Goal: Task Accomplishment & Management: Manage account settings

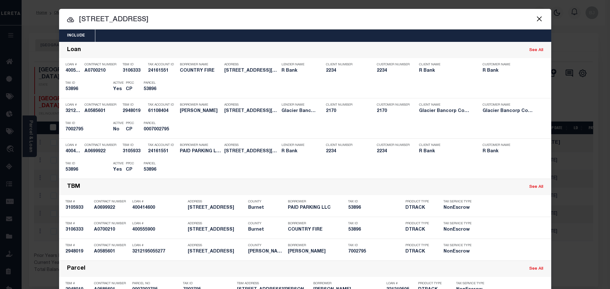
click at [148, 19] on input "383 state hwy" at bounding box center [305, 19] width 492 height 11
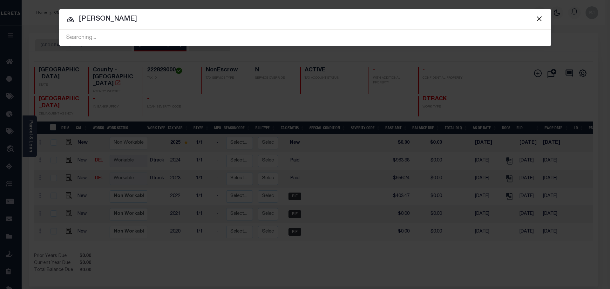
type input "SPELL THOMAS"
click at [147, 17] on input "SPELL THOMAS" at bounding box center [305, 19] width 492 height 11
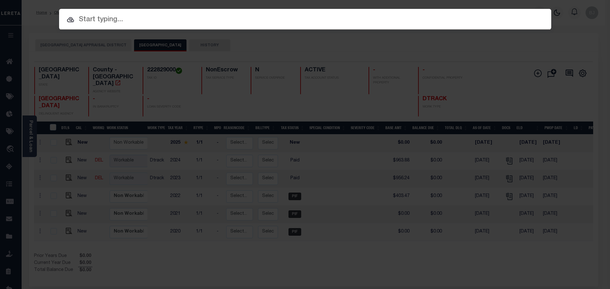
click at [360, 23] on input "text" at bounding box center [305, 19] width 492 height 11
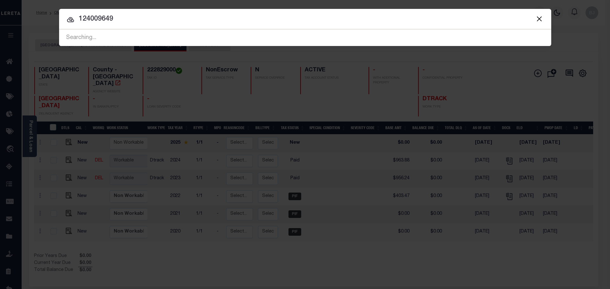
type input "124009649"
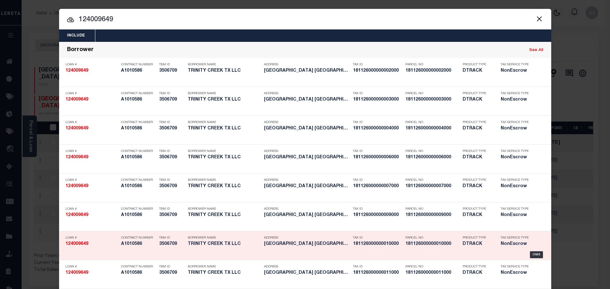
click at [402, 246] on div "Parcel No 181126000000010000" at bounding box center [428, 242] width 57 height 18
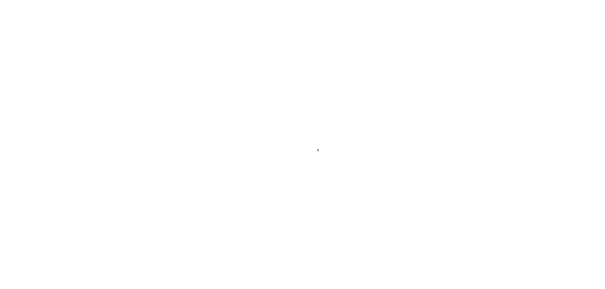
select select "700"
select select "NonEscrow"
type input "TBD [STREET_ADDRESS] AND [GEOGRAPHIC_DATA]"
select select
type input "TYLER TX"
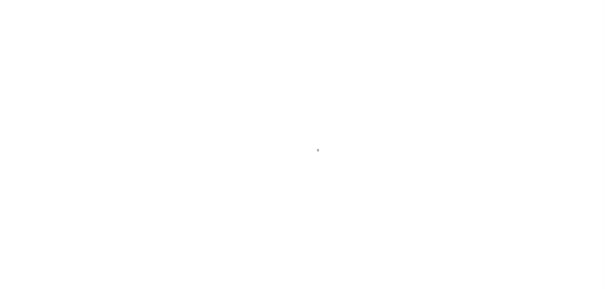
type input "[GEOGRAPHIC_DATA]"
select select
type textarea "DT LTS 1-37 TRINITY CREEK [PERSON_NAME] SVY A-163"
select select "44012"
select select "2586"
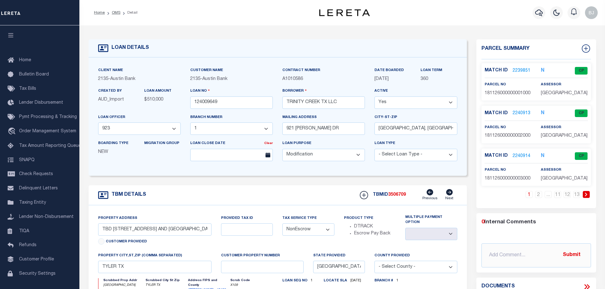
click at [522, 68] on link "2239851" at bounding box center [522, 71] width 18 height 7
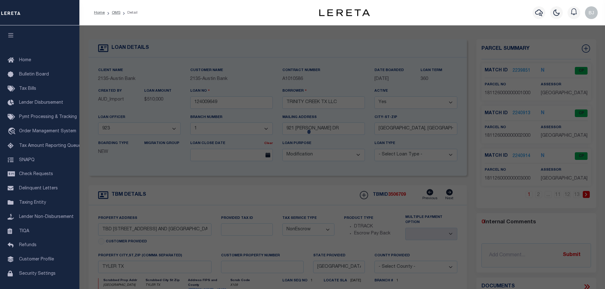
checkbox input "false"
select select "CP"
type input "TRINITY CREEK TX LLC"
select select "AGW"
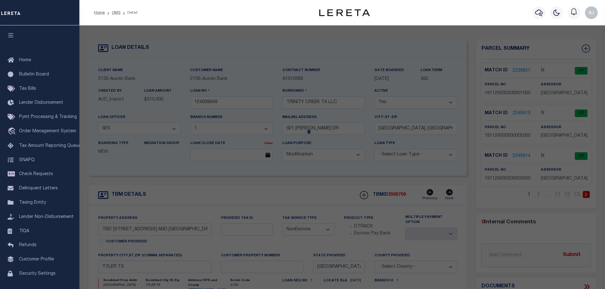
select select
type input "1008 TRINITY CREEK RD"
checkbox input "false"
type input "TYLER, TX 75703"
type textarea "TRINITY CREEK LOT 1"
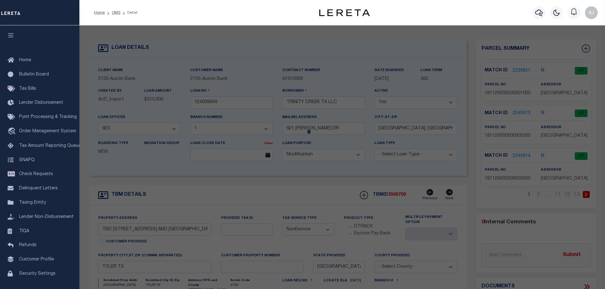
type textarea "Order completed as per given text legal."
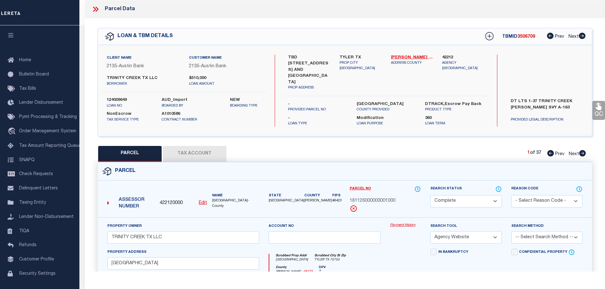
click at [411, 223] on link "Payment History" at bounding box center [405, 225] width 31 height 5
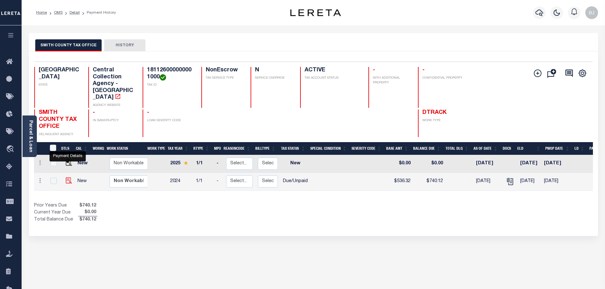
click at [68, 178] on img "" at bounding box center [69, 181] width 6 height 6
checkbox input "true"
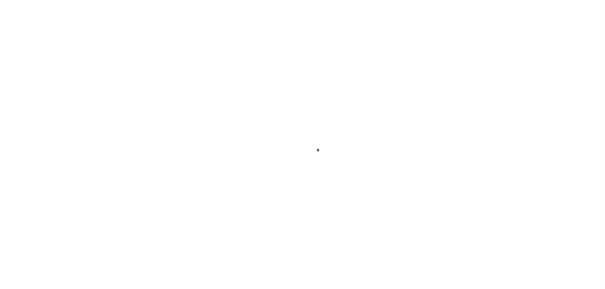
select select "DUE"
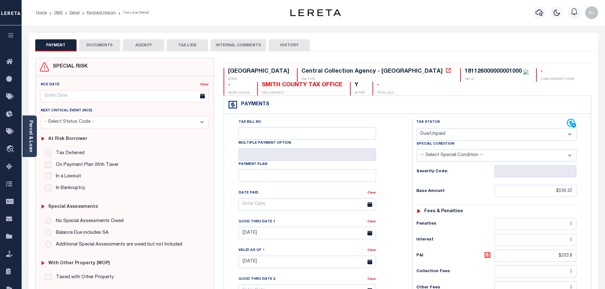
click at [105, 39] on button "DOCUMENTS" at bounding box center [99, 45] width 41 height 12
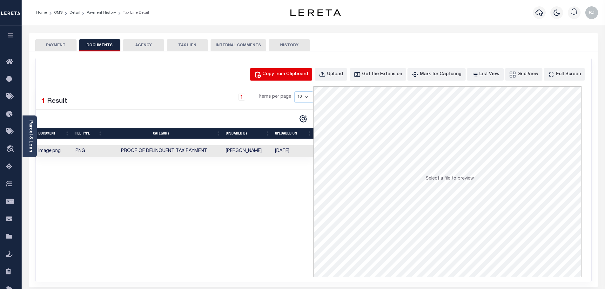
click at [303, 77] on div "Copy from Clipboard" at bounding box center [285, 74] width 46 height 7
select select "POP"
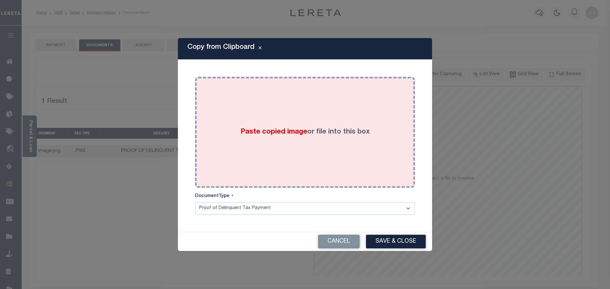
click at [323, 127] on div "Paste copied image or file into this box" at bounding box center [305, 133] width 210 height 102
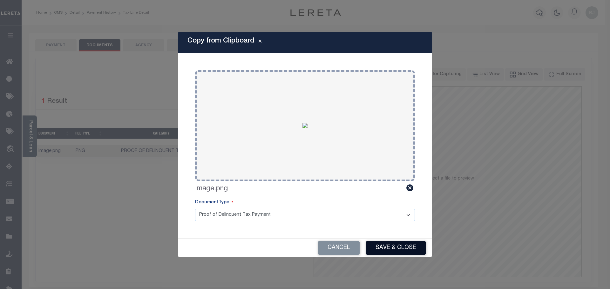
click at [397, 246] on button "Save & Close" at bounding box center [396, 248] width 60 height 14
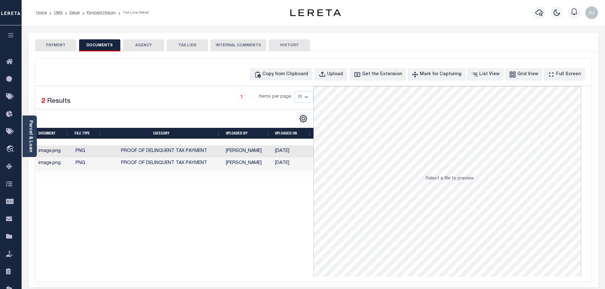
click at [58, 45] on button "PAYMENT" at bounding box center [55, 45] width 41 height 12
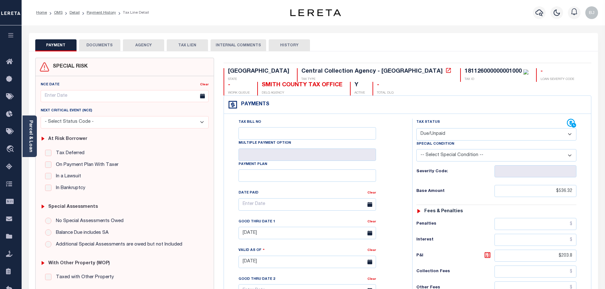
click at [442, 139] on select "- Select Status Code - Open Due/Unpaid Paid Incomplete No Tax Due Internal Refu…" at bounding box center [496, 134] width 160 height 12
select select "PYD"
click at [416, 129] on select "- Select Status Code - Open Due/Unpaid Paid Incomplete No Tax Due Internal Refu…" at bounding box center [496, 134] width 160 height 12
type input "[DATE]"
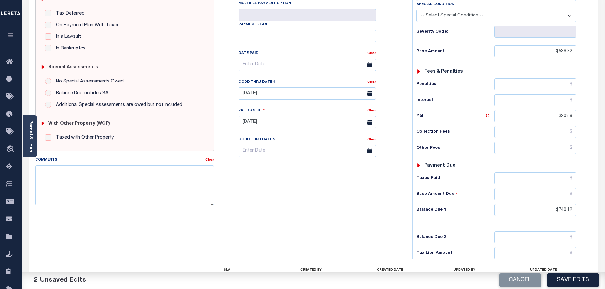
scroll to position [159, 0]
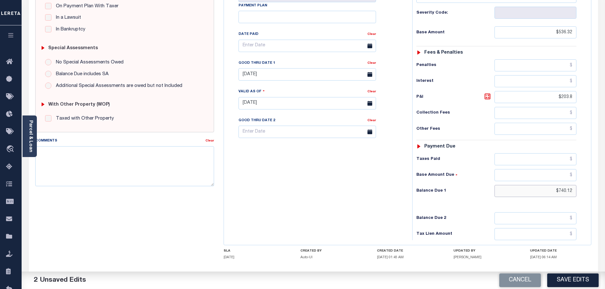
drag, startPoint x: 546, startPoint y: 192, endPoint x: 609, endPoint y: 189, distance: 63.2
click at [605, 190] on html "Home OMS Detail Payment History Tax Line Detail" at bounding box center [302, 80] width 605 height 478
type input "$0.00"
click at [564, 280] on button "Save Edits" at bounding box center [572, 281] width 51 height 14
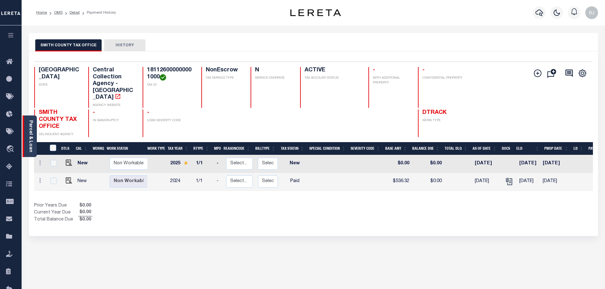
click at [32, 137] on link "Parcel & Loan" at bounding box center [30, 136] width 4 height 32
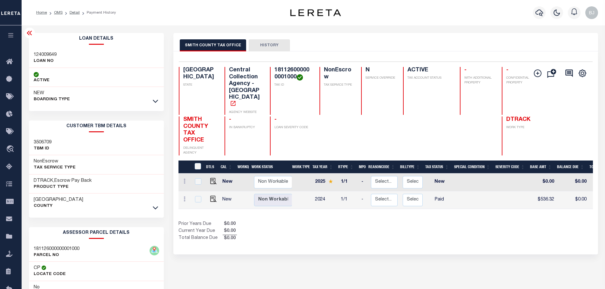
click at [46, 55] on h3 "124009649" at bounding box center [45, 55] width 23 height 6
drag, startPoint x: 46, startPoint y: 55, endPoint x: 381, endPoint y: 38, distance: 335.4
click at [65, 54] on div "124009649 LOAN NO" at bounding box center [96, 58] width 135 height 19
copy div "124009649"
click at [538, 13] on icon "button" at bounding box center [539, 13] width 8 height 8
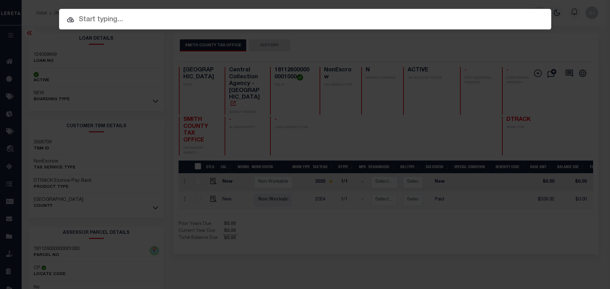
paste input "124009649"
type input "124009649"
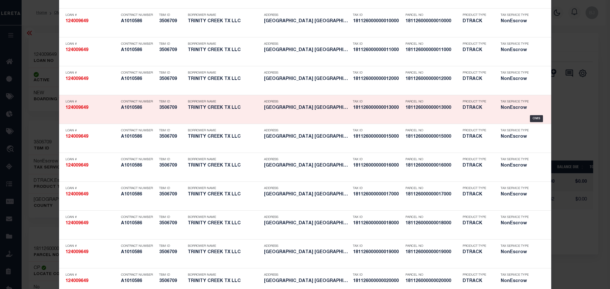
scroll to position [286, 0]
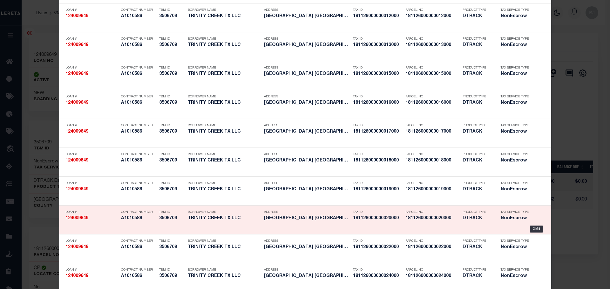
click at [401, 223] on div "Parcel No 181126000000020000" at bounding box center [428, 216] width 57 height 18
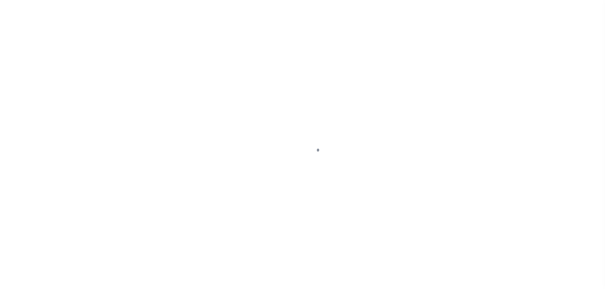
select select "44012"
select select "2586"
select select "700"
select select "NonEscrow"
type input "TBD [STREET_ADDRESS] AND [GEOGRAPHIC_DATA]"
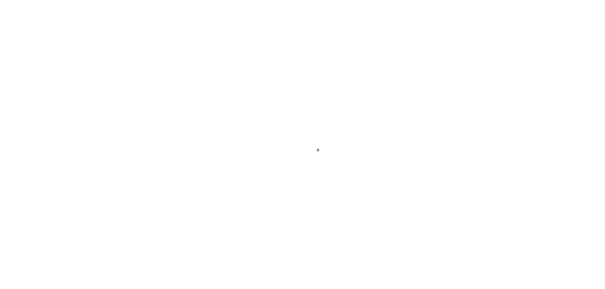
select select
type input "TYLER TX"
type input "[GEOGRAPHIC_DATA]"
select select
type textarea "DT LTS 1-37 TRINITY CREEK [PERSON_NAME] SVY A-163"
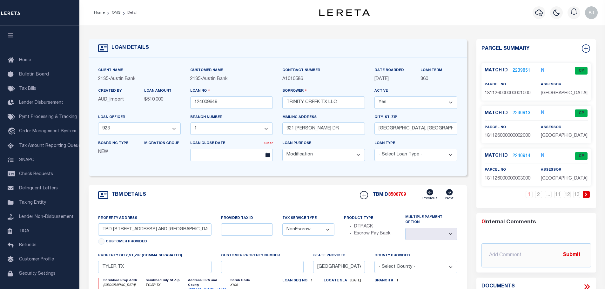
click at [517, 113] on link "2240913" at bounding box center [522, 113] width 18 height 7
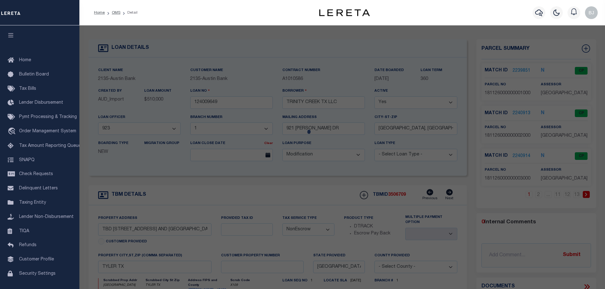
checkbox input "false"
select select "CP"
type input "TRINITY CREEK TX LLC"
select select "AGW"
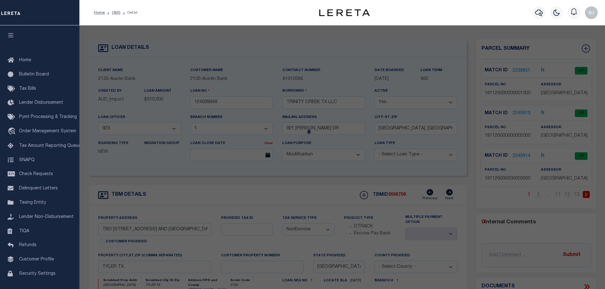
select select
type input "1016 TRINITY CREEK RD"
checkbox input "false"
type input "TYLER, TX 75703"
type textarea "TRINITY CREEK LOT 2"
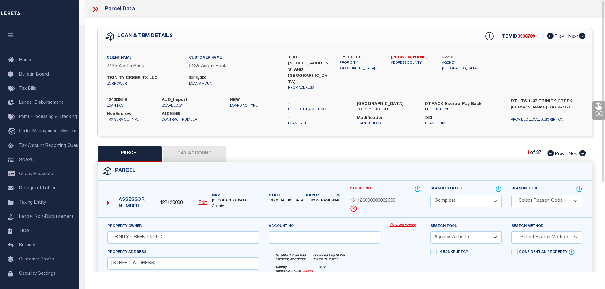
click at [407, 223] on link "Payment History" at bounding box center [405, 225] width 31 height 5
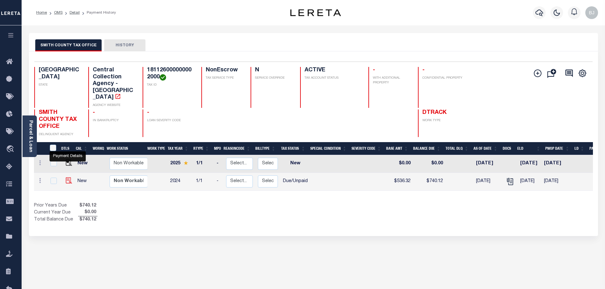
click at [66, 178] on img "" at bounding box center [69, 181] width 6 height 6
checkbox input "true"
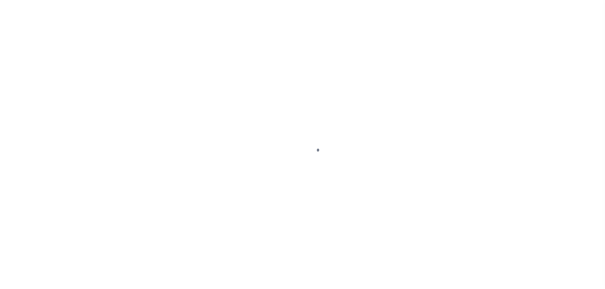
select select "DUE"
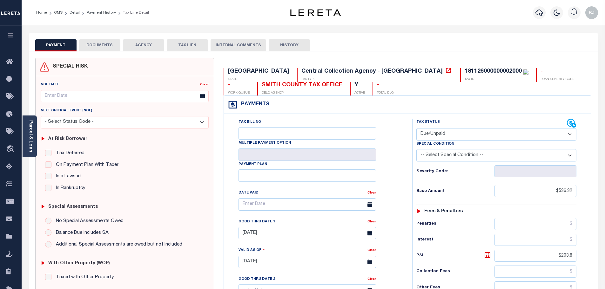
click at [99, 48] on button "DOCUMENTS" at bounding box center [99, 45] width 41 height 12
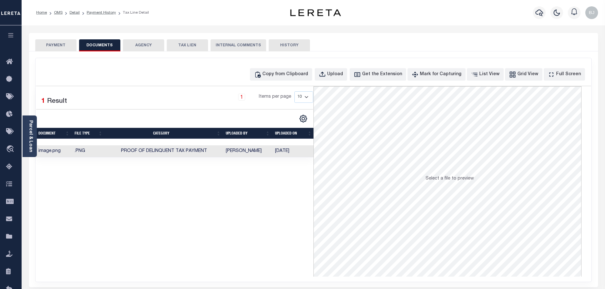
click at [276, 64] on div "Copy from Clipboard Upload Get the Extension Mark for Capturing Got it List Vie…" at bounding box center [314, 170] width 556 height 224
click at [280, 74] on div "Copy from Clipboard" at bounding box center [285, 74] width 46 height 7
select select "POP"
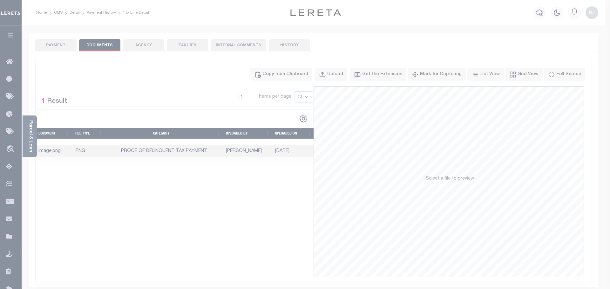
drag, startPoint x: 292, startPoint y: 109, endPoint x: 297, endPoint y: 114, distance: 7.0
click at [0, 0] on div "Paste copied image or file into this box" at bounding box center [0, 0] width 0 height 0
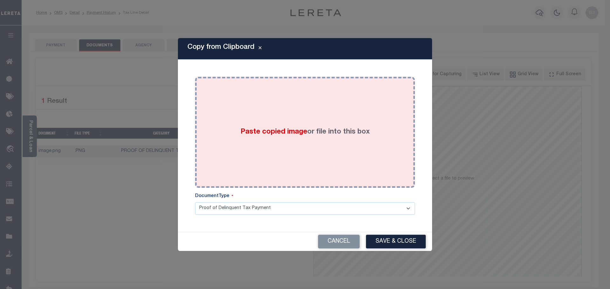
click at [342, 125] on div "Paste copied image or file into this box" at bounding box center [305, 133] width 210 height 102
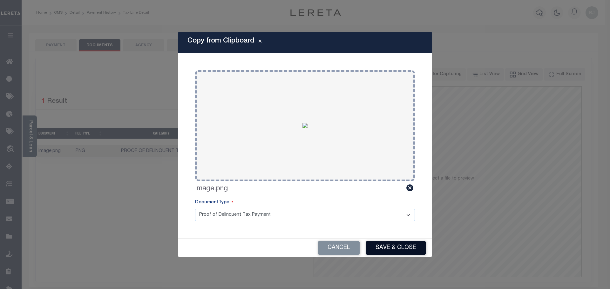
click at [390, 246] on button "Save & Close" at bounding box center [396, 248] width 60 height 14
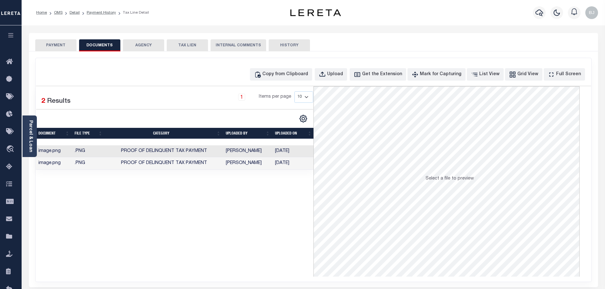
click at [67, 47] on button "PAYMENT" at bounding box center [55, 45] width 41 height 12
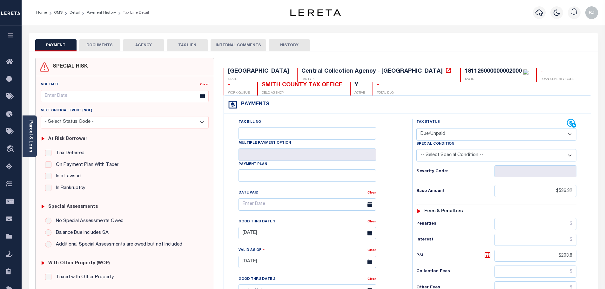
click at [465, 137] on select "- Select Status Code - Open Due/Unpaid Paid Incomplete No Tax Due Internal Refu…" at bounding box center [496, 134] width 160 height 12
select select "PYD"
click at [416, 129] on select "- Select Status Code - Open Due/Unpaid Paid Incomplete No Tax Due Internal Refu…" at bounding box center [496, 134] width 160 height 12
type input "[DATE]"
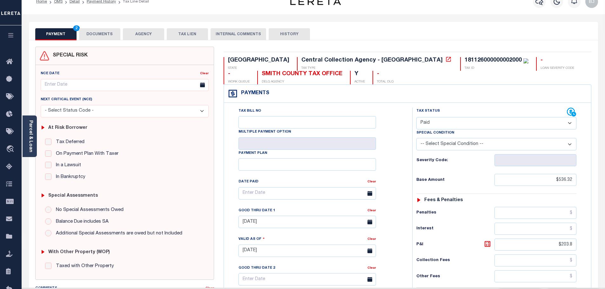
scroll to position [127, 0]
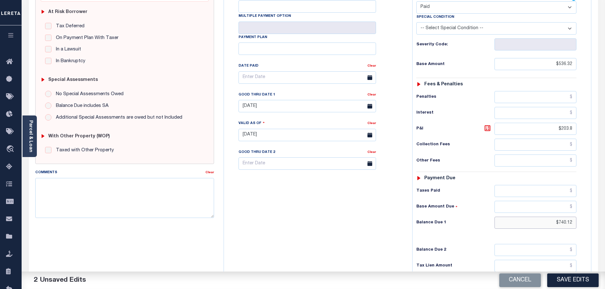
drag, startPoint x: 542, startPoint y: 221, endPoint x: 606, endPoint y: 230, distance: 64.2
click at [605, 230] on html "Home OMS Detail Payment History Tax Line Detail" at bounding box center [302, 112] width 605 height 478
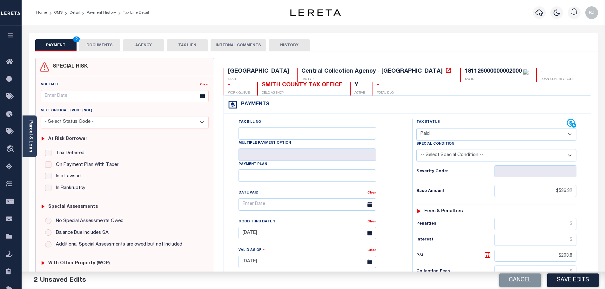
type input "$0.00"
click at [89, 45] on button "DOCUMENTS" at bounding box center [99, 45] width 41 height 12
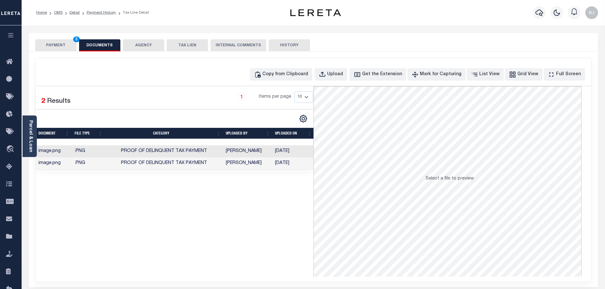
click at [56, 50] on button "PAYMENT 3" at bounding box center [55, 45] width 41 height 12
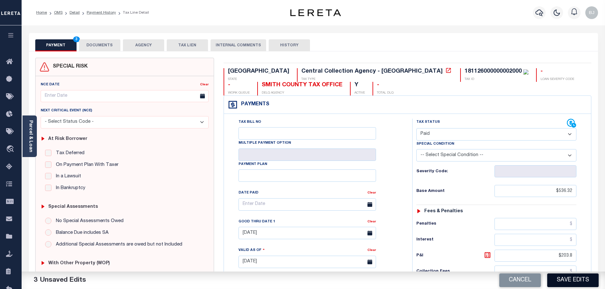
click at [575, 279] on button "Save Edits" at bounding box center [572, 281] width 51 height 14
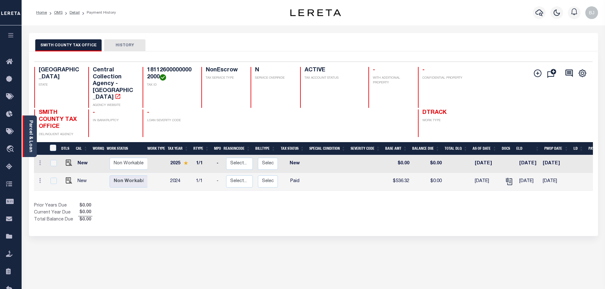
click at [29, 146] on link "Parcel & Loan" at bounding box center [30, 136] width 4 height 32
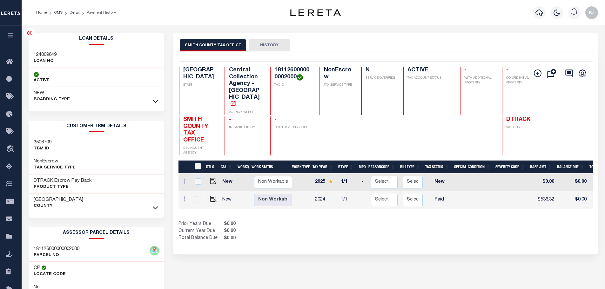
click at [46, 54] on h3 "124009649" at bounding box center [45, 55] width 23 height 6
copy h3 "124009649"
click at [542, 14] on icon "button" at bounding box center [539, 13] width 8 height 8
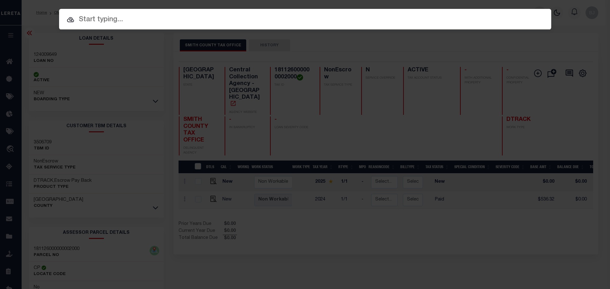
paste input "124009649"
type input "124009649"
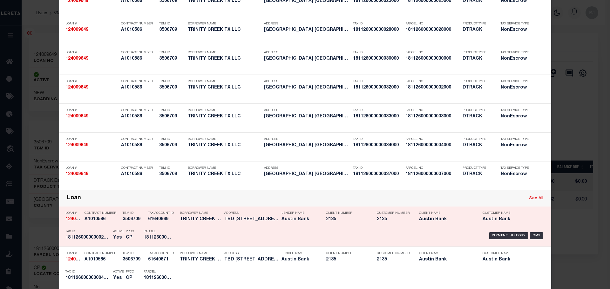
scroll to position [603, 0]
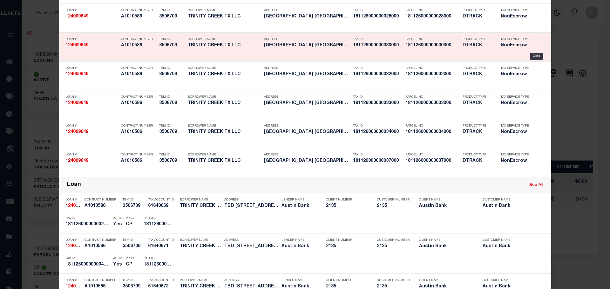
click at [389, 50] on div "Tax ID 181126000000030000" at bounding box center [377, 43] width 49 height 18
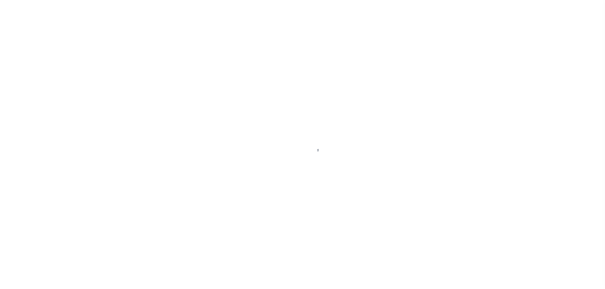
select select "44012"
select select "2586"
select select "700"
select select "NonEscrow"
type input "TBD [STREET_ADDRESS] AND [GEOGRAPHIC_DATA]"
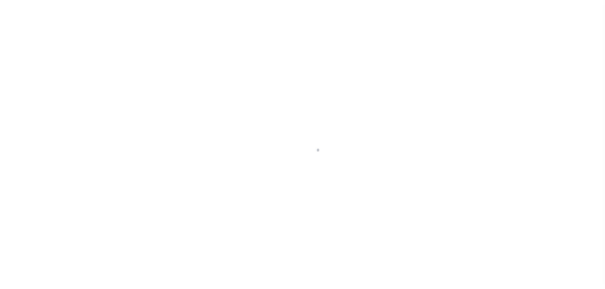
select select
type input "TYLER TX"
type input "[GEOGRAPHIC_DATA]"
select select
type textarea "DT LTS 1-37 TRINITY CREEK [PERSON_NAME] SVY A-163"
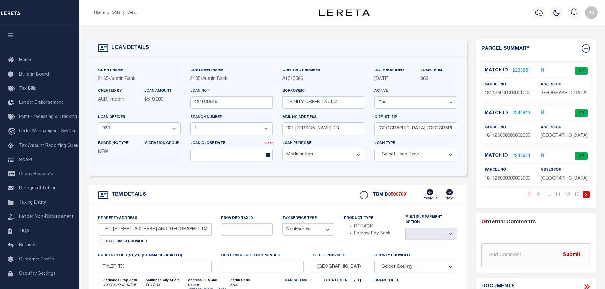
click at [526, 156] on link "2240914" at bounding box center [522, 156] width 18 height 7
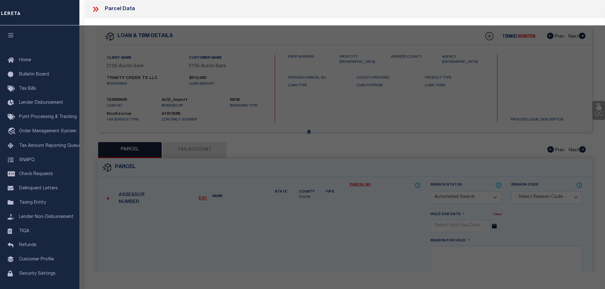
checkbox input "false"
select select "CP"
type input "TRINITY CREEK TX LLC"
select select "AGW"
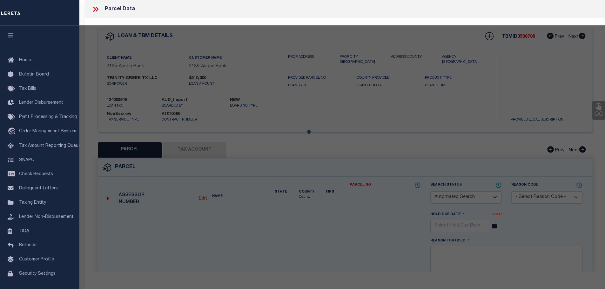
select select
type input "1024 TRINITY CREEK RD"
checkbox input "false"
type input "TYLER, TX 75703"
type textarea "[GEOGRAPHIC_DATA] 3"
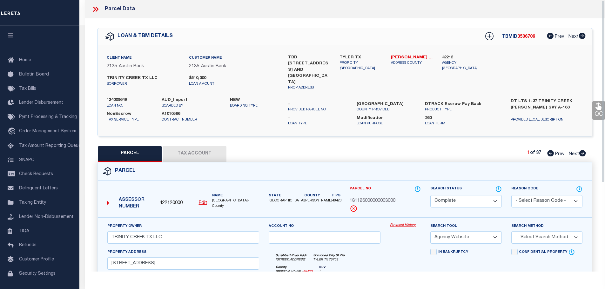
click at [404, 223] on link "Payment History" at bounding box center [405, 225] width 31 height 5
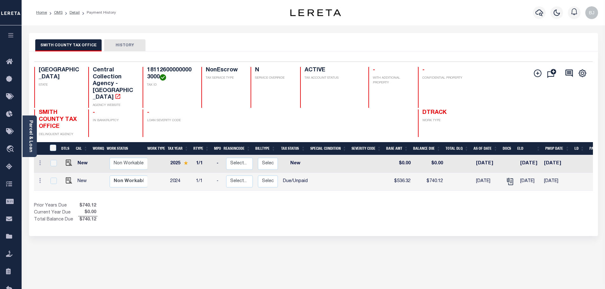
click at [67, 173] on td at bounding box center [67, 182] width 15 height 18
checkbox input "true"
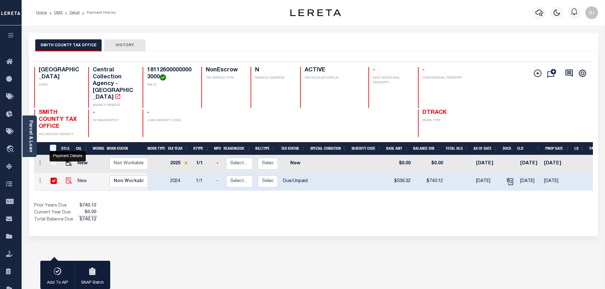
click at [67, 178] on img "" at bounding box center [69, 181] width 6 height 6
checkbox input "false"
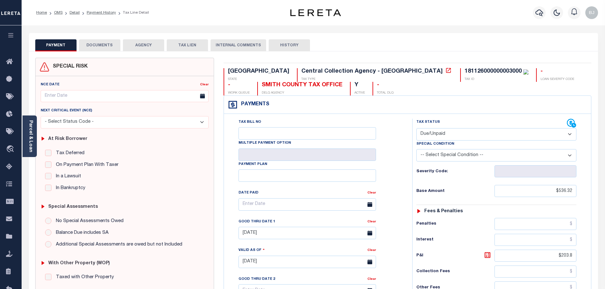
click at [105, 44] on button "DOCUMENTS" at bounding box center [99, 45] width 41 height 12
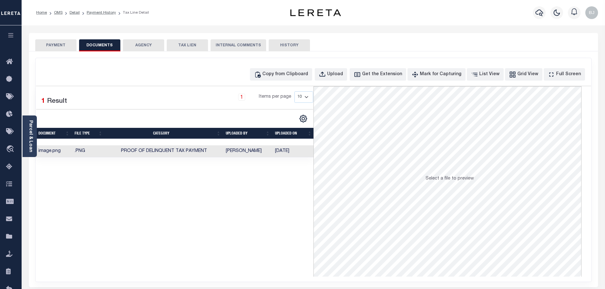
click at [299, 81] on div "Copy from Clipboard Upload Get the Extension Mark for Capturing Got it List Vie…" at bounding box center [314, 170] width 556 height 224
click at [302, 75] on div "Copy from Clipboard" at bounding box center [285, 74] width 46 height 7
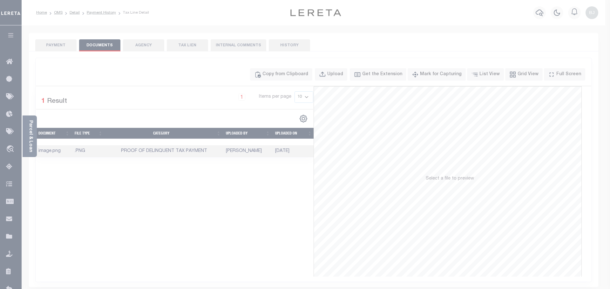
click at [0, 0] on label "Paste copied image or file into this box" at bounding box center [0, 0] width 0 height 0
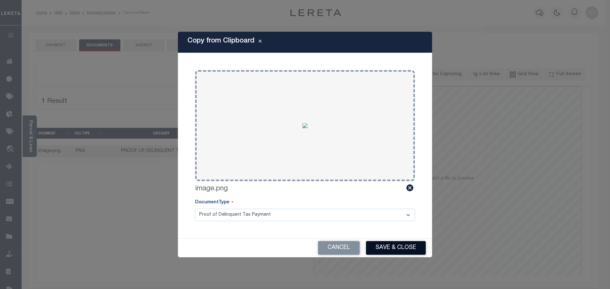
click at [417, 243] on button "Save & Close" at bounding box center [396, 248] width 60 height 14
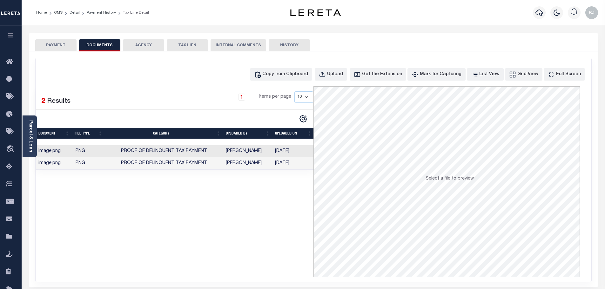
click at [59, 45] on button "PAYMENT" at bounding box center [55, 45] width 41 height 12
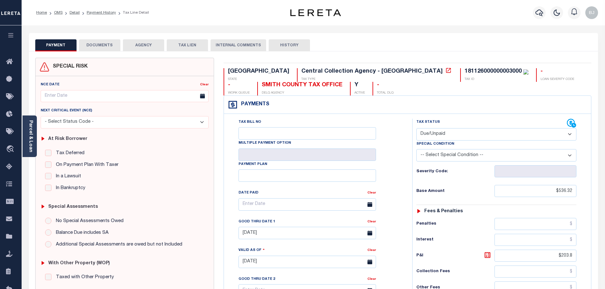
click at [495, 132] on select "- Select Status Code - Open Due/Unpaid Paid Incomplete No Tax Due Internal Refu…" at bounding box center [496, 134] width 160 height 12
select select "PYD"
click at [416, 129] on select "- Select Status Code - Open Due/Unpaid Paid Incomplete No Tax Due Internal Refu…" at bounding box center [496, 134] width 160 height 12
type input "[DATE]"
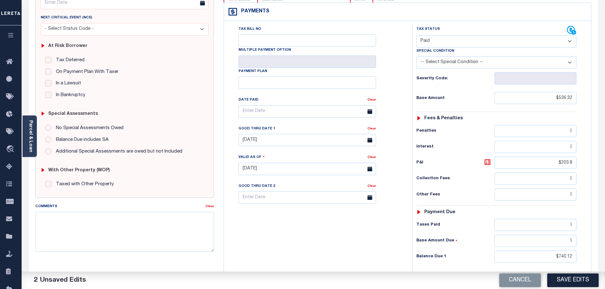
scroll to position [95, 0]
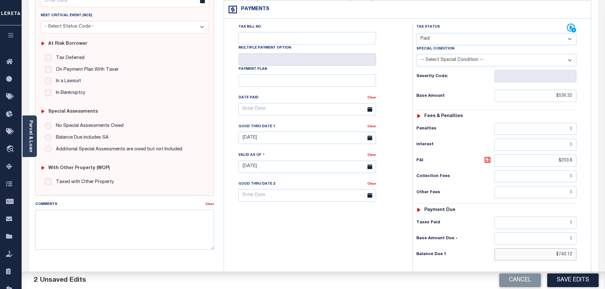
drag, startPoint x: 546, startPoint y: 257, endPoint x: 619, endPoint y: 266, distance: 73.2
click at [605, 266] on html "Home OMS Detail Payment History Tax Line Detail" at bounding box center [302, 144] width 605 height 478
type input "$0.00"
click at [578, 279] on button "Save Edits" at bounding box center [572, 281] width 51 height 14
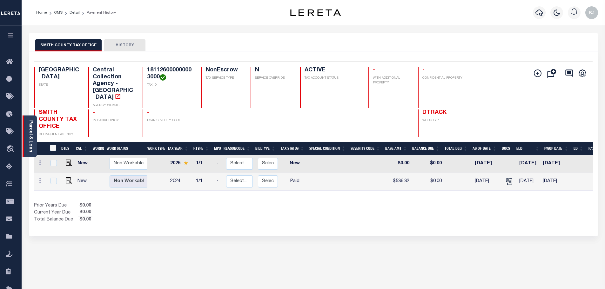
click at [28, 141] on link "Parcel & Loan" at bounding box center [30, 136] width 4 height 32
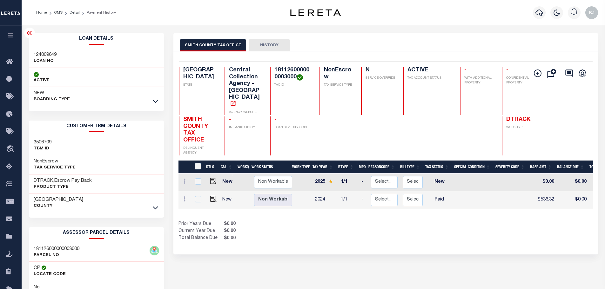
click at [46, 54] on h3 "124009649" at bounding box center [45, 55] width 23 height 6
copy h3 "124009649"
click at [537, 17] on icon "button" at bounding box center [539, 13] width 8 height 8
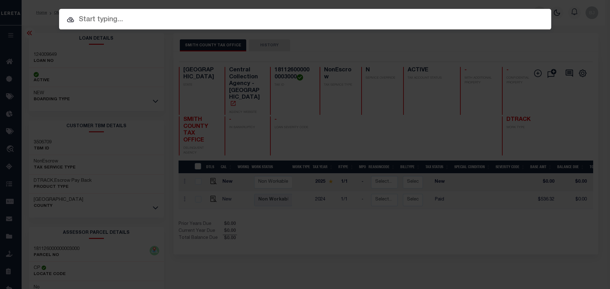
paste input "124009649"
type input "124009649"
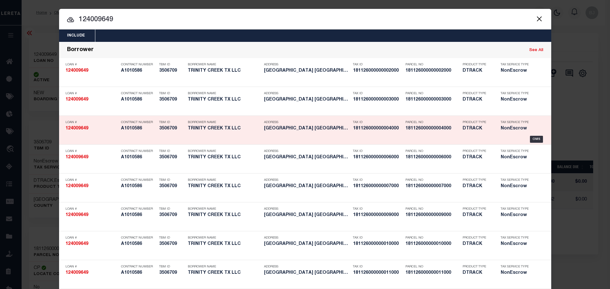
click at [377, 135] on div "Tax ID 181126000000004000" at bounding box center [377, 126] width 49 height 18
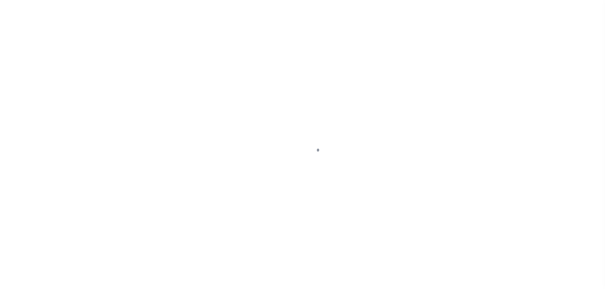
select select "700"
select select "NonEscrow"
type input "TBD [STREET_ADDRESS] AND [GEOGRAPHIC_DATA]"
select select
type input "TYLER TX"
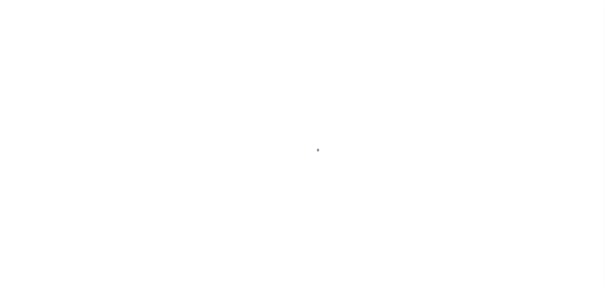
type input "[GEOGRAPHIC_DATA]"
select select
type textarea "DT LTS 1-37 TRINITY CREEK [PERSON_NAME] SVY A-163"
select select "44012"
select select "2586"
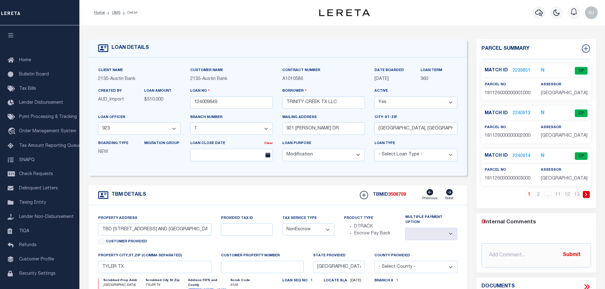
click at [587, 193] on icon at bounding box center [586, 195] width 3 height 4
click at [522, 70] on link "2240915" at bounding box center [522, 71] width 18 height 7
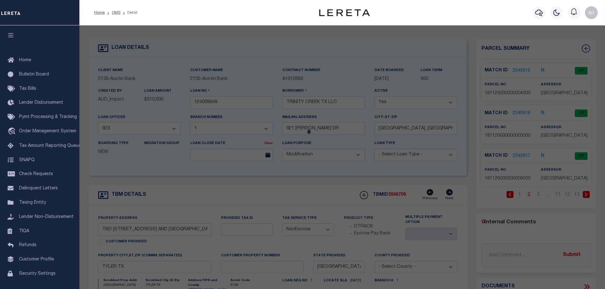
checkbox input "false"
select select "CP"
type input "TRINITY CREEK TX LLC"
select select "AGW"
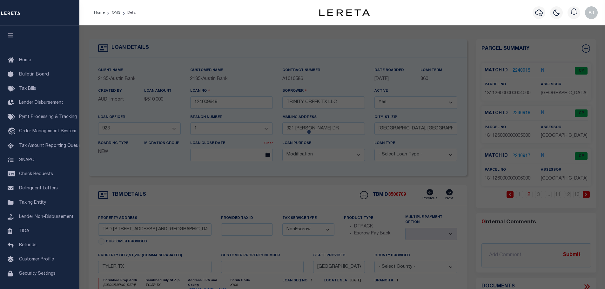
select select
type input "1032 TRINITY CREEK RD"
checkbox input "false"
type input "TYLER, TX 75703"
type textarea "TRINITY CREEK LOT 4"
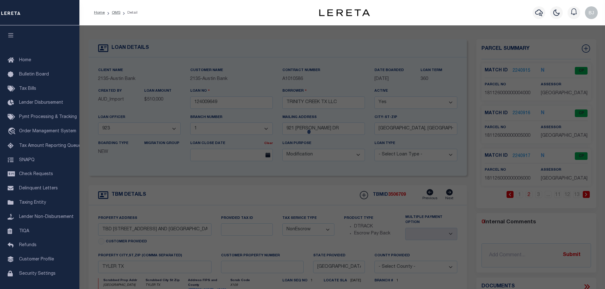
type textarea "Order completed as per given text legal."
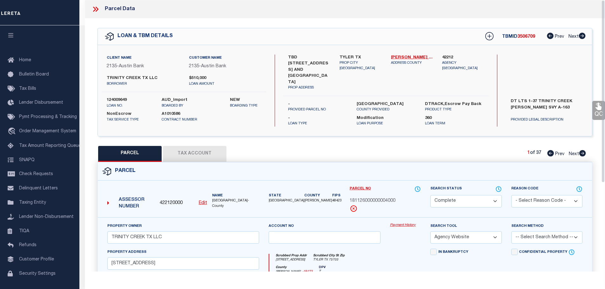
click at [406, 223] on link "Payment History" at bounding box center [405, 225] width 31 height 5
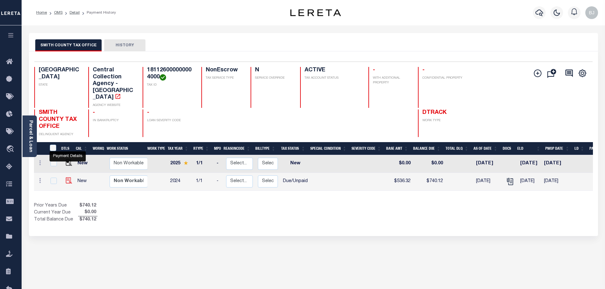
click at [66, 178] on img "" at bounding box center [69, 181] width 6 height 6
checkbox input "true"
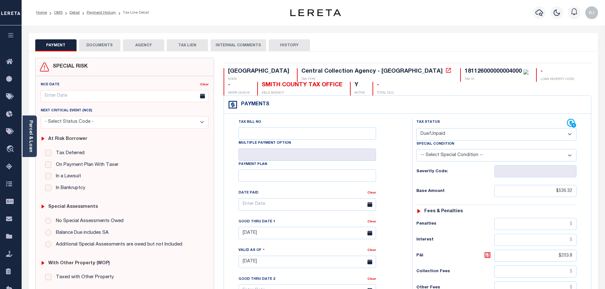
click at [110, 50] on button "DOCUMENTS" at bounding box center [99, 45] width 41 height 12
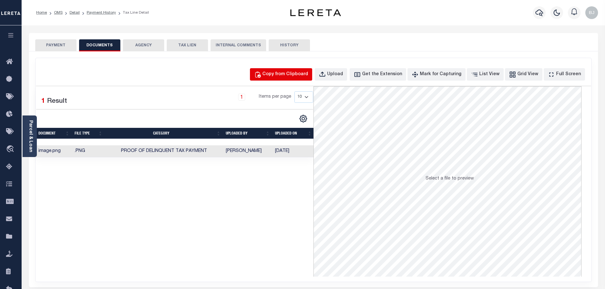
click at [308, 72] on div "Copy from Clipboard" at bounding box center [285, 74] width 46 height 7
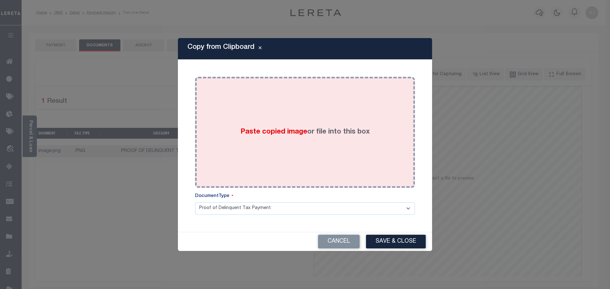
click at [342, 140] on div "Paste copied image or file into this box" at bounding box center [305, 133] width 210 height 102
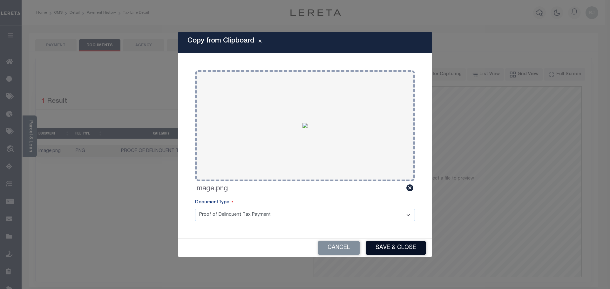
click at [400, 251] on button "Save & Close" at bounding box center [396, 248] width 60 height 14
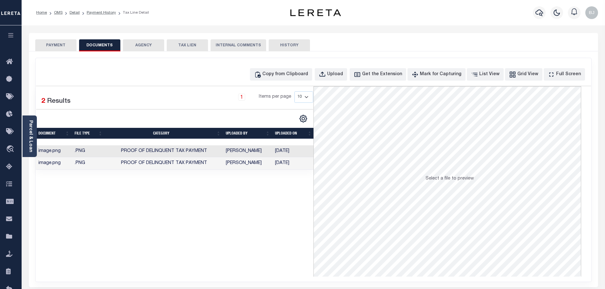
click at [54, 48] on button "PAYMENT" at bounding box center [55, 45] width 41 height 12
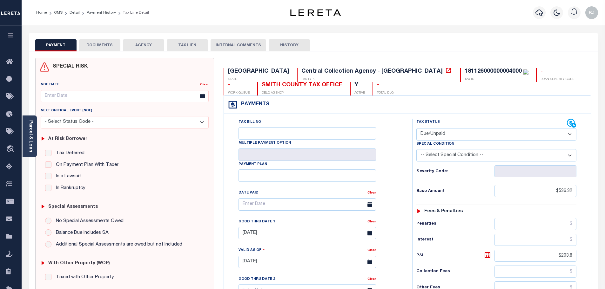
click at [451, 133] on select "- Select Status Code - Open Due/Unpaid Paid Incomplete No Tax Due Internal Refu…" at bounding box center [496, 134] width 160 height 12
select select "PYD"
click at [416, 129] on select "- Select Status Code - Open Due/Unpaid Paid Incomplete No Tax Due Internal Refu…" at bounding box center [496, 134] width 160 height 12
type input "[DATE]"
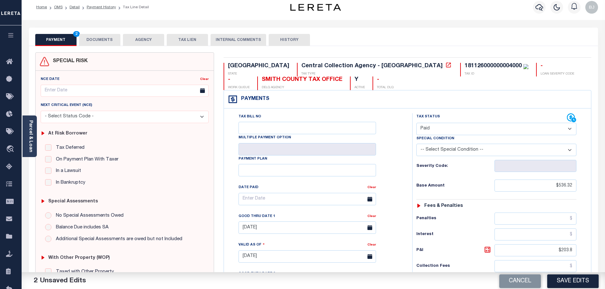
scroll to position [190, 0]
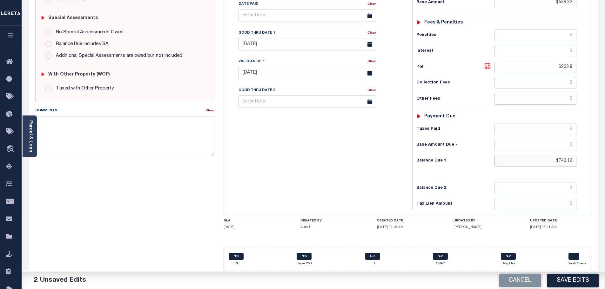
drag, startPoint x: 546, startPoint y: 160, endPoint x: 626, endPoint y: 172, distance: 80.9
click at [605, 172] on html "Home OMS Detail Payment History Tax Line Detail" at bounding box center [302, 50] width 605 height 478
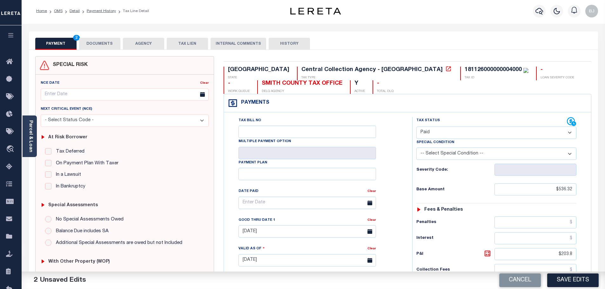
scroll to position [0, 0]
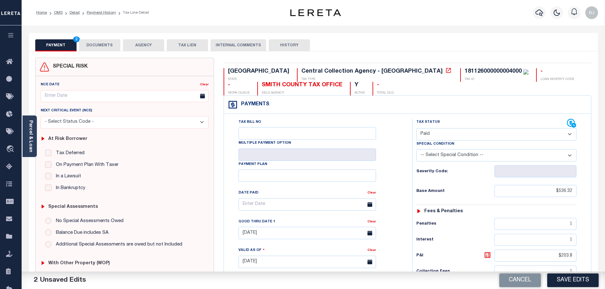
type input "$0.00"
click at [93, 45] on button "DOCUMENTS" at bounding box center [99, 45] width 41 height 12
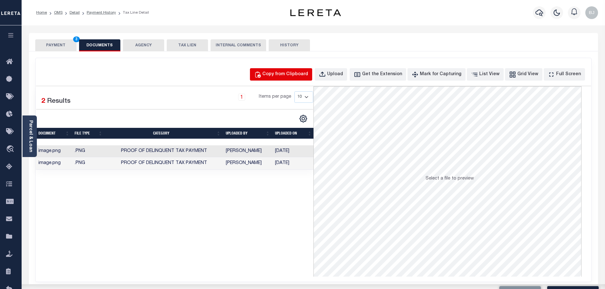
click at [296, 79] on button "Copy from Clipboard" at bounding box center [281, 74] width 62 height 12
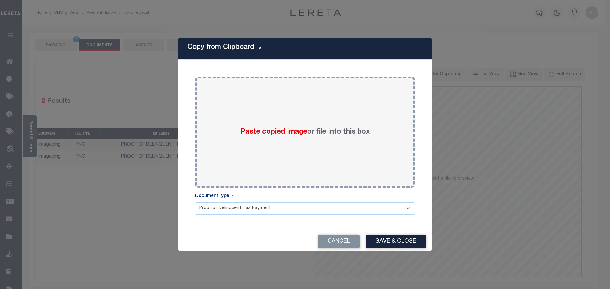
click at [344, 249] on div "Cancel Save & Close" at bounding box center [305, 241] width 254 height 19
click at [335, 238] on button "Cancel" at bounding box center [339, 242] width 42 height 14
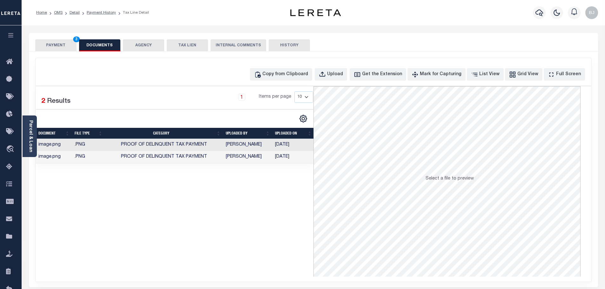
click at [64, 48] on button "PAYMENT 3" at bounding box center [55, 45] width 41 height 12
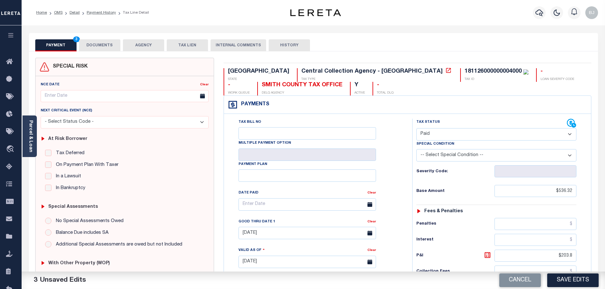
click at [407, 249] on div "Tax Bill No Multiple Payment Option Payment Plan Clear" at bounding box center [316, 259] width 182 height 280
click at [579, 283] on button "Save Edits" at bounding box center [572, 281] width 51 height 14
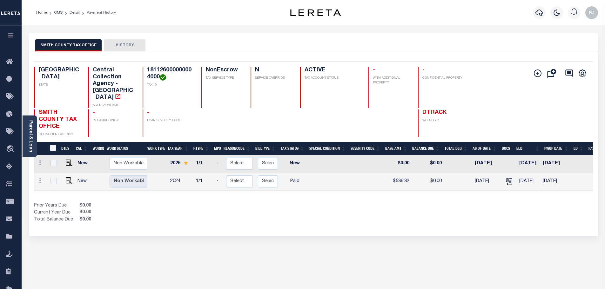
click at [32, 141] on link "Parcel & Loan" at bounding box center [30, 136] width 4 height 32
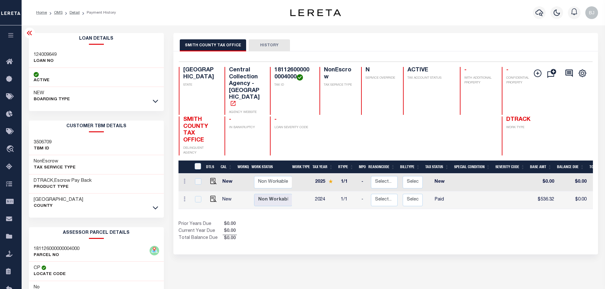
click at [42, 54] on h3 "124009649" at bounding box center [45, 55] width 23 height 6
copy h3 "124009649"
click at [536, 17] on button "button" at bounding box center [539, 12] width 13 height 13
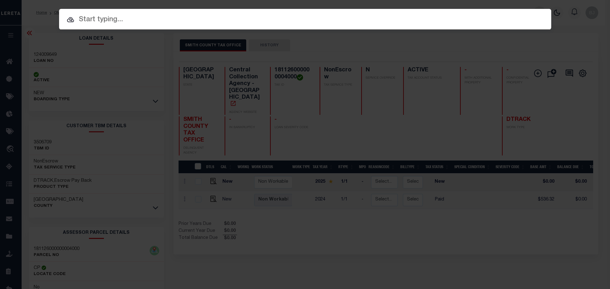
paste input "124009649"
type input "124009649"
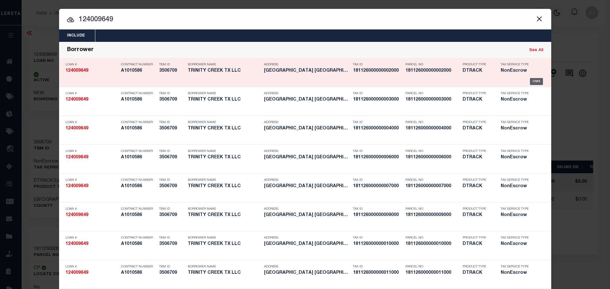
click at [531, 80] on div "OMS" at bounding box center [536, 81] width 13 height 7
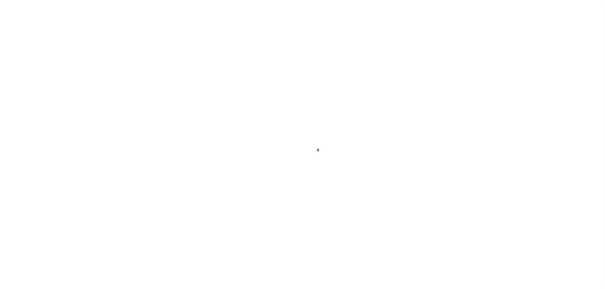
select select "44012"
select select "2586"
select select "700"
select select "NonEscrow"
type input "TBD [STREET_ADDRESS] AND [GEOGRAPHIC_DATA]"
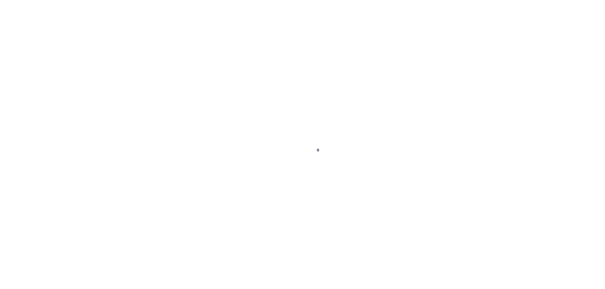
select select
type input "TYLER TX"
type input "[GEOGRAPHIC_DATA]"
select select
type textarea "DT LTS 1-37 TRINITY CREEK [PERSON_NAME] SVY A-163"
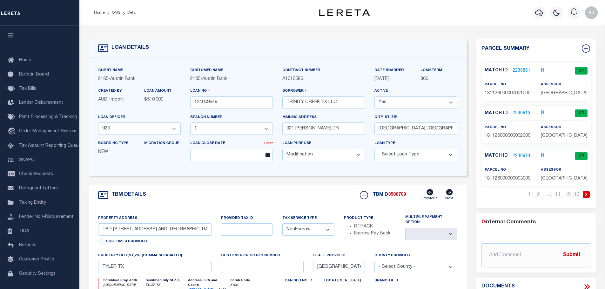
click at [583, 195] on link at bounding box center [586, 194] width 7 height 7
click at [523, 112] on link "2240916" at bounding box center [522, 113] width 18 height 7
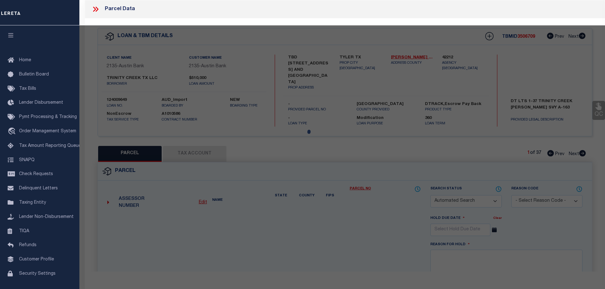
checkbox input "false"
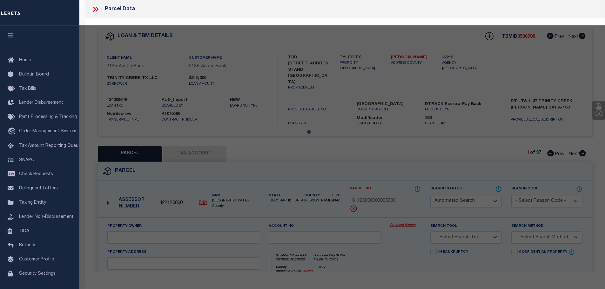
select select "CP"
type input "TRINITY CREEK TX LLC"
select select "AGW"
select select
type input "1040 TRINITY CREEK RD"
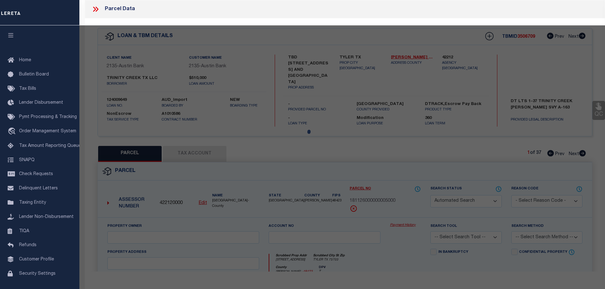
checkbox input "false"
type input "[GEOGRAPHIC_DATA], [GEOGRAPHIC_DATA] 75703"
type textarea "TRINITY CREEK LOT 5"
type textarea "Order completed as per given text legal."
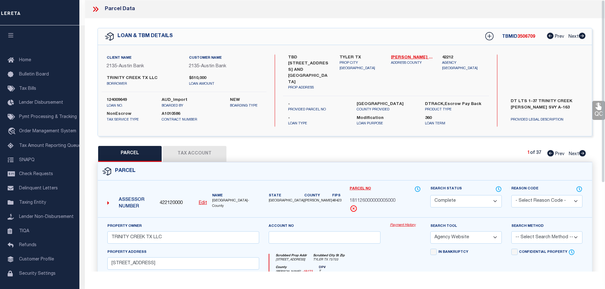
click at [395, 223] on link "Payment History" at bounding box center [405, 225] width 31 height 5
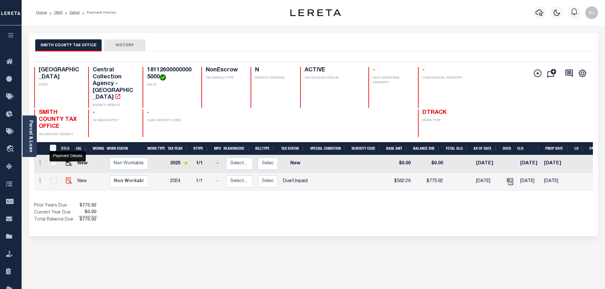
click at [69, 178] on img "" at bounding box center [69, 181] width 6 height 6
checkbox input "true"
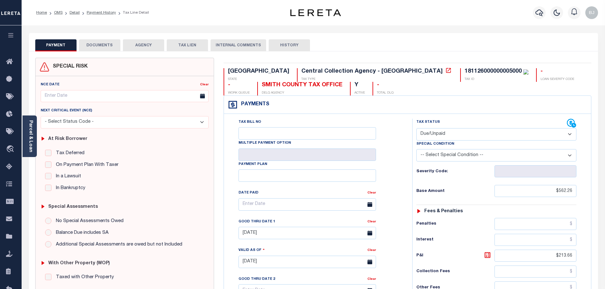
click at [95, 51] on button "DOCUMENTS" at bounding box center [99, 45] width 41 height 12
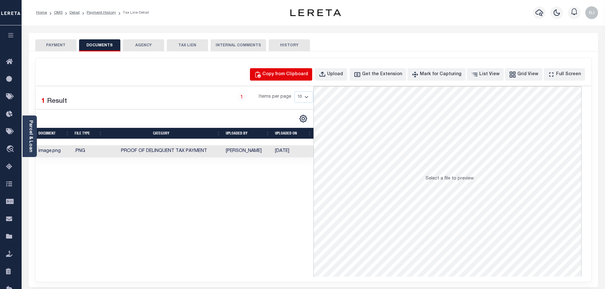
click at [290, 76] on div "Copy from Clipboard" at bounding box center [285, 74] width 46 height 7
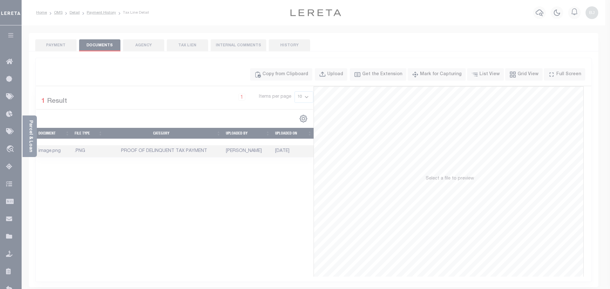
drag, startPoint x: 331, startPoint y: 144, endPoint x: 336, endPoint y: 152, distance: 10.1
click at [0, 0] on div "Paste copied image or file into this box" at bounding box center [0, 0] width 0 height 0
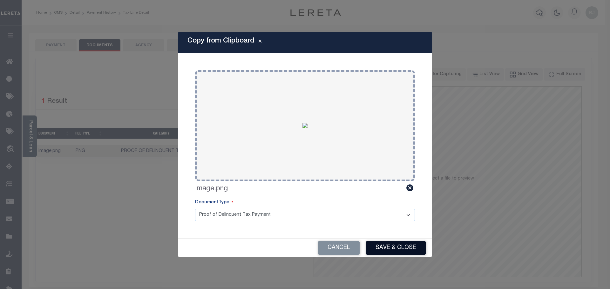
click at [399, 249] on button "Save & Close" at bounding box center [396, 248] width 60 height 14
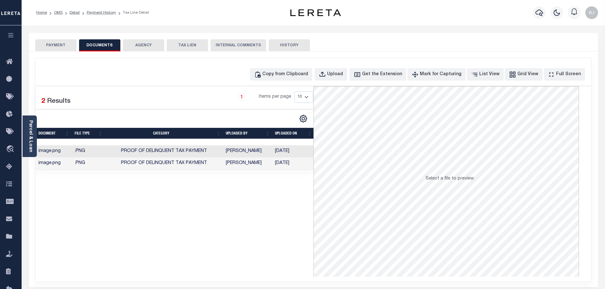
click at [54, 41] on button "PAYMENT" at bounding box center [55, 45] width 41 height 12
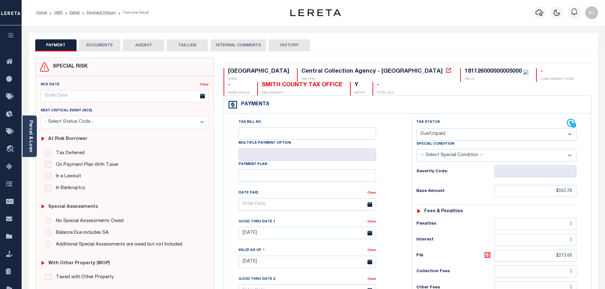
click at [440, 134] on select "- Select Status Code - Open Due/Unpaid Paid Incomplete No Tax Due Internal Refu…" at bounding box center [496, 134] width 160 height 12
select select "PYD"
click at [416, 129] on select "- Select Status Code - Open Due/Unpaid Paid Incomplete No Tax Due Internal Refu…" at bounding box center [496, 134] width 160 height 12
type input "[DATE]"
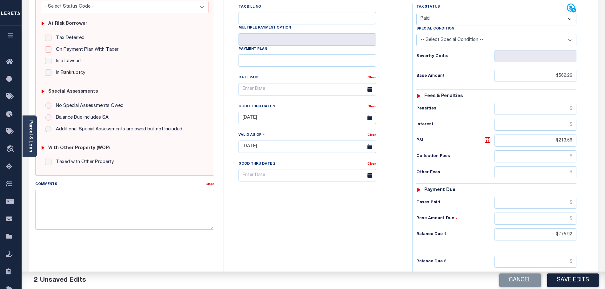
scroll to position [127, 0]
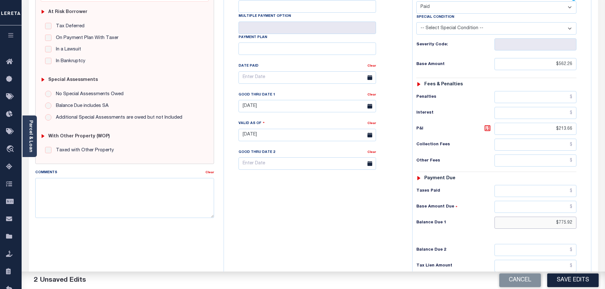
drag, startPoint x: 544, startPoint y: 218, endPoint x: 628, endPoint y: 218, distance: 83.5
click at [605, 218] on html "Home OMS Detail Payment History Tax Line Detail" at bounding box center [302, 112] width 605 height 478
type input "$0.00"
click at [582, 279] on button "Save Edits" at bounding box center [572, 281] width 51 height 14
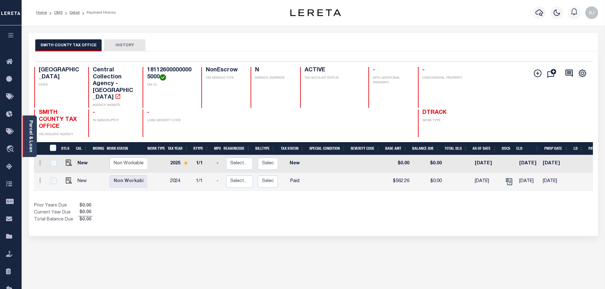
click at [33, 131] on div "Parcel & Loan" at bounding box center [30, 137] width 14 height 42
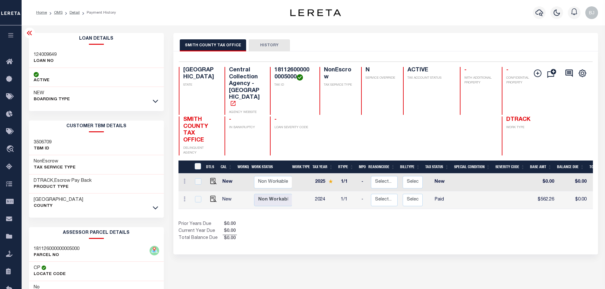
click at [49, 55] on h3 "124009649" at bounding box center [45, 55] width 23 height 6
copy h3 "124009649"
click at [535, 13] on icon "button" at bounding box center [539, 13] width 8 height 8
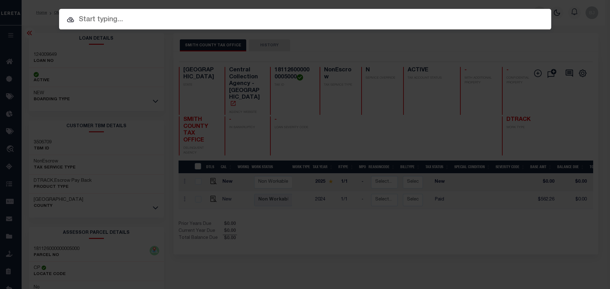
paste input "124009649"
type input "124009649"
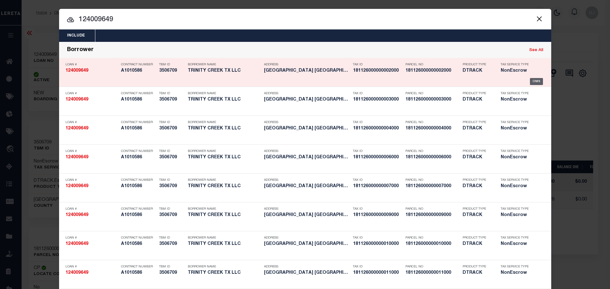
click at [534, 82] on div "OMS" at bounding box center [536, 81] width 13 height 7
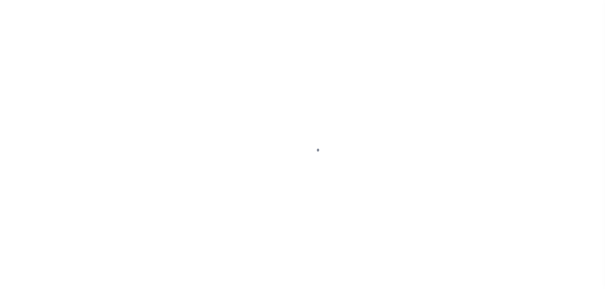
select select "700"
select select "NonEscrow"
type input "TBD [STREET_ADDRESS] AND [GEOGRAPHIC_DATA]"
select select
type input "TYLER TX"
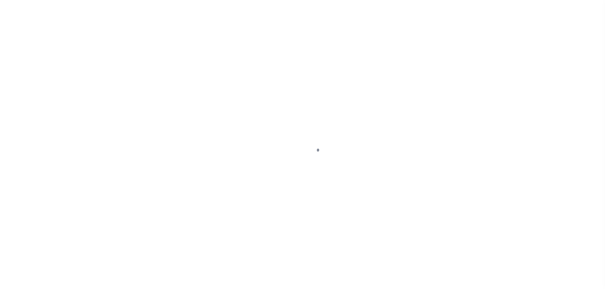
type input "[GEOGRAPHIC_DATA]"
select select
type textarea "DT LTS 1-37 TRINITY CREEK [PERSON_NAME] SVY A-163"
select select "44012"
select select "2586"
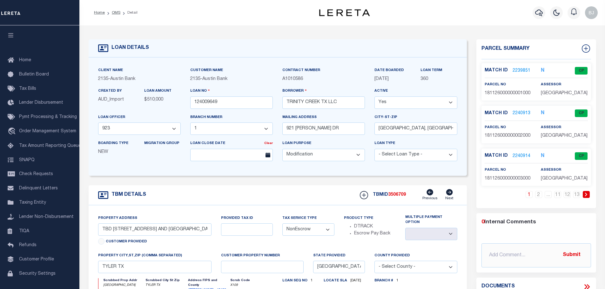
click at [587, 195] on icon at bounding box center [586, 195] width 3 height 4
click at [516, 157] on link "2240917" at bounding box center [522, 156] width 18 height 7
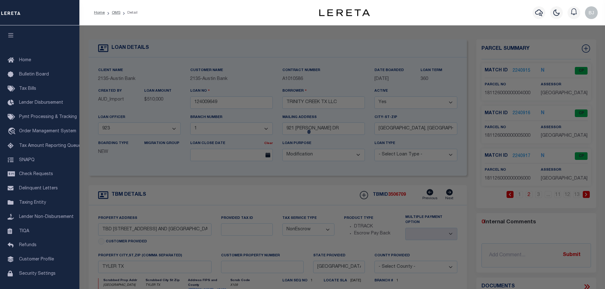
checkbox input "false"
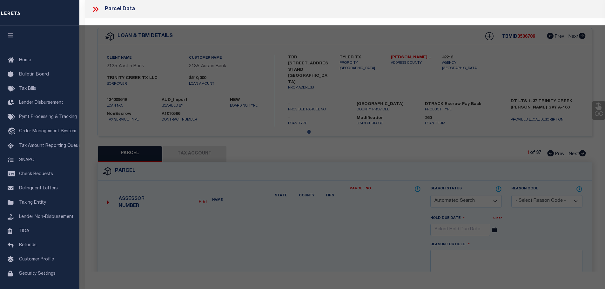
select select "CP"
type input "TRINITY CREEK TX LLC"
select select "AGW"
select select
type input "[STREET_ADDRESS]"
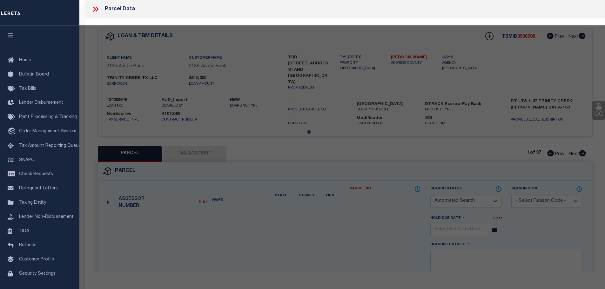
checkbox input "false"
type input "TYLER, TX 75703"
type textarea "[GEOGRAPHIC_DATA] 6"
type textarea "Order completed as per given text legal."
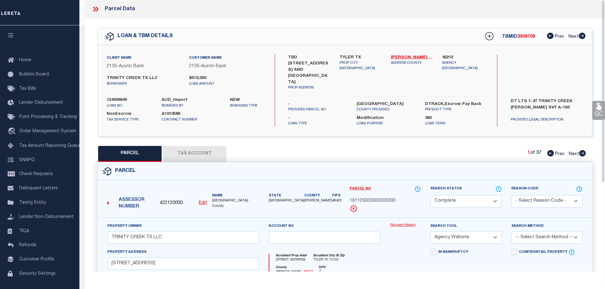
click at [401, 223] on link "Payment History" at bounding box center [405, 225] width 31 height 5
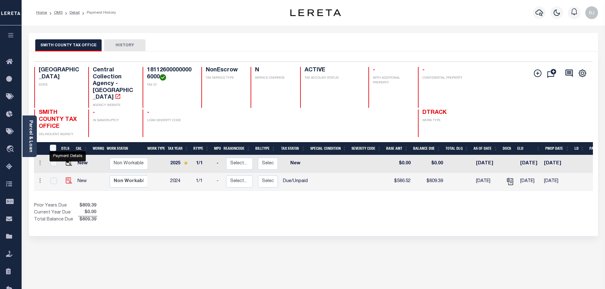
click at [69, 178] on img "" at bounding box center [69, 181] width 6 height 6
checkbox input "true"
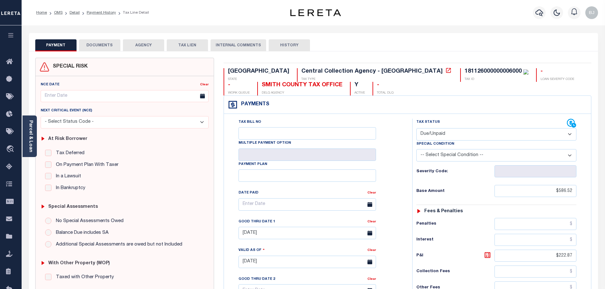
click at [87, 28] on div "Parcel & Loan Tax Bill Details 181126000000006000 TAX ID AGENCY 2024/2024 1/1" at bounding box center [313, 252] width 579 height 455
click at [103, 40] on button "DOCUMENTS" at bounding box center [99, 45] width 41 height 12
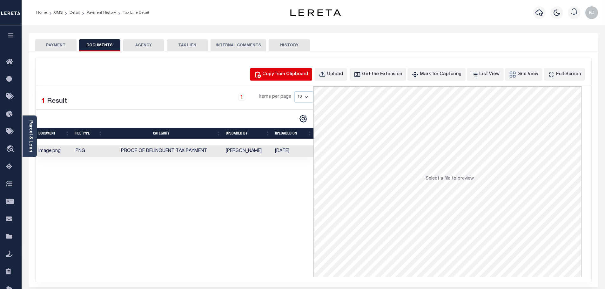
drag, startPoint x: 268, startPoint y: 65, endPoint x: 284, endPoint y: 72, distance: 17.6
click at [270, 67] on div "Copy from Clipboard Upload Get the Extension Mark for Capturing Got it List Vie…" at bounding box center [314, 170] width 556 height 224
click at [285, 73] on div "Copy from Clipboard" at bounding box center [285, 74] width 46 height 7
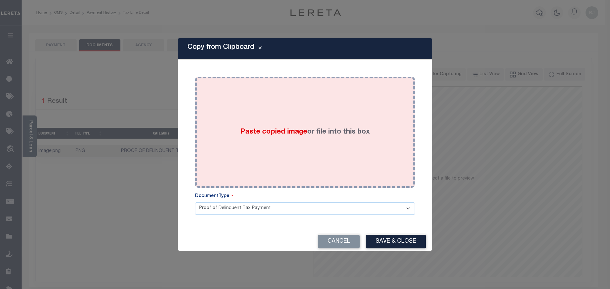
drag, startPoint x: 309, startPoint y: 140, endPoint x: 345, endPoint y: 180, distance: 54.6
click at [314, 143] on div "Paste copied image or file into this box" at bounding box center [305, 133] width 210 height 102
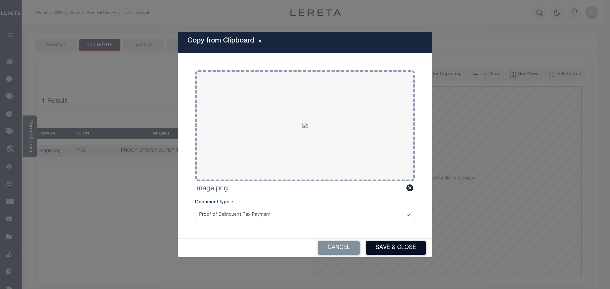
click at [387, 245] on button "Save & Close" at bounding box center [396, 248] width 60 height 14
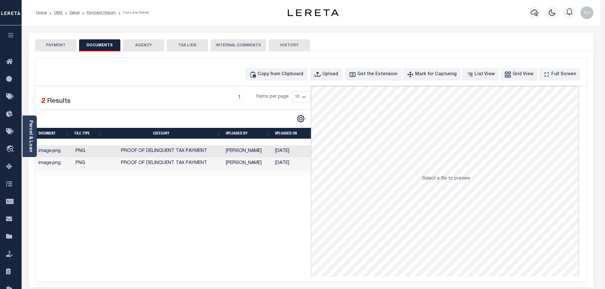
click at [59, 44] on button "PAYMENT" at bounding box center [55, 45] width 41 height 12
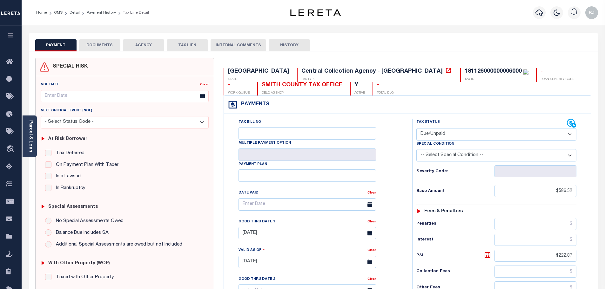
click at [449, 137] on select "- Select Status Code - Open Due/Unpaid Paid Incomplete No Tax Due Internal Refu…" at bounding box center [496, 134] width 160 height 12
select select "PYD"
click at [416, 129] on select "- Select Status Code - Open Due/Unpaid Paid Incomplete No Tax Due Internal Refu…" at bounding box center [496, 134] width 160 height 12
type input "[DATE]"
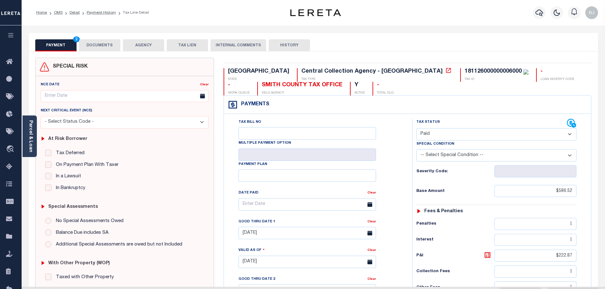
scroll to position [127, 0]
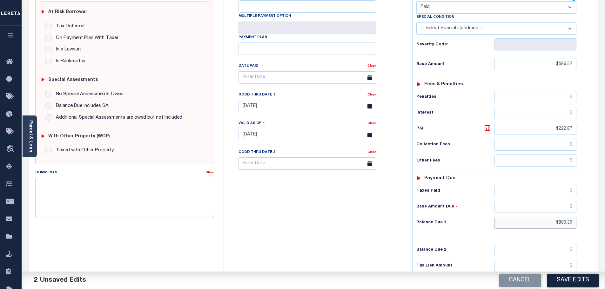
click at [605, 225] on html "Home OMS Detail Payment History Tax Line Detail" at bounding box center [302, 112] width 605 height 478
type input "$0.00"
click at [568, 283] on button "Save Edits" at bounding box center [572, 281] width 51 height 14
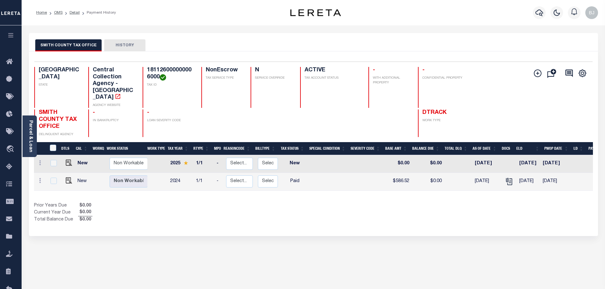
drag, startPoint x: 27, startPoint y: 148, endPoint x: 28, endPoint y: 138, distance: 9.5
click at [27, 148] on div "Parcel & Loan" at bounding box center [30, 137] width 14 height 42
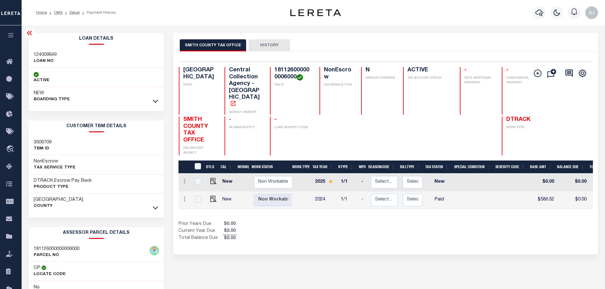
click at [38, 53] on h3 "124009649" at bounding box center [45, 55] width 23 height 6
copy h3 "124009649"
click at [537, 13] on icon "button" at bounding box center [539, 13] width 8 height 8
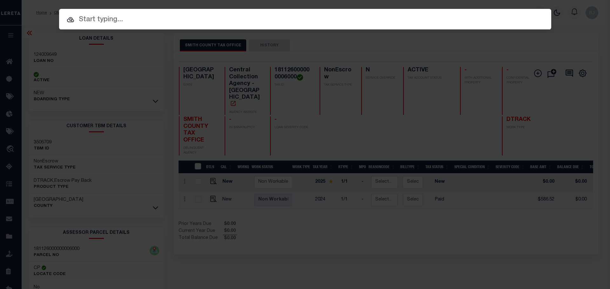
paste input "124009649"
type input "124009649"
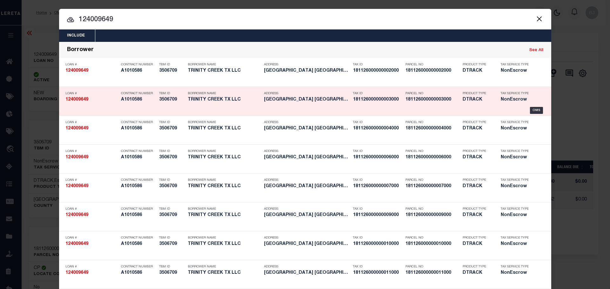
click at [537, 107] on div "Loan # 124009649 Contract Number A1010586 TBM ID 3506709 Borrower Name TRINITY …" at bounding box center [305, 101] width 489 height 25
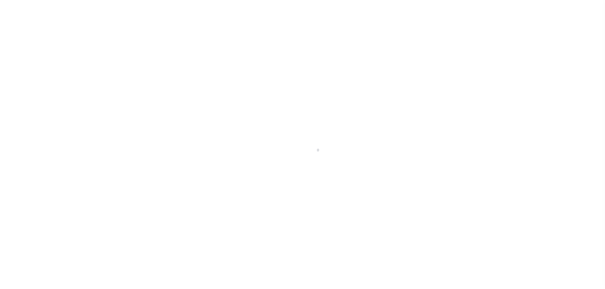
select select "44012"
select select "2586"
select select "700"
select select "NonEscrow"
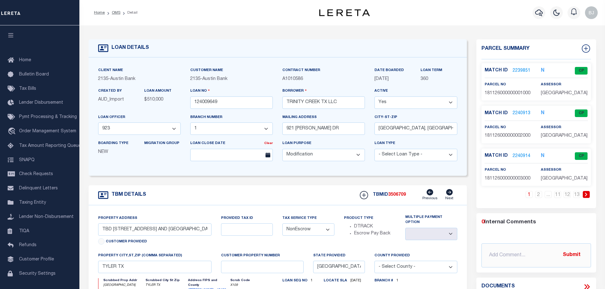
click at [586, 192] on link at bounding box center [586, 194] width 7 height 7
click at [528, 69] on link "2240918" at bounding box center [522, 71] width 18 height 7
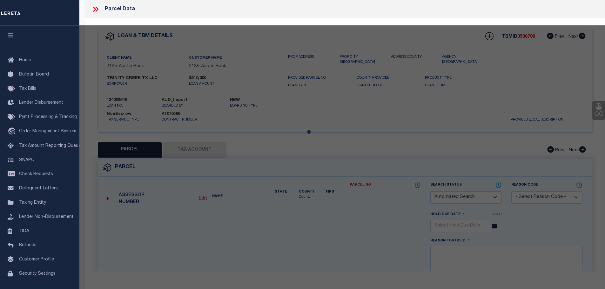
checkbox input "false"
select select "CP"
type input "TRINITY CREEK TX LLC"
select select "AGW"
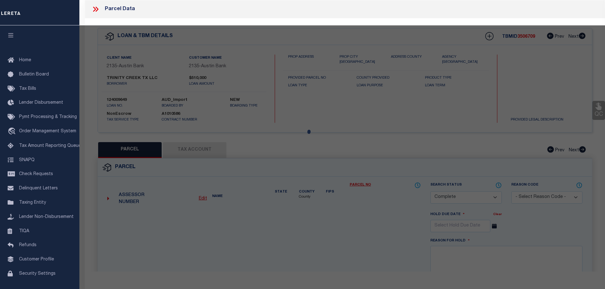
select select
type input "1056 TRINITY CREEK RD"
checkbox input "false"
type input "[GEOGRAPHIC_DATA], [GEOGRAPHIC_DATA] 75703"
type textarea "TRINITY CREEK LOT 7"
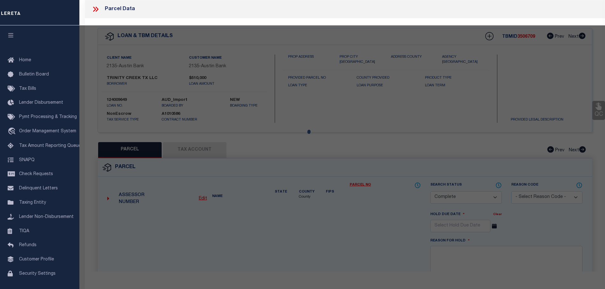
type textarea "Order completed as per given text legal."
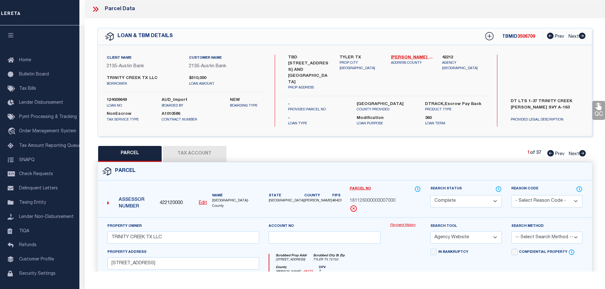
click at [398, 223] on link "Payment History" at bounding box center [405, 225] width 31 height 5
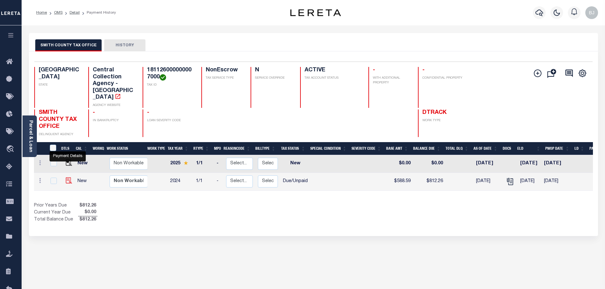
click at [66, 178] on img "" at bounding box center [69, 181] width 6 height 6
checkbox input "true"
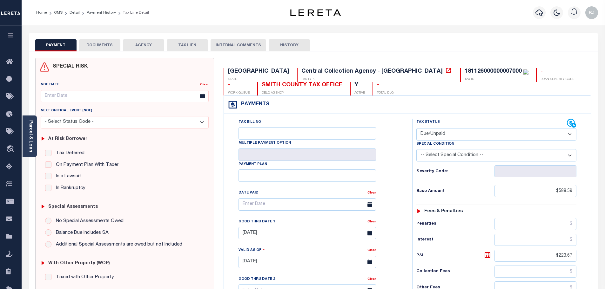
click at [92, 47] on button "DOCUMENTS" at bounding box center [99, 45] width 41 height 12
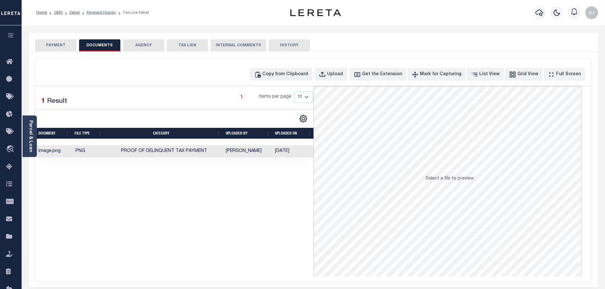
click at [254, 80] on div "Copy from Clipboard Upload Get the Extension Mark for Capturing Got it List Vie…" at bounding box center [313, 74] width 555 height 12
click at [284, 75] on div "Copy from Clipboard" at bounding box center [285, 74] width 46 height 7
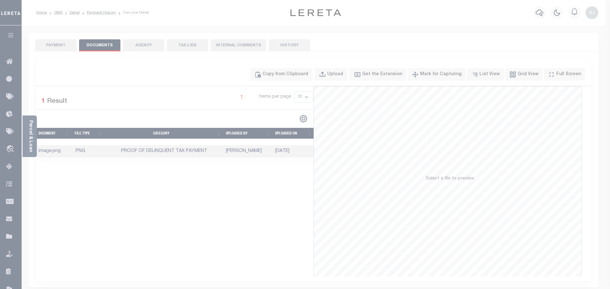
drag, startPoint x: 316, startPoint y: 135, endPoint x: 322, endPoint y: 144, distance: 11.5
click at [0, 0] on div "Paste copied image or file into this box" at bounding box center [0, 0] width 0 height 0
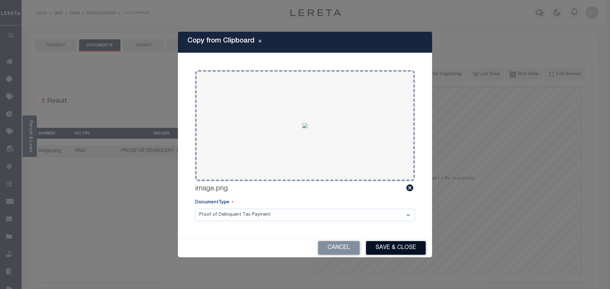
click at [388, 250] on button "Save & Close" at bounding box center [396, 248] width 60 height 14
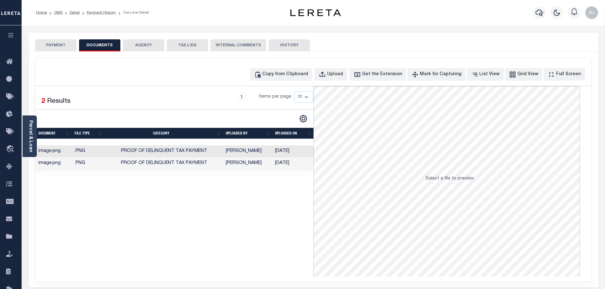
click at [59, 47] on button "PAYMENT" at bounding box center [55, 45] width 41 height 12
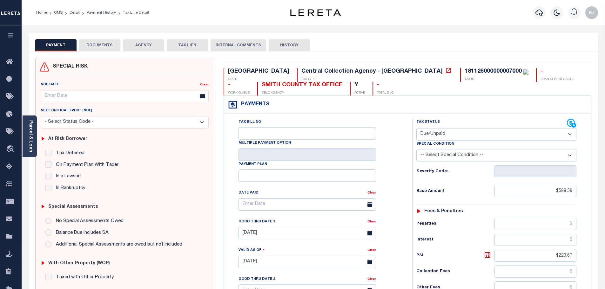
click at [467, 132] on select "- Select Status Code - Open Due/Unpaid Paid Incomplete No Tax Due Internal Refu…" at bounding box center [496, 134] width 160 height 12
select select "PYD"
click at [416, 129] on select "- Select Status Code - Open Due/Unpaid Paid Incomplete No Tax Due Internal Refu…" at bounding box center [496, 134] width 160 height 12
type input "09/12/2025"
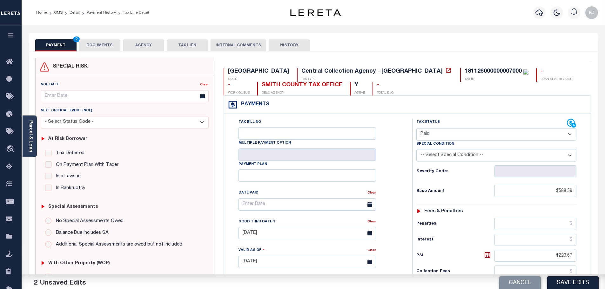
scroll to position [127, 0]
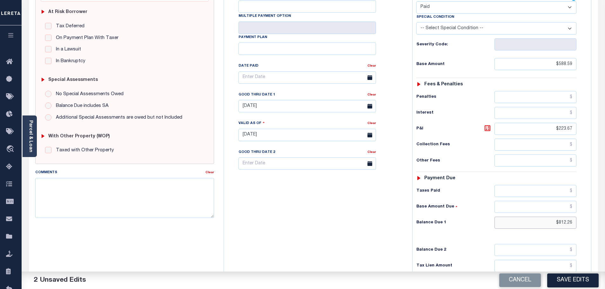
drag, startPoint x: 535, startPoint y: 219, endPoint x: 644, endPoint y: 219, distance: 109.5
click at [605, 219] on html "Home OMS Detail Payment History Tax Line Detail" at bounding box center [302, 112] width 605 height 478
type input "$0.00"
click at [585, 274] on button "Save Edits" at bounding box center [572, 281] width 51 height 14
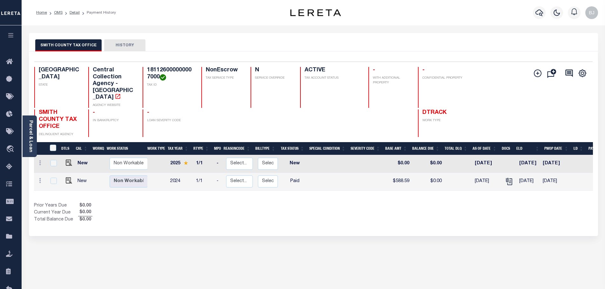
click at [182, 69] on h4 "181126000000007000" at bounding box center [170, 74] width 47 height 14
click at [181, 70] on h4 "181126000000007000" at bounding box center [170, 74] width 47 height 14
copy h4 "181126000000007000"
click at [541, 11] on icon "button" at bounding box center [539, 13] width 8 height 7
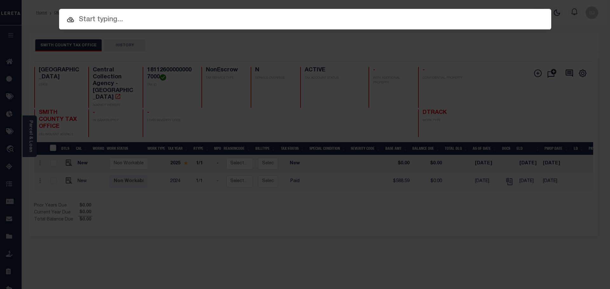
paste input "181126000000007000"
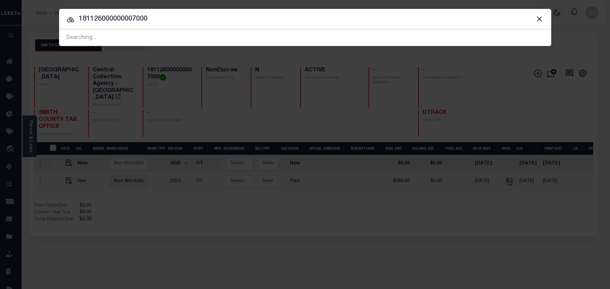
click at [138, 17] on input "181126000000007000" at bounding box center [305, 19] width 492 height 11
type input "181126000000001000"
click at [301, 14] on input "181126000000001000" at bounding box center [305, 19] width 492 height 11
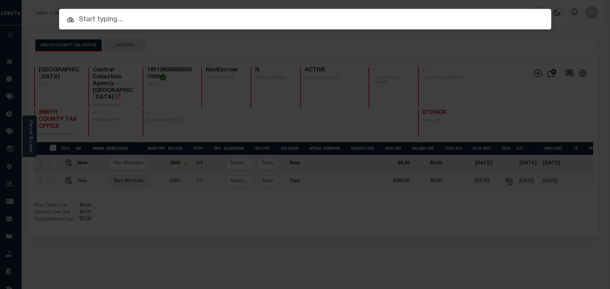
paste input "181126000000007000"
type input "181126000000007000"
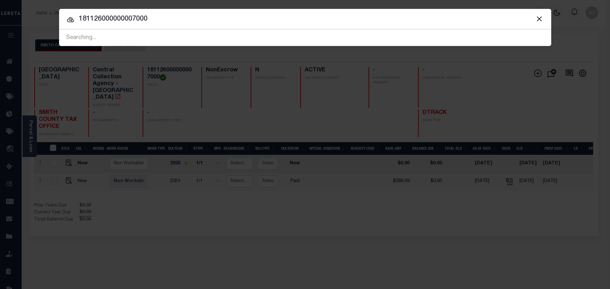
drag, startPoint x: 161, startPoint y: 20, endPoint x: 8, endPoint y: 10, distance: 153.1
click at [11, 10] on div "Include Loans TBM Customers Borrowers Payments (Lender Non-Disb) Payments (Lend…" at bounding box center [305, 144] width 610 height 289
type input "124009649"
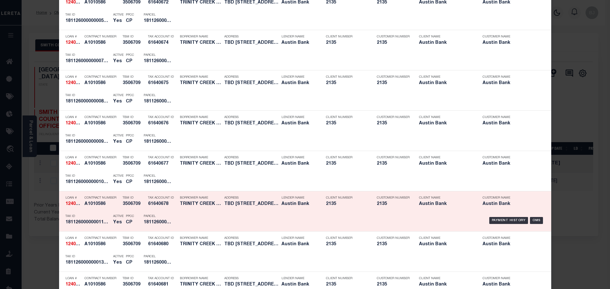
scroll to position [889, 0]
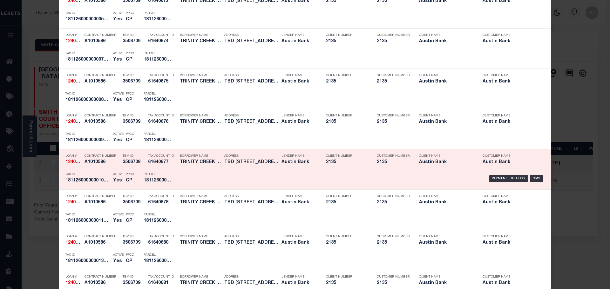
click at [126, 184] on h5 "CP" at bounding box center [130, 180] width 8 height 5
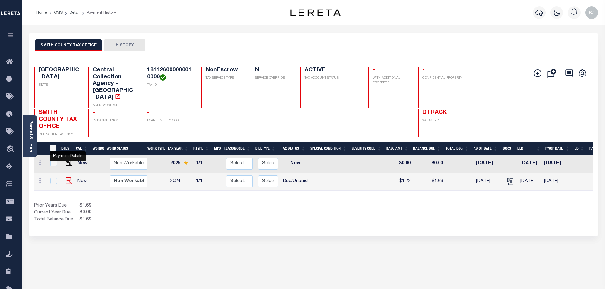
click at [71, 178] on img "" at bounding box center [69, 181] width 6 height 6
checkbox input "true"
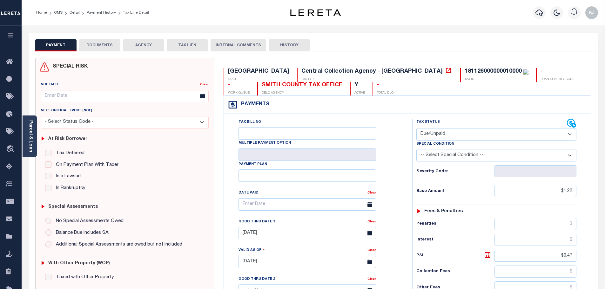
click at [443, 133] on select "- Select Status Code - Open Due/Unpaid Paid Incomplete No Tax Due Internal Refu…" at bounding box center [496, 134] width 160 height 12
click at [416, 129] on select "- Select Status Code - Open Due/Unpaid Paid Incomplete No Tax Due Internal Refu…" at bounding box center [496, 134] width 160 height 12
select select "PYD"
type input "[DATE]"
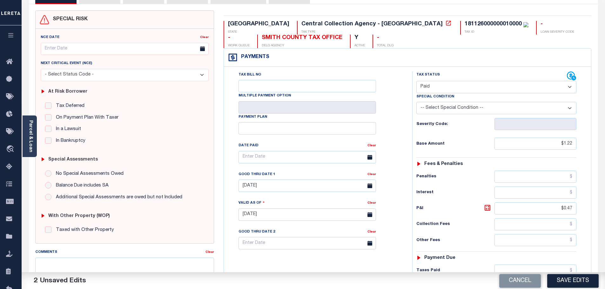
scroll to position [95, 0]
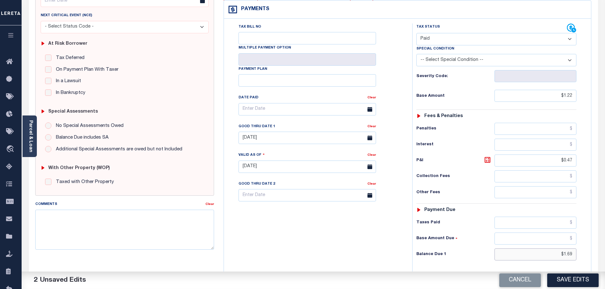
drag, startPoint x: 570, startPoint y: 256, endPoint x: 614, endPoint y: 257, distance: 44.1
click at [605, 257] on html "Home OMS Detail Payment History Tax Line Detail" at bounding box center [302, 145] width 605 height 480
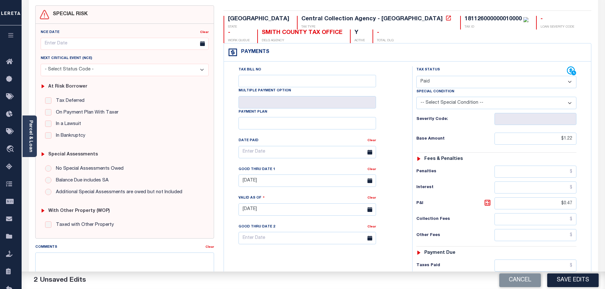
scroll to position [0, 0]
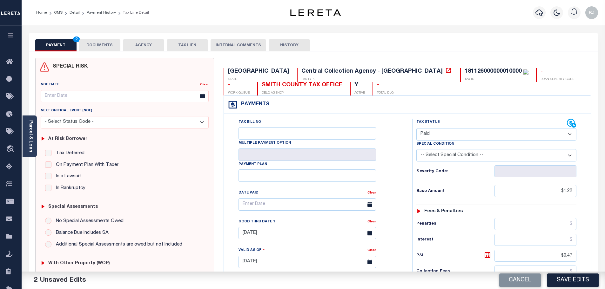
type input "$0.00"
click at [98, 42] on button "DOCUMENTS" at bounding box center [99, 45] width 41 height 12
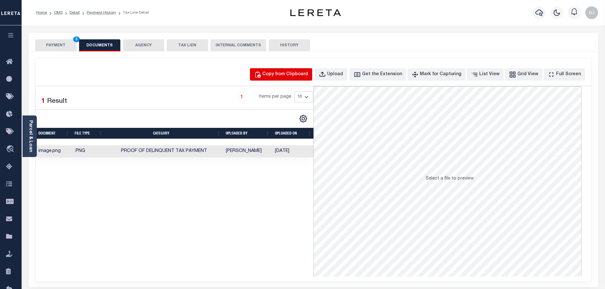
click at [287, 76] on div "Copy from Clipboard" at bounding box center [285, 74] width 46 height 7
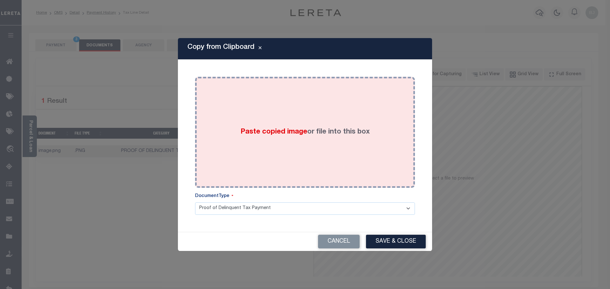
click at [302, 163] on div "Paste copied image or file into this box" at bounding box center [305, 133] width 210 height 102
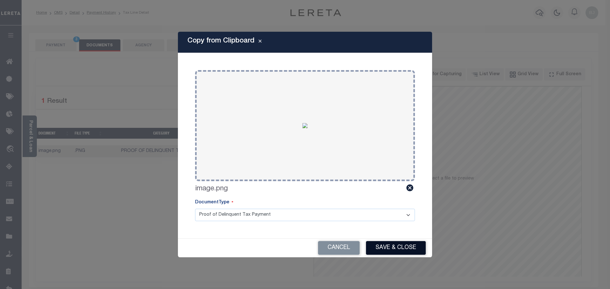
click at [379, 245] on button "Save & Close" at bounding box center [396, 248] width 60 height 14
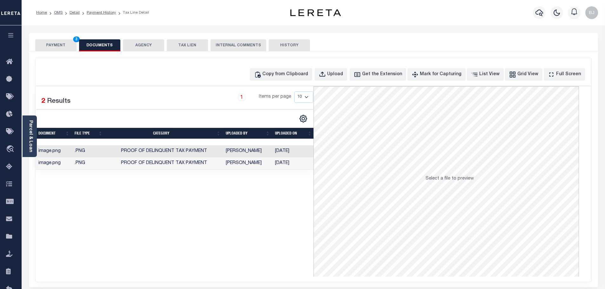
click at [64, 47] on button "PAYMENT 3" at bounding box center [55, 45] width 41 height 12
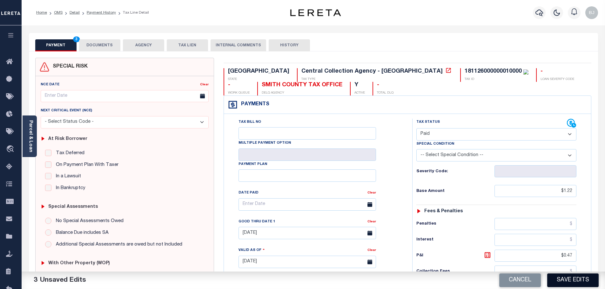
click at [571, 281] on button "Save Edits" at bounding box center [572, 281] width 51 height 14
checkbox input "false"
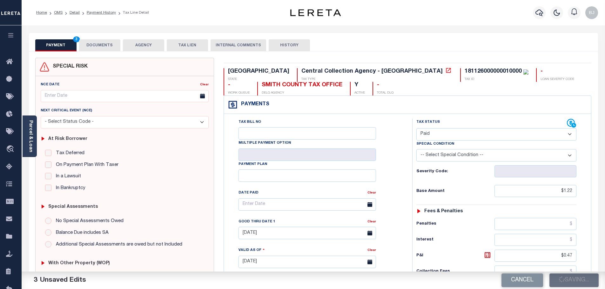
type input "$1.22"
type input "$0.47"
type input "$0"
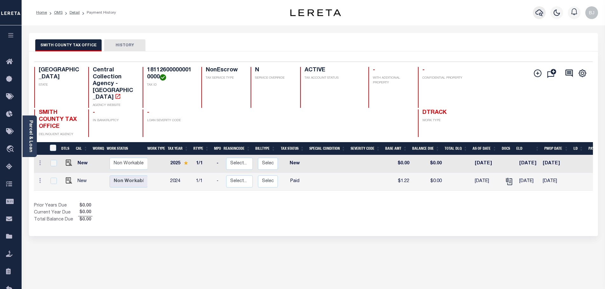
click at [538, 11] on icon "button" at bounding box center [539, 13] width 8 height 8
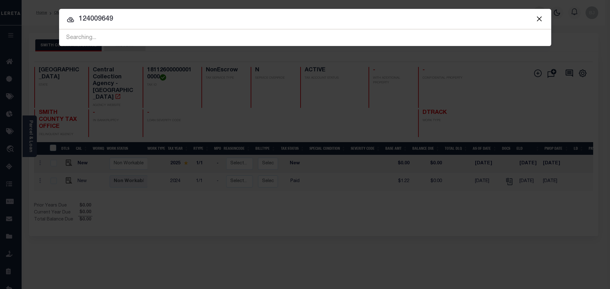
type input "124009649"
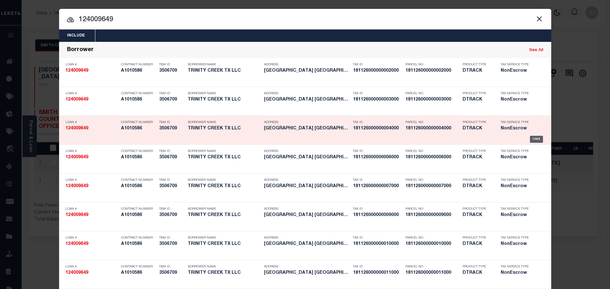
click at [530, 140] on div "OMS" at bounding box center [536, 139] width 13 height 7
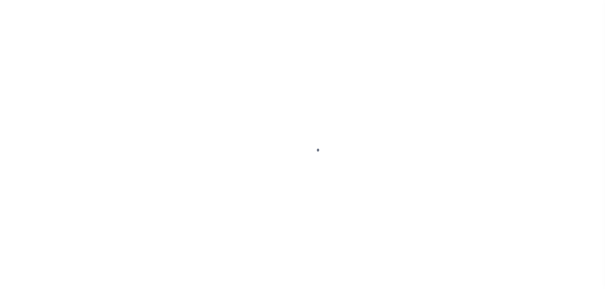
select select "44012"
select select "700"
select select "NonEscrow"
type input "TBD [STREET_ADDRESS] AND [GEOGRAPHIC_DATA]"
select select
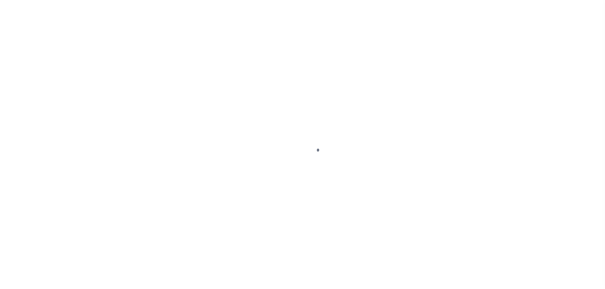
type input "TYLER TX"
type input "[GEOGRAPHIC_DATA]"
select select
type textarea "DT LTS 1-37 TRINITY CREEK [PERSON_NAME] SVY A-163"
select select "2586"
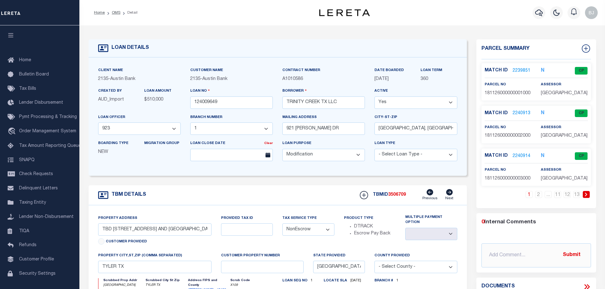
click at [585, 196] on icon at bounding box center [586, 195] width 3 height 4
click at [526, 110] on link "2240919" at bounding box center [522, 113] width 18 height 7
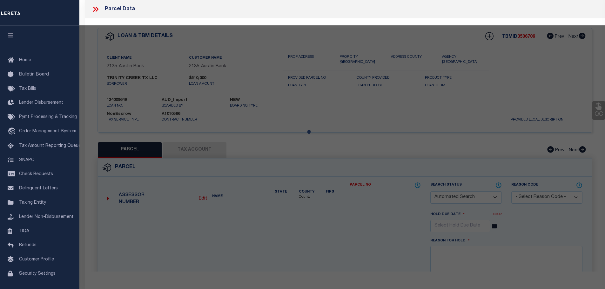
checkbox input "false"
select select "CP"
type input "TRINITY CREEK TX LLC"
select select "AGW"
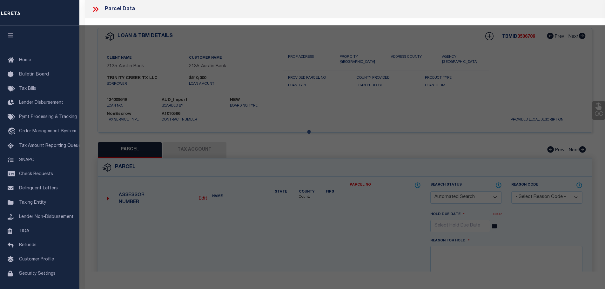
select select
type input "1062 TRINITY CREEK RD"
checkbox input "false"
type input "TYLER, TX 75703"
type textarea "[GEOGRAPHIC_DATA] 8"
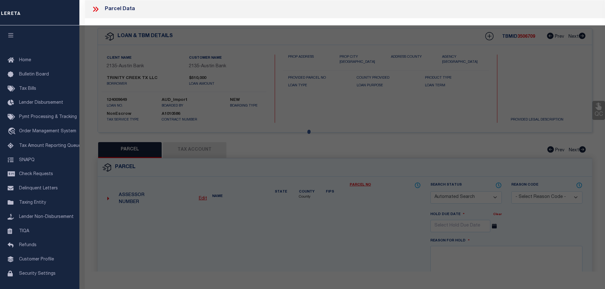
type textarea "Order completed as per given text legal."
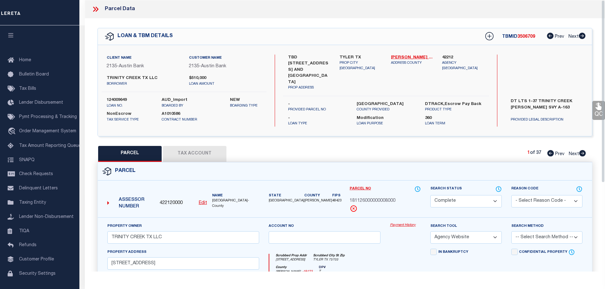
click at [400, 223] on link "Payment History" at bounding box center [405, 225] width 31 height 5
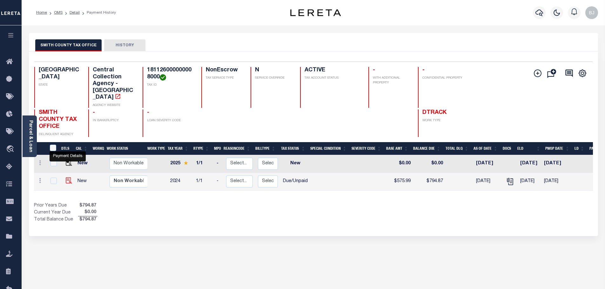
click at [70, 178] on img "" at bounding box center [69, 181] width 6 height 6
checkbox input "true"
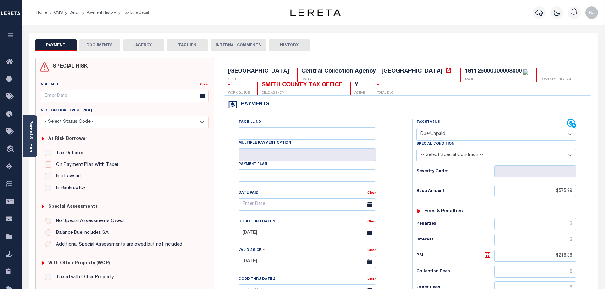
click at [464, 138] on select "- Select Status Code - Open Due/Unpaid Paid Incomplete No Tax Due Internal Refu…" at bounding box center [496, 134] width 160 height 12
select select "PYD"
click at [416, 129] on select "- Select Status Code - Open Due/Unpaid Paid Incomplete No Tax Due Internal Refu…" at bounding box center [496, 134] width 160 height 12
type input "[DATE]"
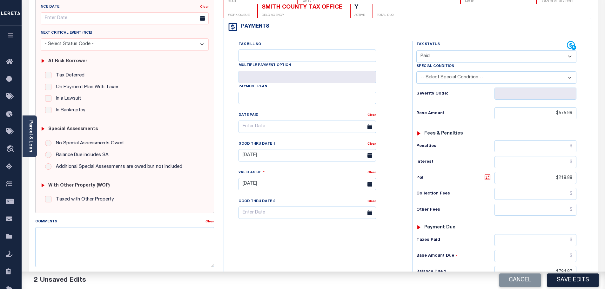
scroll to position [127, 0]
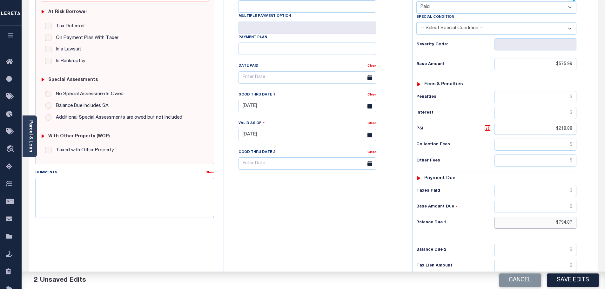
drag, startPoint x: 546, startPoint y: 224, endPoint x: 592, endPoint y: 231, distance: 47.3
click at [592, 231] on div "TX STATE Central Collection Agency - TX TAX TYPE 181126000000008000 TAX ID - LO…" at bounding box center [407, 135] width 377 height 408
type input "$0"
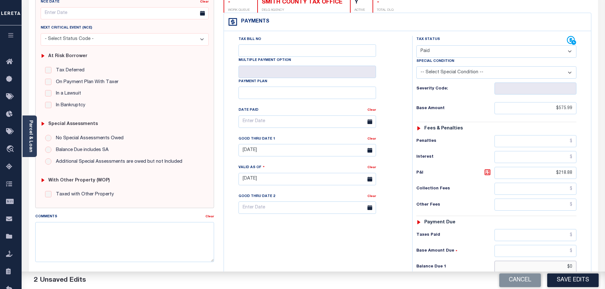
scroll to position [0, 0]
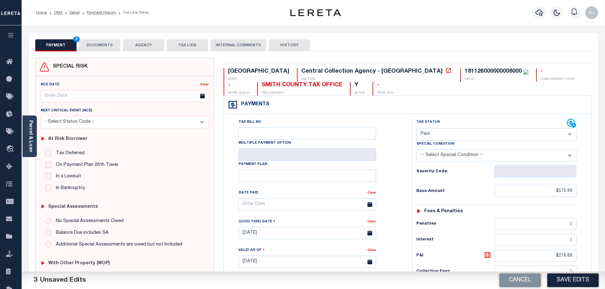
click at [107, 46] on button "DOCUMENTS" at bounding box center [99, 45] width 41 height 12
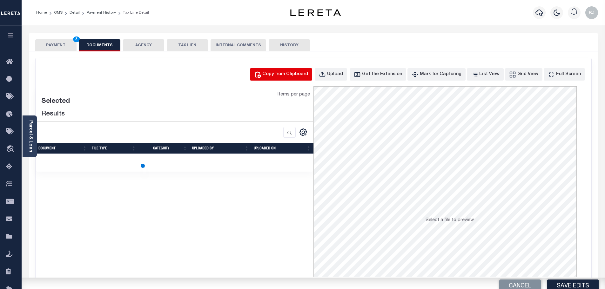
click at [288, 75] on div "Copy from Clipboard" at bounding box center [285, 74] width 46 height 7
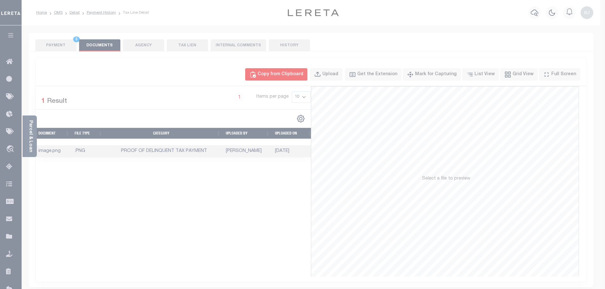
select select "POP"
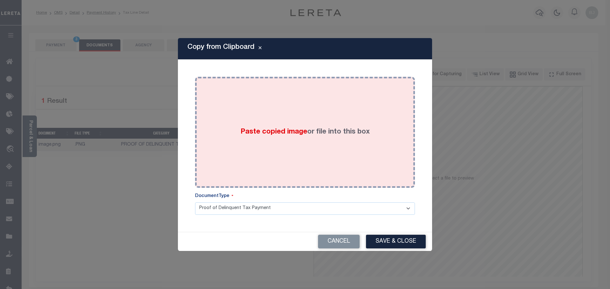
drag, startPoint x: 316, startPoint y: 121, endPoint x: 322, endPoint y: 157, distance: 36.9
click at [317, 129] on div "Paste copied image or file into this box" at bounding box center [305, 133] width 210 height 102
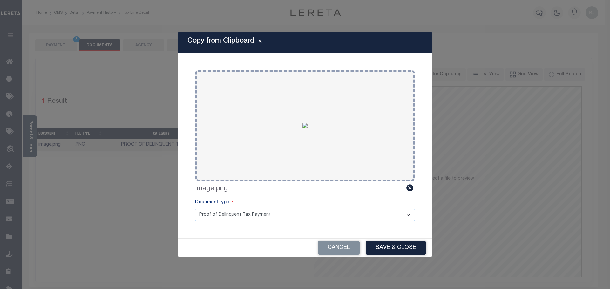
click at [383, 241] on div "Cancel Save & Close" at bounding box center [305, 248] width 254 height 19
click at [383, 250] on button "Save & Close" at bounding box center [396, 248] width 60 height 14
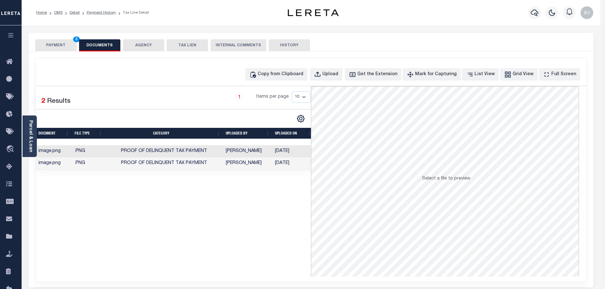
click at [59, 49] on button "PAYMENT 3" at bounding box center [55, 45] width 41 height 12
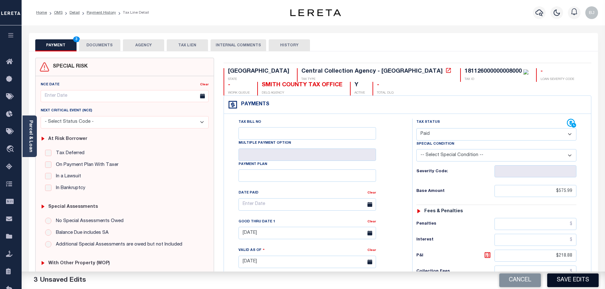
click at [574, 283] on button "Save Edits" at bounding box center [572, 281] width 51 height 14
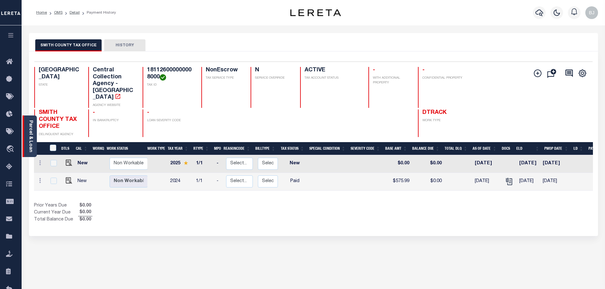
click at [28, 137] on link "Parcel & Loan" at bounding box center [30, 136] width 4 height 32
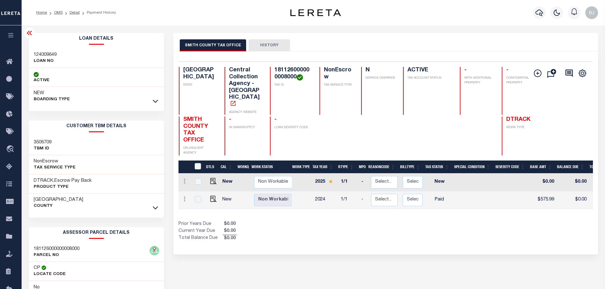
click at [39, 49] on div "124009649 LOAN NO" at bounding box center [96, 58] width 135 height 19
click at [42, 57] on h3 "124009649" at bounding box center [45, 55] width 23 height 6
copy h3 "124009649"
click at [541, 15] on icon "button" at bounding box center [539, 13] width 8 height 7
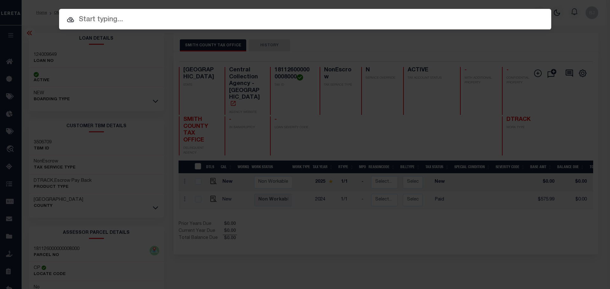
click at [231, 17] on input "text" at bounding box center [305, 19] width 492 height 11
paste input "124009649"
type input "124009649"
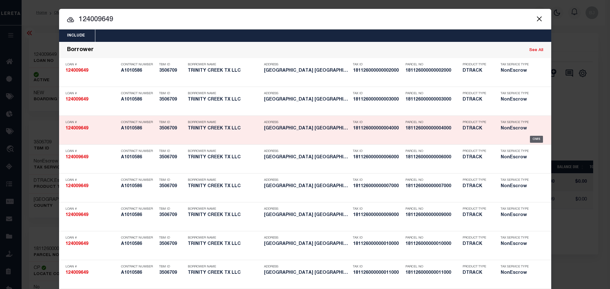
click at [531, 140] on div "OMS" at bounding box center [536, 139] width 13 height 7
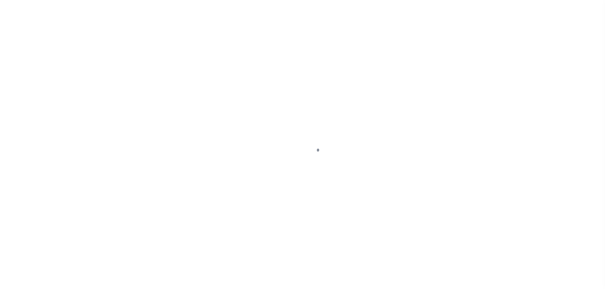
select select "700"
select select "NonEscrow"
type input "TBD [STREET_ADDRESS] AND [GEOGRAPHIC_DATA]"
select select
type input "TYLER TX"
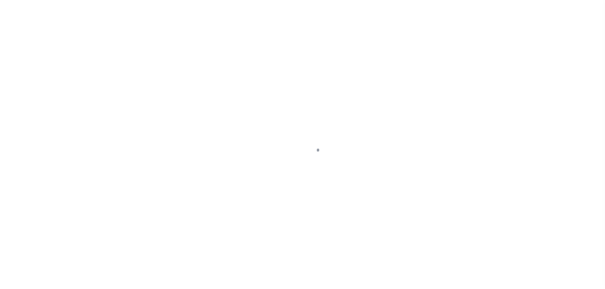
type input "[GEOGRAPHIC_DATA]"
select select
type textarea "DT LTS 1-37 TRINITY CREEK [PERSON_NAME] SVY A-163"
select select "44012"
select select "2586"
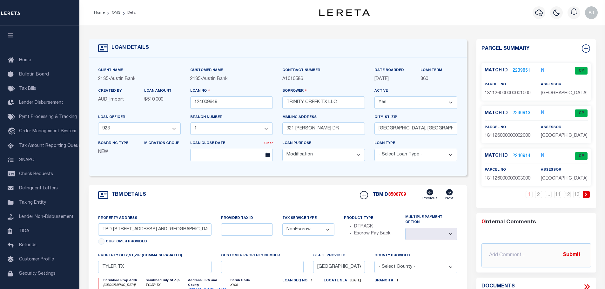
click at [589, 195] on link at bounding box center [586, 194] width 7 height 7
click at [518, 157] on link "2240920" at bounding box center [522, 156] width 18 height 7
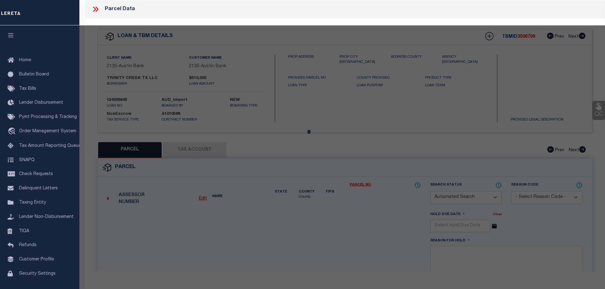
checkbox input "false"
select select "CP"
type input "TRINITY CREEK TX LLC"
select select "AGW"
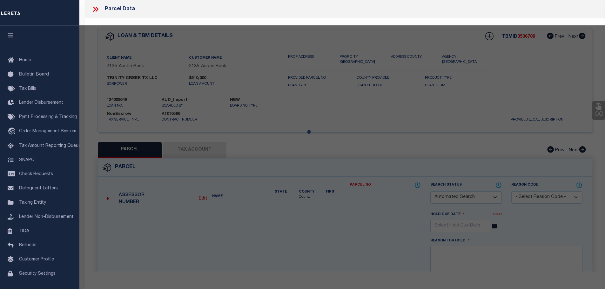
select select
type input "[STREET_ADDRESS]"
checkbox input "false"
type input "[GEOGRAPHIC_DATA], [GEOGRAPHIC_DATA] 75703"
type textarea "[GEOGRAPHIC_DATA] 9"
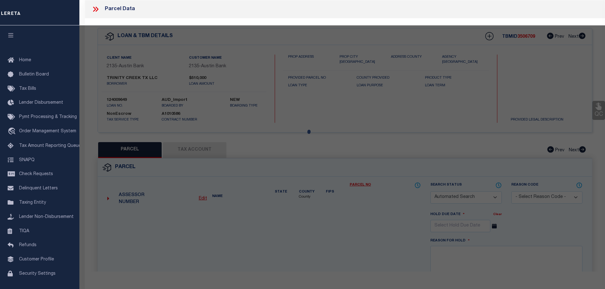
type textarea "Order completed as per given text legal."
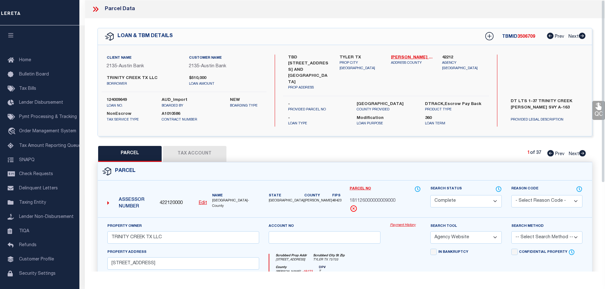
click at [411, 223] on link "Payment History" at bounding box center [405, 225] width 31 height 5
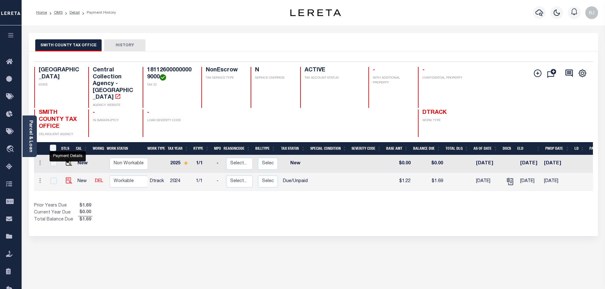
click at [68, 178] on img "" at bounding box center [69, 181] width 6 height 6
checkbox input "true"
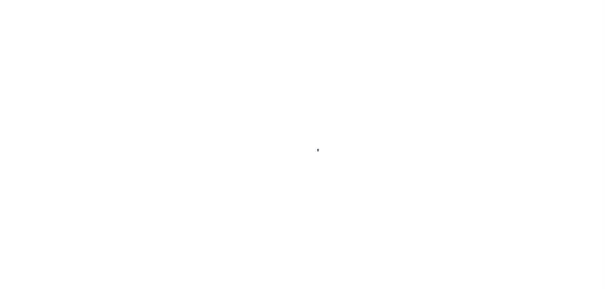
select select "DUE"
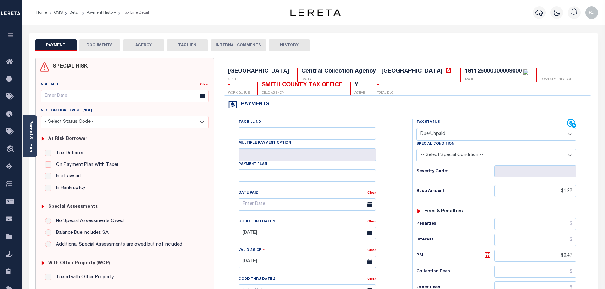
click at [100, 39] on div "PAYMENT DOCUMENTS AGENCY DELINQUENT PAYEE TAX LIEN" at bounding box center [313, 42] width 569 height 18
click at [102, 49] on button "DOCUMENTS" at bounding box center [99, 45] width 41 height 12
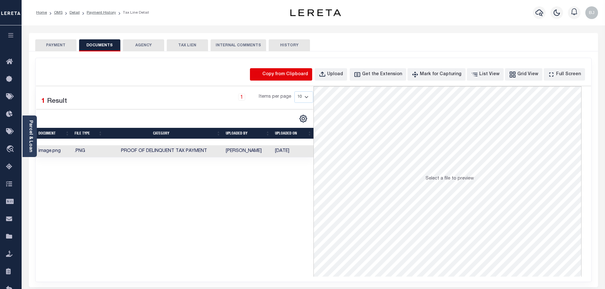
click at [261, 75] on icon "button" at bounding box center [257, 74] width 7 height 7
select select "POP"
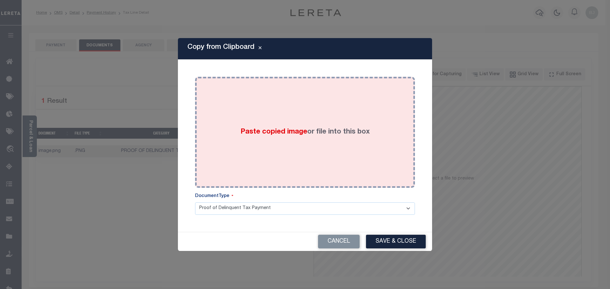
click at [318, 154] on div "Paste copied image or file into this box" at bounding box center [305, 133] width 210 height 102
click at [343, 168] on div "Paste copied image or file into this box" at bounding box center [305, 133] width 210 height 102
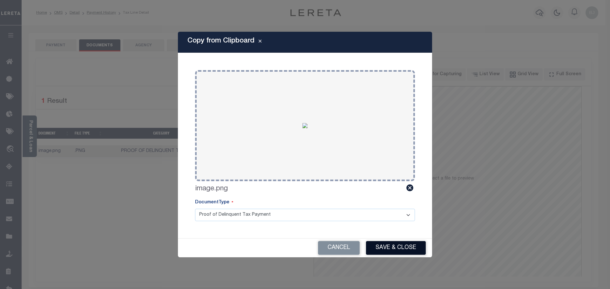
click at [400, 242] on button "Save & Close" at bounding box center [396, 248] width 60 height 14
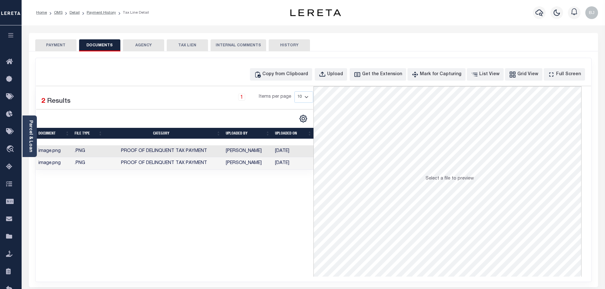
click at [65, 53] on div "SPECIAL RISK NCE Date Clear" at bounding box center [313, 169] width 569 height 236
click at [60, 42] on button "PAYMENT" at bounding box center [55, 45] width 41 height 12
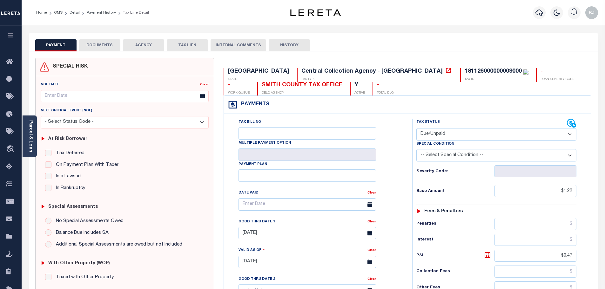
click at [471, 138] on select "- Select Status Code - Open Due/Unpaid Paid Incomplete No Tax Due Internal Refu…" at bounding box center [496, 134] width 160 height 12
select select "PYD"
click at [416, 129] on select "- Select Status Code - Open Due/Unpaid Paid Incomplete No Tax Due Internal Refu…" at bounding box center [496, 134] width 160 height 12
type input "[DATE]"
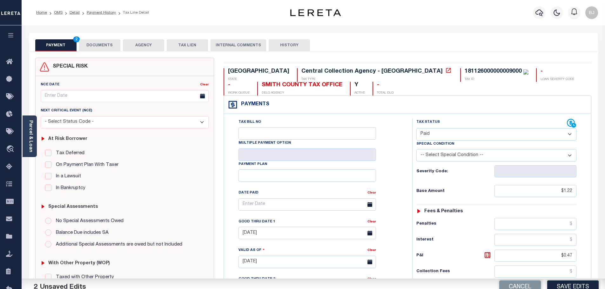
scroll to position [127, 0]
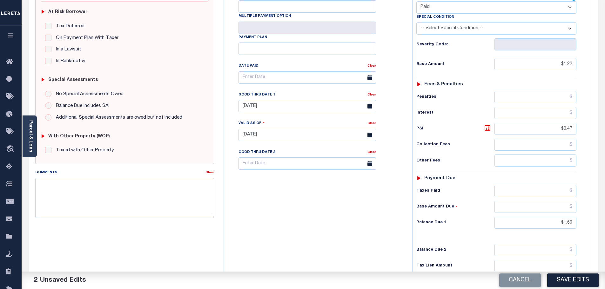
drag, startPoint x: 544, startPoint y: 217, endPoint x: 549, endPoint y: 220, distance: 5.9
click at [546, 218] on div "Tax Status Status - Select Status Code -" at bounding box center [498, 132] width 172 height 280
drag, startPoint x: 555, startPoint y: 225, endPoint x: 625, endPoint y: 225, distance: 70.5
click at [605, 225] on html "Home OMS Detail Payment History Tax Line Detail" at bounding box center [302, 112] width 605 height 478
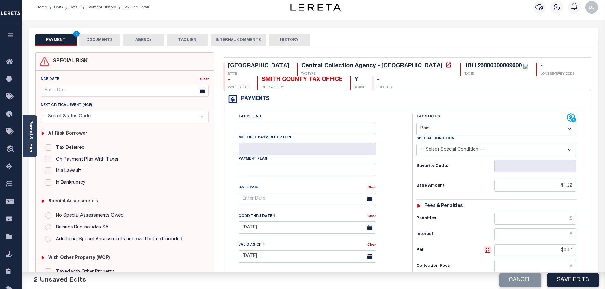
scroll to position [0, 0]
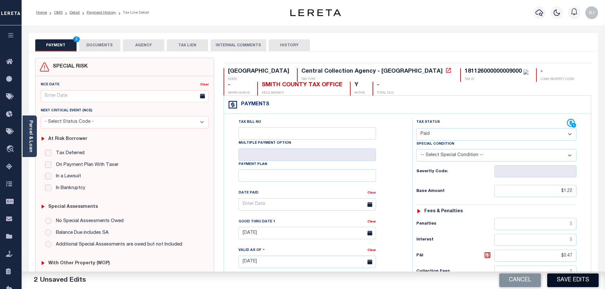
type input "$0.00"
click at [569, 280] on button "Save Edits" at bounding box center [572, 281] width 51 height 14
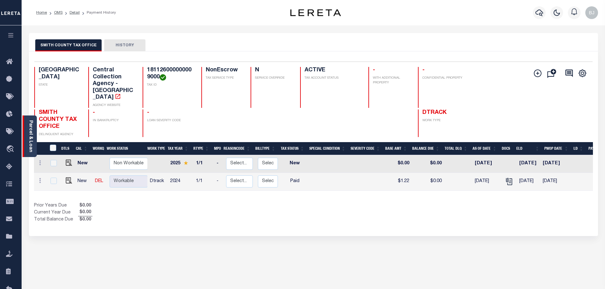
click at [32, 126] on link "Parcel & Loan" at bounding box center [30, 136] width 4 height 32
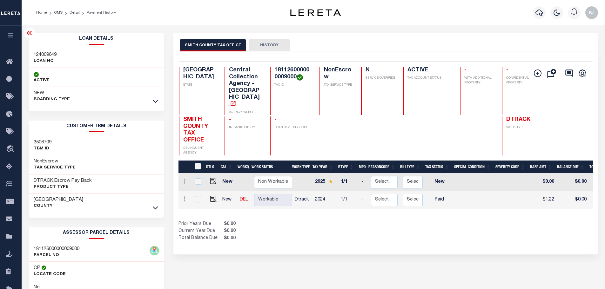
click at [49, 56] on h3 "124009649" at bounding box center [45, 55] width 23 height 6
copy h3 "124009649"
click at [534, 14] on button "button" at bounding box center [539, 12] width 13 height 13
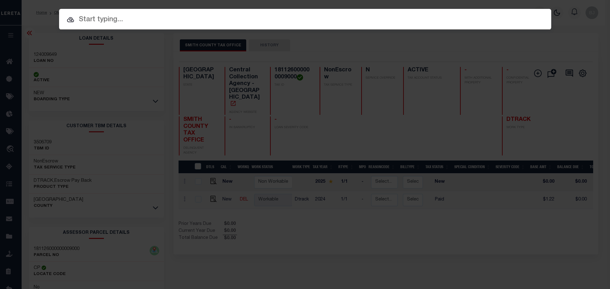
click at [298, 17] on input "text" at bounding box center [305, 19] width 492 height 11
paste input "124009649"
type input "124009649"
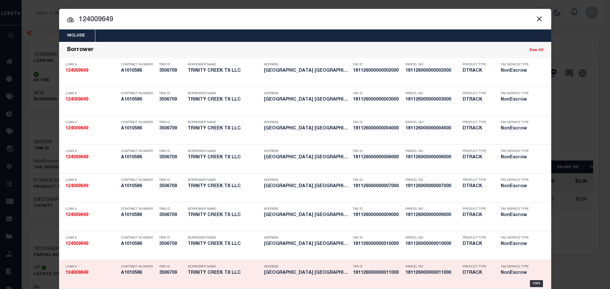
click at [462, 273] on h5 "DTRACK" at bounding box center [476, 273] width 29 height 5
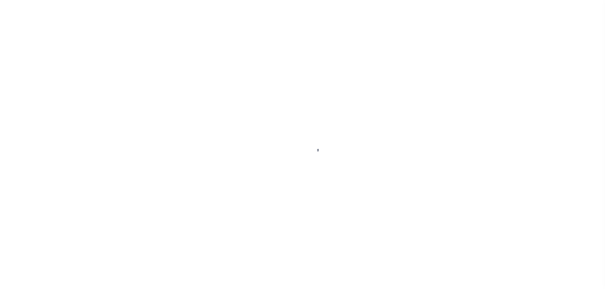
select select "700"
select select "NonEscrow"
type input "TBD [STREET_ADDRESS] AND [GEOGRAPHIC_DATA]"
select select
type input "TYLER TX"
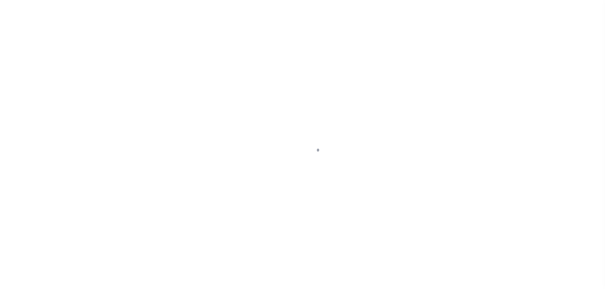
type input "[GEOGRAPHIC_DATA]"
select select
type textarea "DT LTS 1-37 TRINITY CREEK [PERSON_NAME] SVY A-163"
select select "44012"
select select "2586"
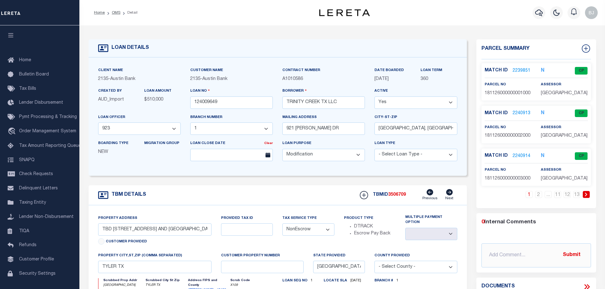
click at [585, 193] on icon at bounding box center [586, 195] width 3 height 4
click at [520, 110] on p "2240922" at bounding box center [522, 113] width 18 height 7
click at [520, 111] on link "2240922" at bounding box center [522, 113] width 18 height 7
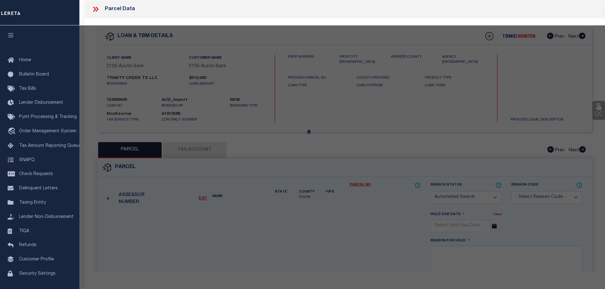
checkbox input "false"
select select "CP"
type input "TRINITY CREEK TX LLC"
select select "AGW"
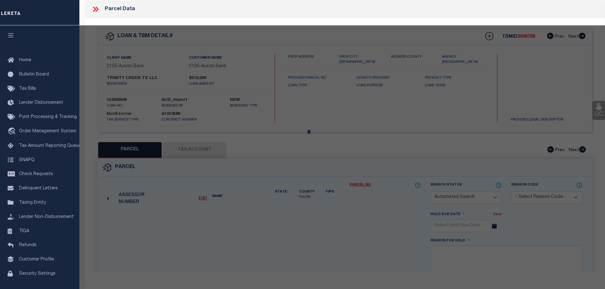
select select
type input "[STREET_ADDRESS]"
checkbox input "false"
type input "TYLER, TX 75703"
type textarea "[GEOGRAPHIC_DATA] 11"
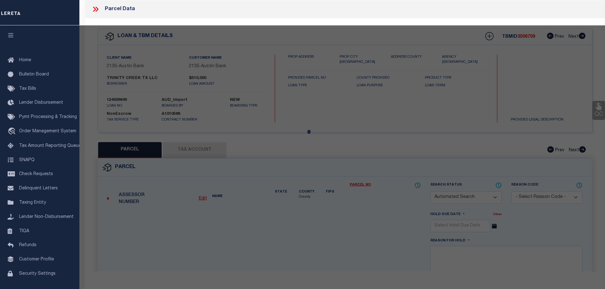
type textarea "Order completed as per given text legal."
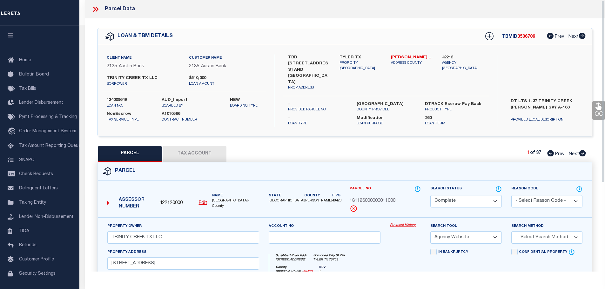
click at [399, 223] on link "Payment History" at bounding box center [405, 225] width 31 height 5
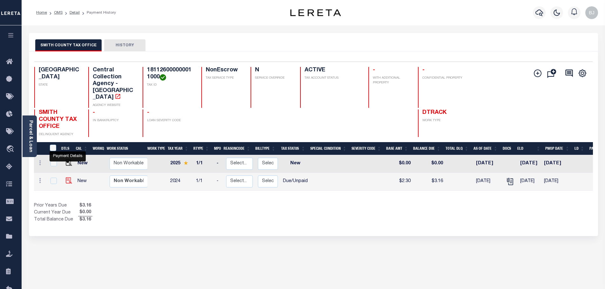
click at [69, 178] on img "" at bounding box center [69, 181] width 6 height 6
checkbox input "true"
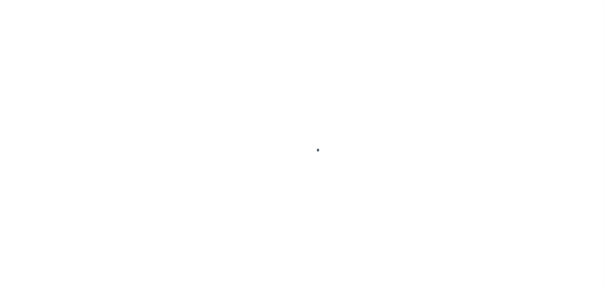
select select "DUE"
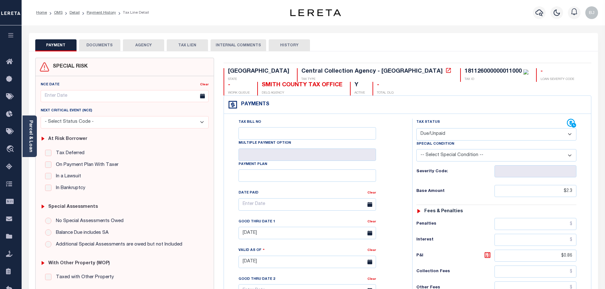
drag, startPoint x: 70, startPoint y: 36, endPoint x: 91, endPoint y: 43, distance: 22.2
click at [70, 36] on div "PAYMENT DOCUMENTS AGENCY DELINQUENT PAYEE TAX LIEN" at bounding box center [313, 42] width 569 height 18
click at [98, 43] on button "DOCUMENTS" at bounding box center [99, 45] width 41 height 12
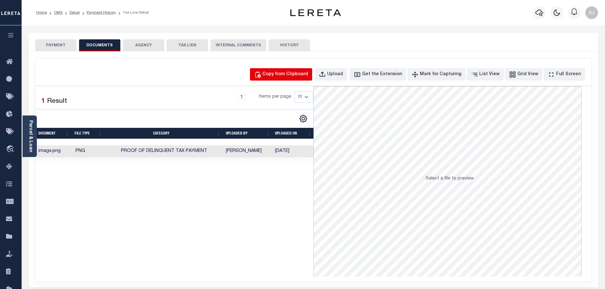
click at [290, 79] on button "Copy from Clipboard" at bounding box center [281, 74] width 62 height 12
select select "POP"
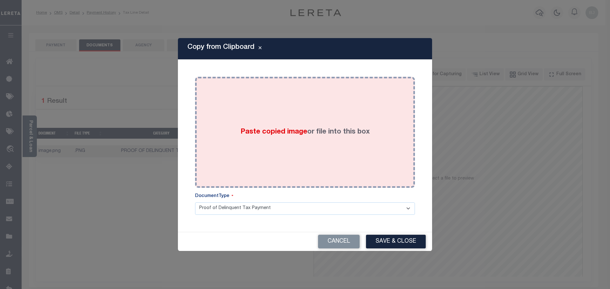
click at [315, 127] on label "Paste copied image or file into this box" at bounding box center [304, 132] width 129 height 10
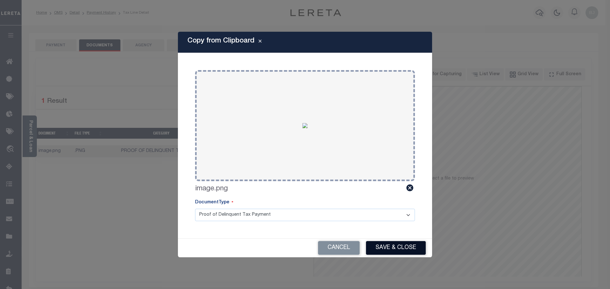
click at [393, 252] on button "Save & Close" at bounding box center [396, 248] width 60 height 14
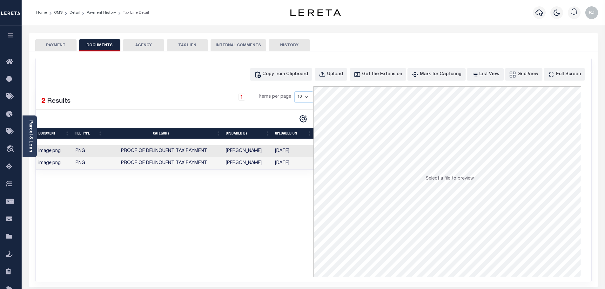
click at [62, 49] on button "PAYMENT" at bounding box center [55, 45] width 41 height 12
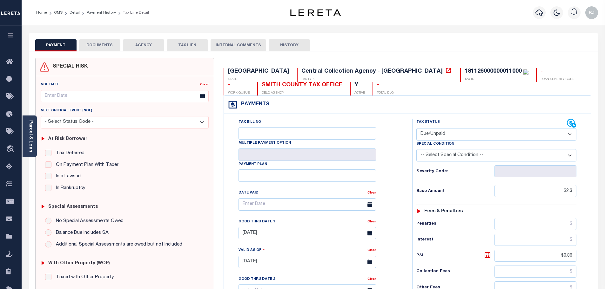
drag, startPoint x: 438, startPoint y: 134, endPoint x: 441, endPoint y: 140, distance: 7.1
click at [438, 134] on select "- Select Status Code - Open Due/Unpaid Paid Incomplete No Tax Due Internal Refu…" at bounding box center [496, 134] width 160 height 12
select select "PYD"
click at [416, 129] on select "- Select Status Code - Open Due/Unpaid Paid Incomplete No Tax Due Internal Refu…" at bounding box center [496, 134] width 160 height 12
type input "[DATE]"
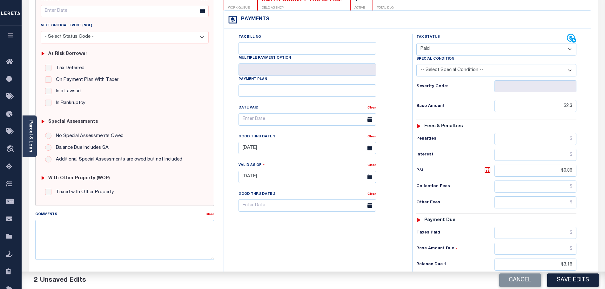
scroll to position [159, 0]
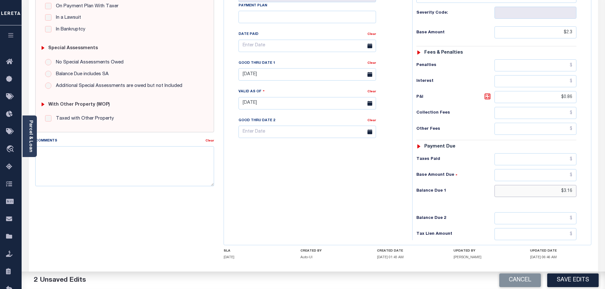
drag, startPoint x: 548, startPoint y: 193, endPoint x: 599, endPoint y: 193, distance: 50.5
click at [599, 193] on div "PAYMENT 2 DOCUMENTS AGENCY DELINQUENT PAYEE" at bounding box center [313, 96] width 579 height 445
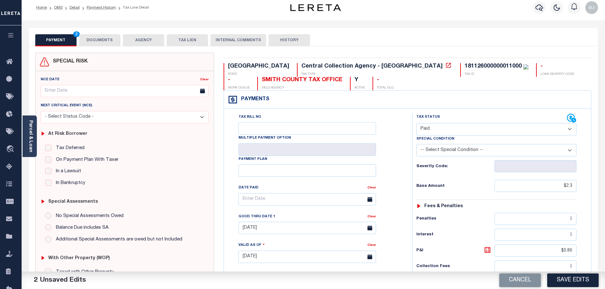
scroll to position [0, 0]
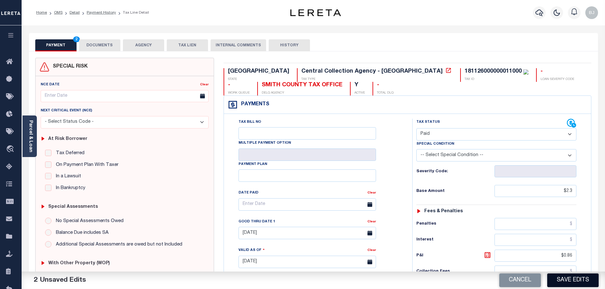
type input "$0.00"
click at [589, 279] on button "Save Edits" at bounding box center [572, 281] width 51 height 14
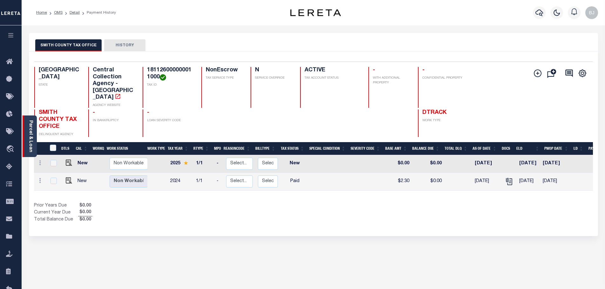
click at [28, 140] on link "Parcel & Loan" at bounding box center [30, 136] width 4 height 32
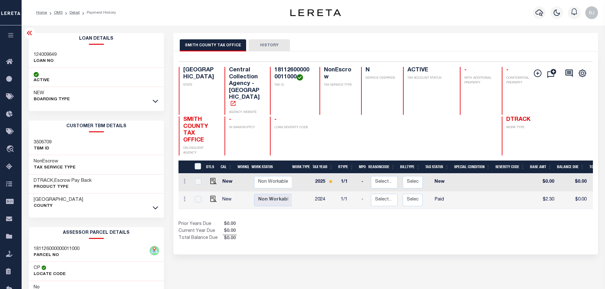
click at [48, 52] on h3 "124009649" at bounding box center [45, 55] width 23 height 6
copy h3 "124009649"
click at [533, 13] on button "button" at bounding box center [539, 12] width 13 height 13
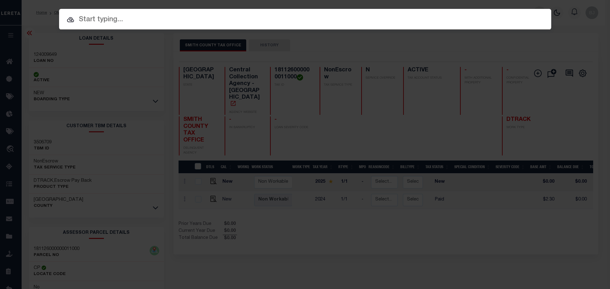
paste input "124009649"
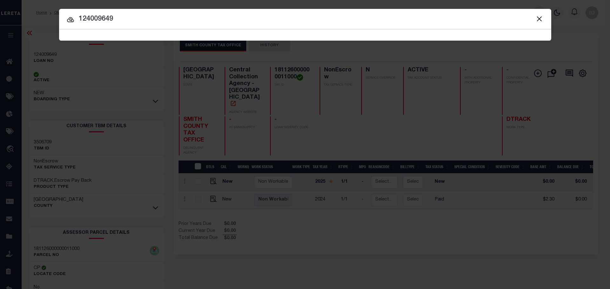
type input "124009649"
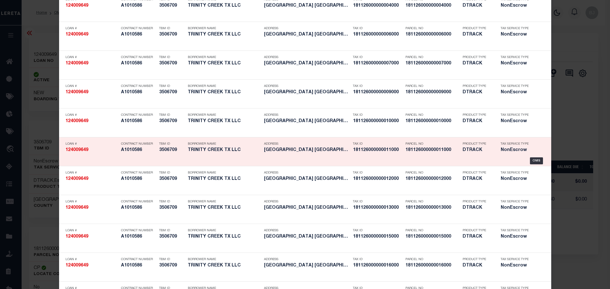
scroll to position [127, 0]
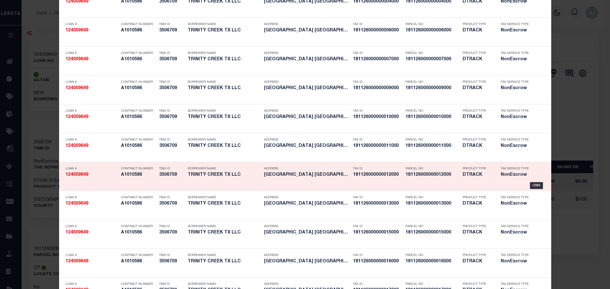
click at [458, 174] on div "Product Type DTRACK" at bounding box center [477, 173] width 38 height 18
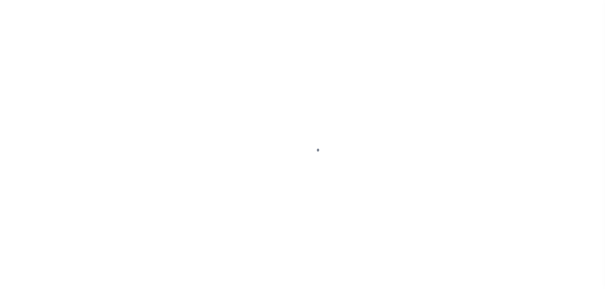
select select "44012"
select select "2586"
select select "700"
select select "NonEscrow"
type input "TBD [STREET_ADDRESS] AND [GEOGRAPHIC_DATA]"
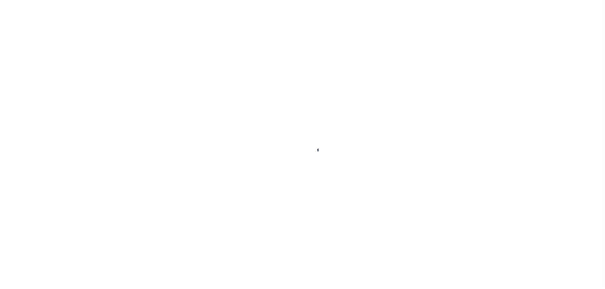
select select
type input "TYLER TX"
type input "[GEOGRAPHIC_DATA]"
select select
type textarea "DT LTS 1-37 TRINITY CREEK [PERSON_NAME] SVY A-163"
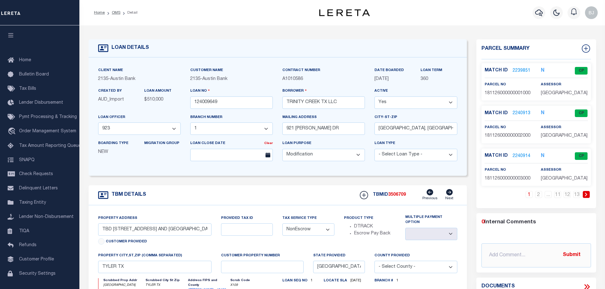
click at [586, 196] on icon at bounding box center [586, 195] width 3 height 4
click at [516, 154] on link "2240923" at bounding box center [522, 156] width 18 height 7
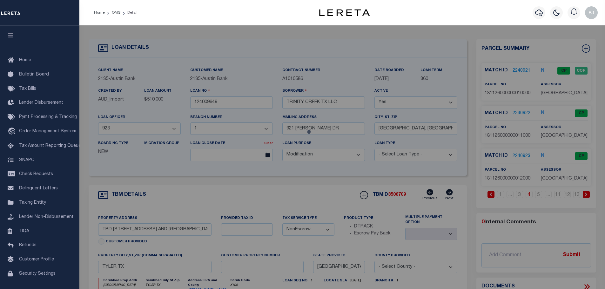
checkbox input "false"
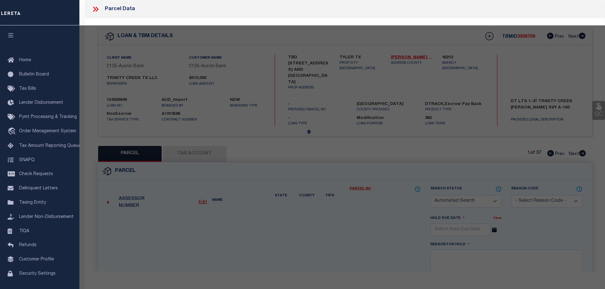
select select "CP"
type input "TRINITY CREEK TX LLC"
select select "AGW"
select select
type input "1118 TRINITY CREEK RD"
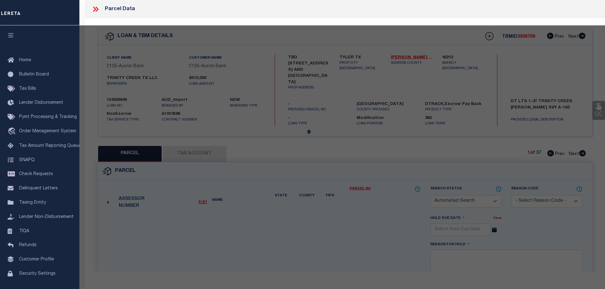
checkbox input "false"
type input "TYLER, TX 75703"
type textarea "[GEOGRAPHIC_DATA] 12"
type textarea "Order completed as per given text legal."
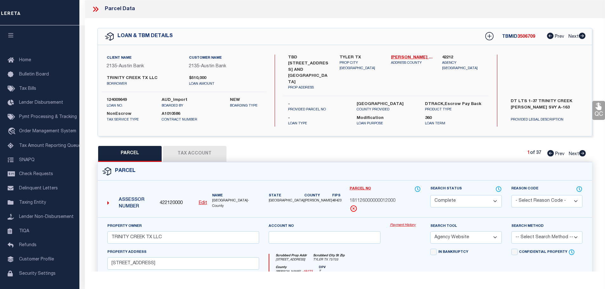
click at [403, 223] on link "Payment History" at bounding box center [405, 225] width 31 height 5
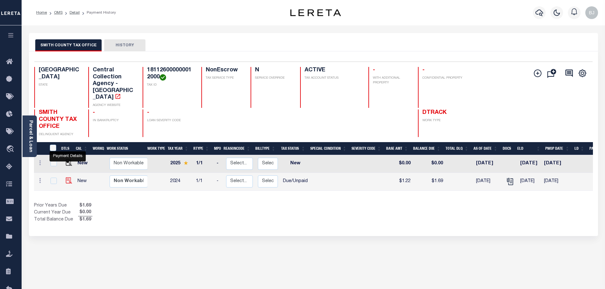
click at [67, 178] on img "" at bounding box center [69, 181] width 6 height 6
checkbox input "true"
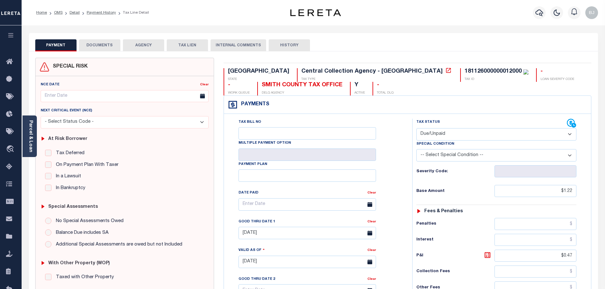
click at [118, 44] on button "DOCUMENTS" at bounding box center [99, 45] width 41 height 12
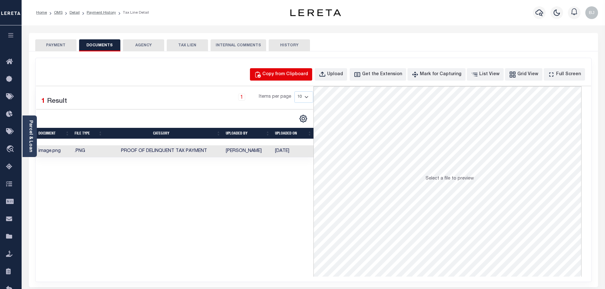
click at [308, 76] on div "Copy from Clipboard" at bounding box center [285, 74] width 46 height 7
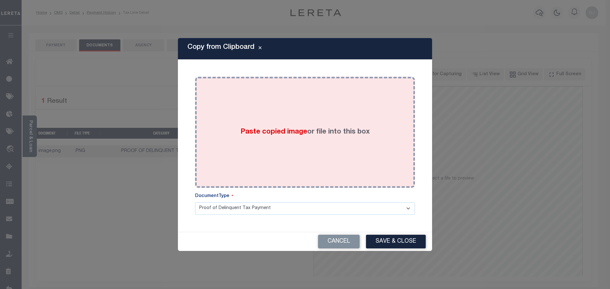
drag, startPoint x: 328, startPoint y: 111, endPoint x: 331, endPoint y: 117, distance: 6.3
click at [328, 112] on div "Paste copied image or file into this box" at bounding box center [305, 133] width 210 height 102
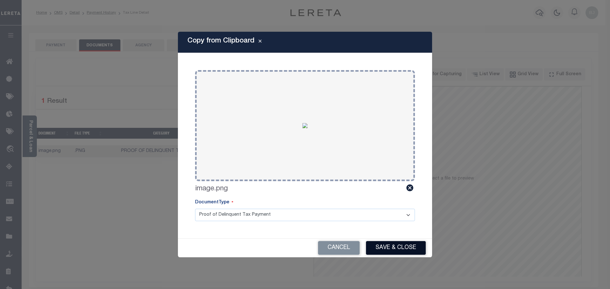
click at [402, 246] on button "Save & Close" at bounding box center [396, 248] width 60 height 14
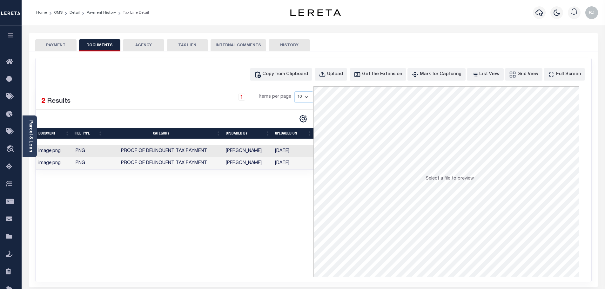
click at [62, 51] on div "SPECIAL RISK NCE Date Clear" at bounding box center [313, 169] width 569 height 236
click at [47, 42] on button "PAYMENT" at bounding box center [55, 45] width 41 height 12
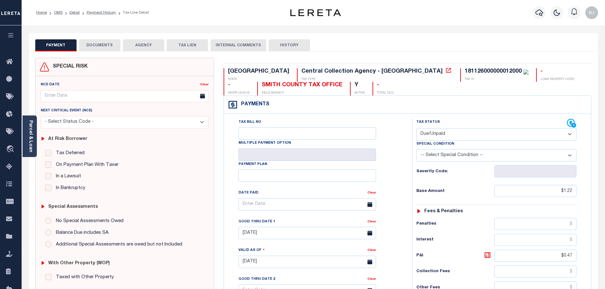
click at [457, 138] on select "- Select Status Code - Open Due/Unpaid Paid Incomplete No Tax Due Internal Refu…" at bounding box center [496, 134] width 160 height 12
select select "PYD"
click at [416, 129] on select "- Select Status Code - Open Due/Unpaid Paid Incomplete No Tax Due Internal Refu…" at bounding box center [496, 134] width 160 height 12
type input "[DATE]"
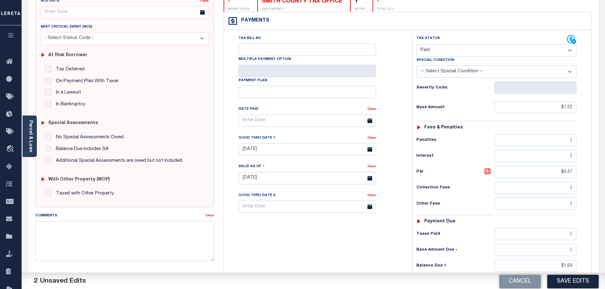
scroll to position [190, 0]
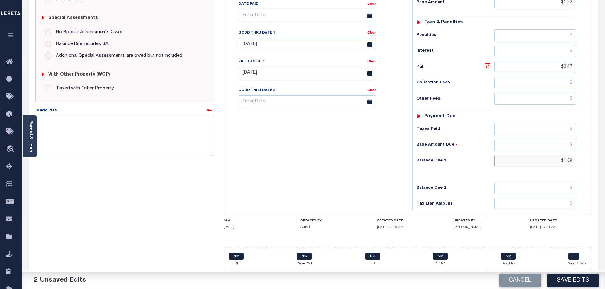
drag, startPoint x: 553, startPoint y: 159, endPoint x: 591, endPoint y: 160, distance: 38.1
click at [590, 159] on div "Tax Bill No Multiple Payment Option Payment Plan" at bounding box center [407, 70] width 367 height 290
type input "$0.00"
click at [572, 285] on button "Save Edits" at bounding box center [572, 281] width 51 height 14
checkbox input "false"
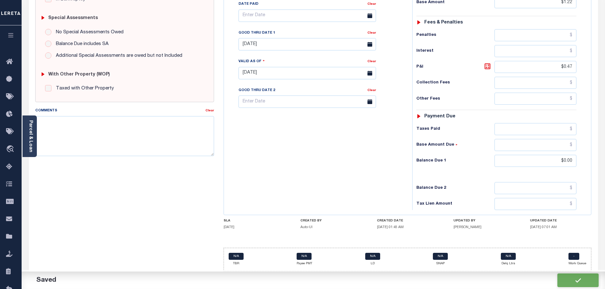
checkbox input "false"
type input "$1.22"
type input "$0.47"
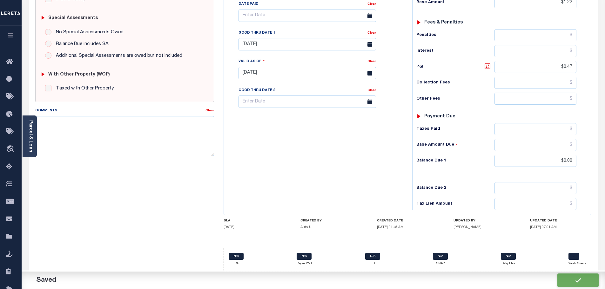
type input "$0"
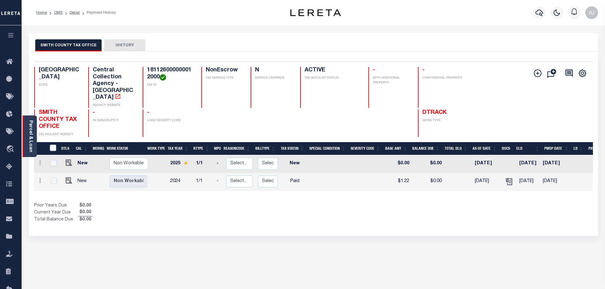
click at [33, 145] on div "Parcel & Loan" at bounding box center [30, 137] width 14 height 42
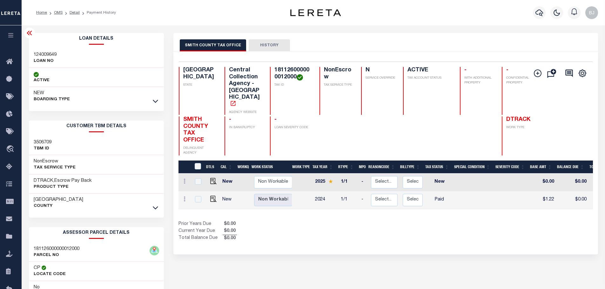
click at [49, 56] on h3 "124009649" at bounding box center [45, 55] width 23 height 6
copy h3 "124009649"
click at [541, 17] on button "button" at bounding box center [539, 12] width 13 height 13
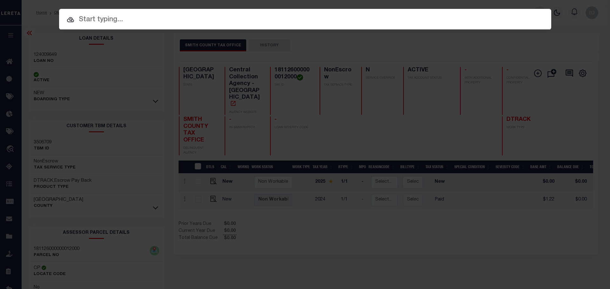
paste input "124009649"
type input "124009649"
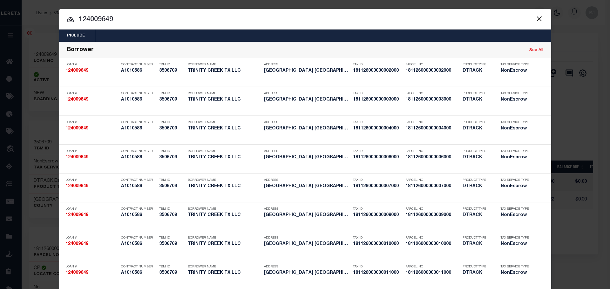
scroll to position [191, 0]
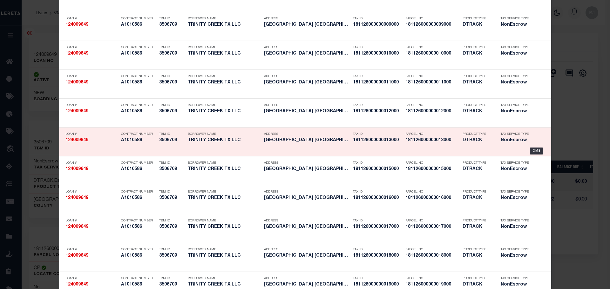
click at [454, 154] on div "OMS" at bounding box center [304, 151] width 479 height 7
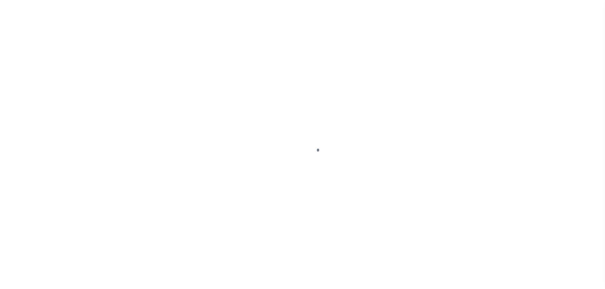
select select "700"
select select "NonEscrow"
type input "TBD [STREET_ADDRESS] AND [GEOGRAPHIC_DATA]"
select select
type input "TYLER TX"
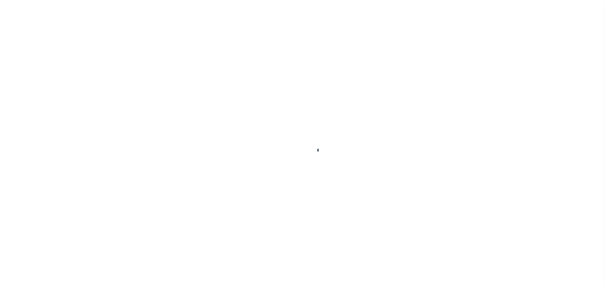
type input "[GEOGRAPHIC_DATA]"
select select
type textarea "DT LTS 1-37 TRINITY CREEK [PERSON_NAME] SVY A-163"
select select "44012"
select select "2586"
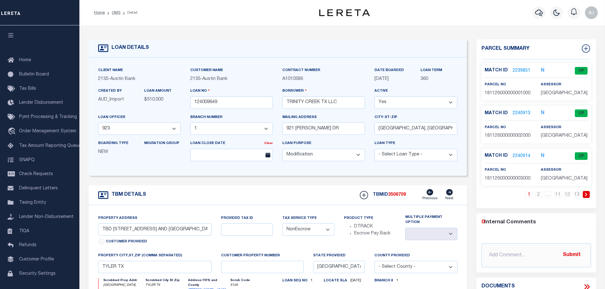
click at [583, 192] on link at bounding box center [586, 194] width 7 height 7
click at [586, 192] on link at bounding box center [586, 194] width 7 height 7
click at [522, 71] on link "2240924" at bounding box center [522, 71] width 18 height 7
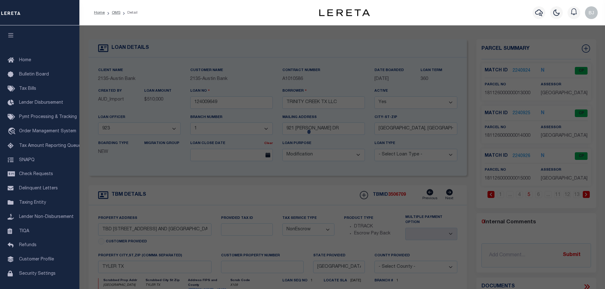
checkbox input "false"
select select "CP"
type input "TRINITY CREEK TX LLC"
select select "AGW"
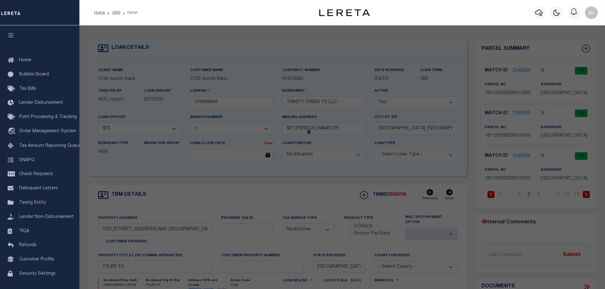
select select
type input "[STREET_ADDRESS]"
checkbox input "false"
type input "[GEOGRAPHIC_DATA], [GEOGRAPHIC_DATA] 75703"
type textarea "TRINITY CREEK LOT 13"
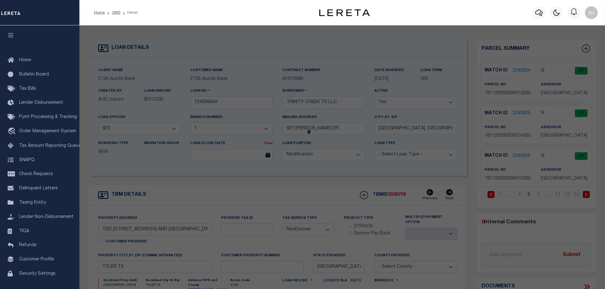
type textarea "Order completed as per given text legal."
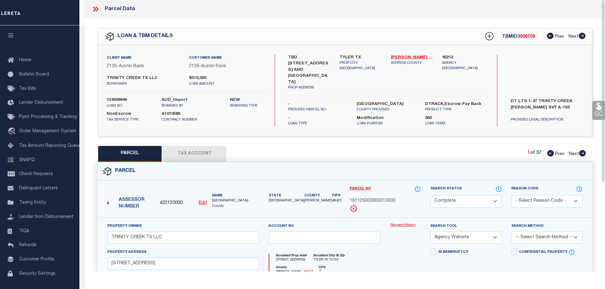
click at [404, 223] on link "Payment History" at bounding box center [405, 225] width 31 height 5
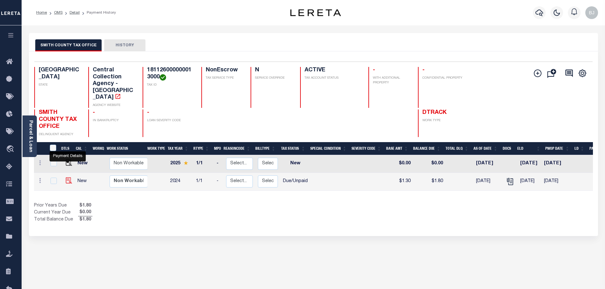
click at [67, 178] on img "" at bounding box center [69, 181] width 6 height 6
checkbox input "true"
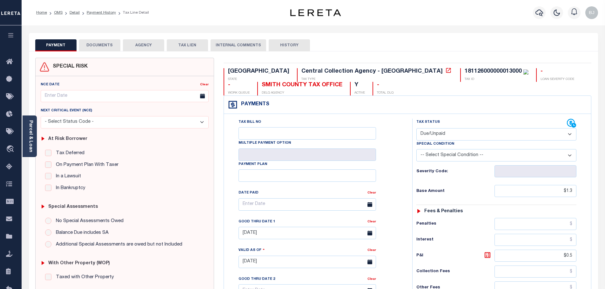
click at [464, 138] on select "- Select Status Code - Open Due/Unpaid Paid Incomplete No Tax Due Internal Refu…" at bounding box center [496, 134] width 160 height 12
select select "PYD"
click at [416, 129] on select "- Select Status Code - Open Due/Unpaid Paid Incomplete No Tax Due Internal Refu…" at bounding box center [496, 134] width 160 height 12
type input "[DATE]"
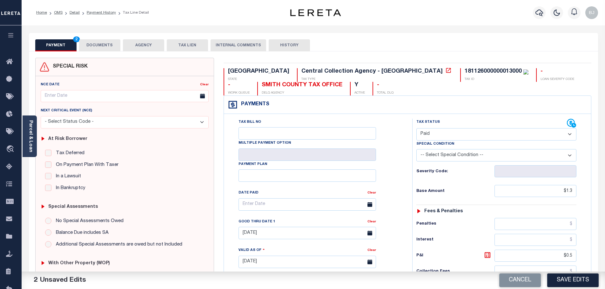
scroll to position [159, 0]
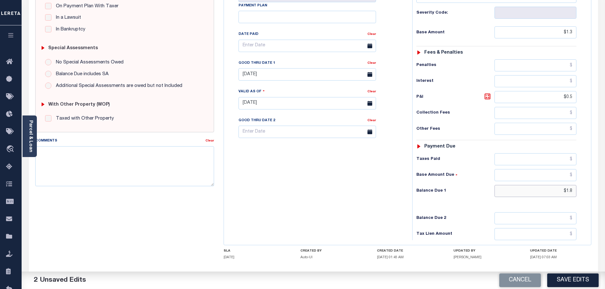
drag, startPoint x: 564, startPoint y: 192, endPoint x: 607, endPoint y: 192, distance: 43.2
click at [605, 192] on html "Home OMS Detail Payment History Tax Line Detail" at bounding box center [302, 81] width 605 height 480
type input "$0"
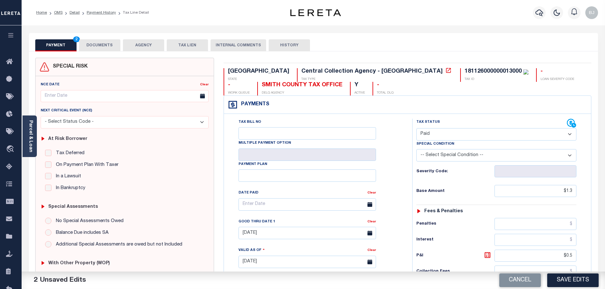
click at [91, 46] on button "DOCUMENTS" at bounding box center [99, 45] width 41 height 12
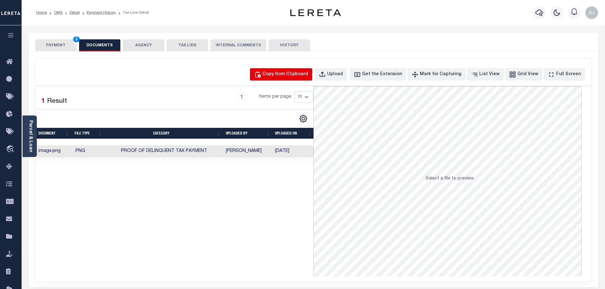
click at [288, 75] on div "Copy from Clipboard" at bounding box center [285, 74] width 46 height 7
select select "POP"
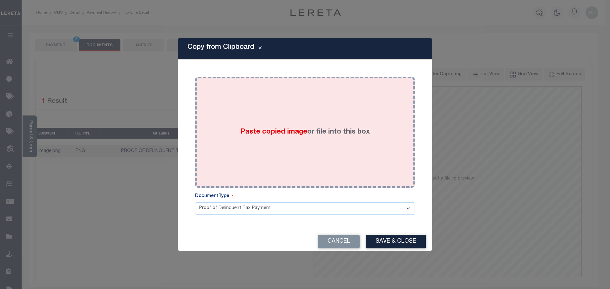
click at [323, 125] on div "Paste copied image or file into this box" at bounding box center [305, 133] width 210 height 102
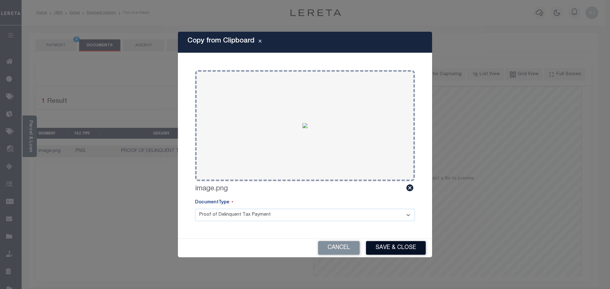
click at [398, 246] on button "Save & Close" at bounding box center [396, 248] width 60 height 14
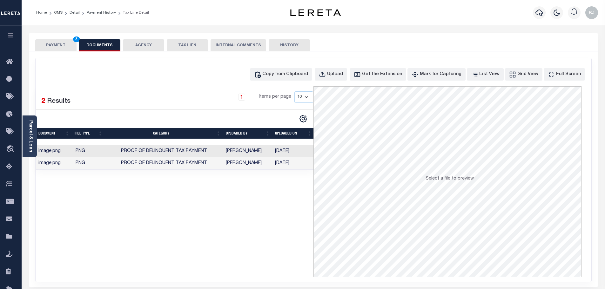
click at [62, 45] on button "PAYMENT 3" at bounding box center [55, 45] width 41 height 12
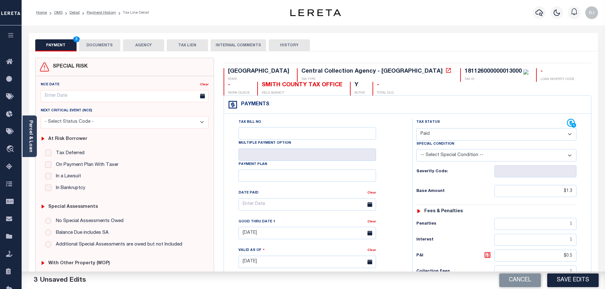
scroll to position [190, 0]
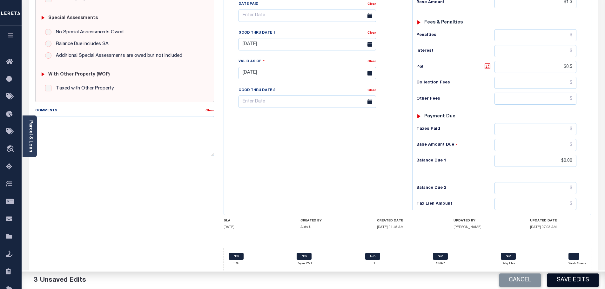
click at [593, 281] on button "Save Edits" at bounding box center [572, 281] width 51 height 14
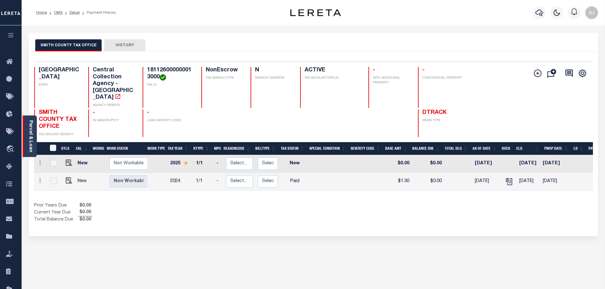
click at [32, 131] on link "Parcel & Loan" at bounding box center [30, 136] width 4 height 32
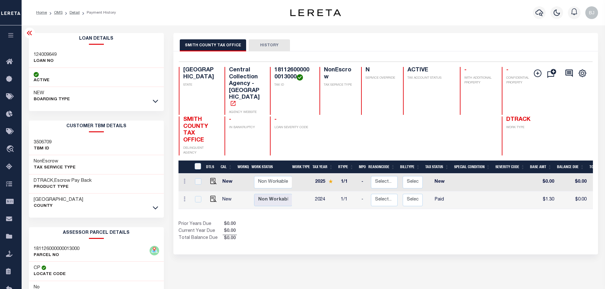
click at [40, 56] on h3 "124009649" at bounding box center [45, 55] width 23 height 6
copy h3 "124009649"
click at [541, 13] on icon "button" at bounding box center [539, 13] width 8 height 8
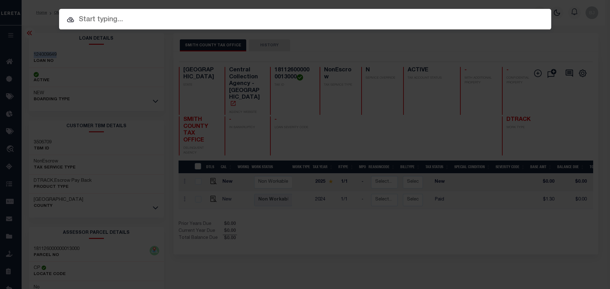
click at [355, 17] on input "text" at bounding box center [305, 19] width 492 height 11
paste input "124009649"
type input "124009649"
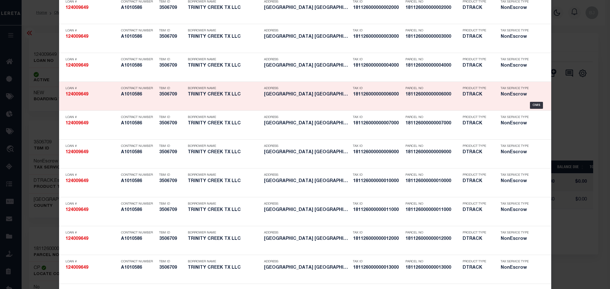
scroll to position [64, 0]
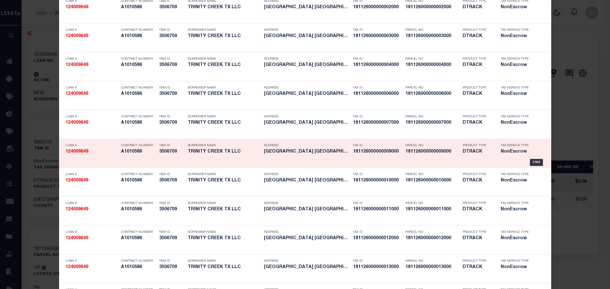
click at [400, 142] on div "Parcel No 181126000000009000" at bounding box center [428, 150] width 57 height 18
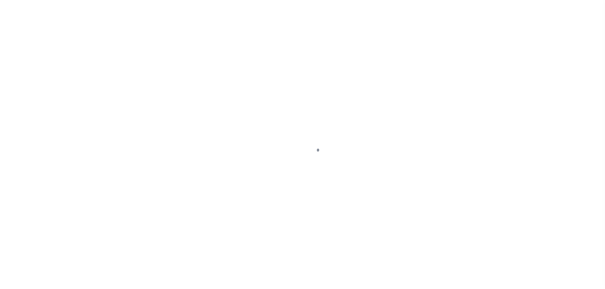
select select "44012"
select select "2586"
select select "700"
select select "NonEscrow"
type input "TBD [STREET_ADDRESS] AND [GEOGRAPHIC_DATA]"
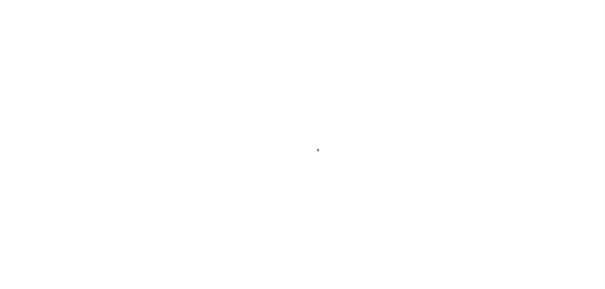
select select
type input "TYLER TX"
type input "[GEOGRAPHIC_DATA]"
select select
type textarea "DT LTS 1-37 TRINITY CREEK [PERSON_NAME] SVY A-163"
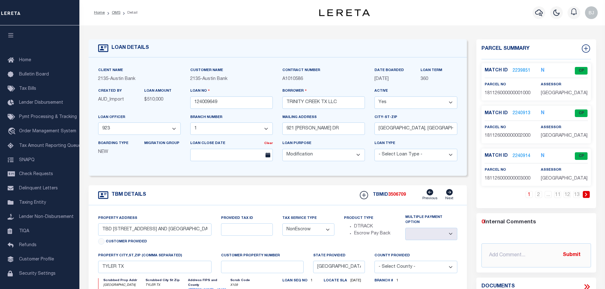
click at [584, 198] on link at bounding box center [586, 194] width 7 height 7
click at [586, 194] on icon at bounding box center [586, 195] width 2 height 4
click at [517, 112] on link "2240925" at bounding box center [522, 113] width 18 height 7
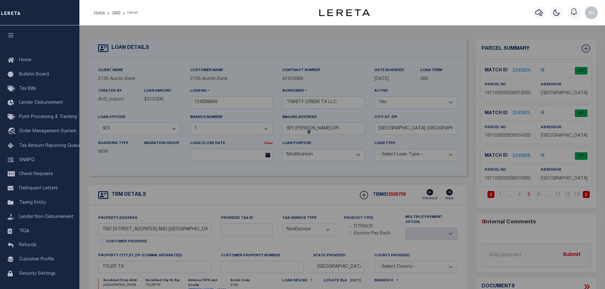
checkbox input "false"
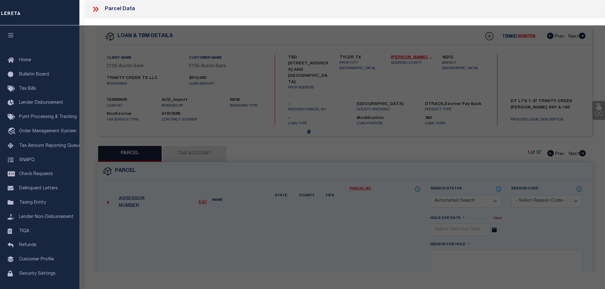
select select "CP"
type input "TRINITY CREEK TX LLC"
select select "AGW"
select select
type input "1134 TRINITY CREEK RD"
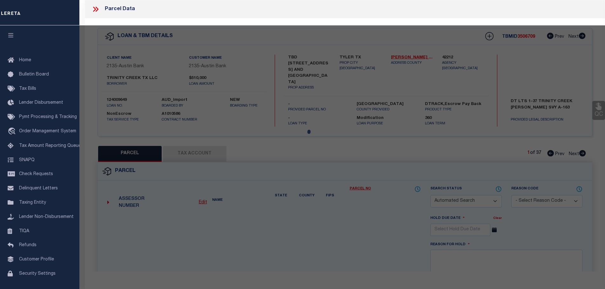
checkbox input "false"
type input "TYLER, TX 75703"
type textarea "TRINITY CREEK LOT 14"
type textarea "Order completed as per given text legal."
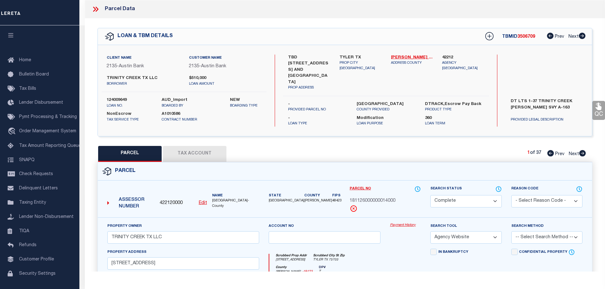
click at [397, 223] on link "Payment History" at bounding box center [405, 225] width 31 height 5
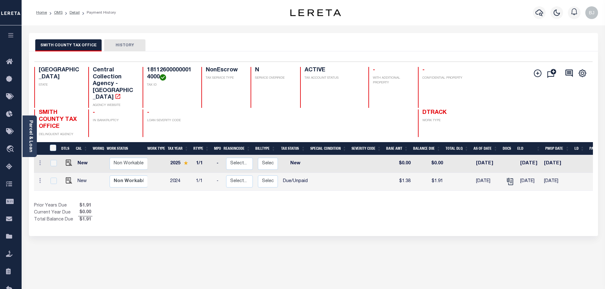
click at [64, 179] on link at bounding box center [68, 181] width 10 height 4
checkbox input "true"
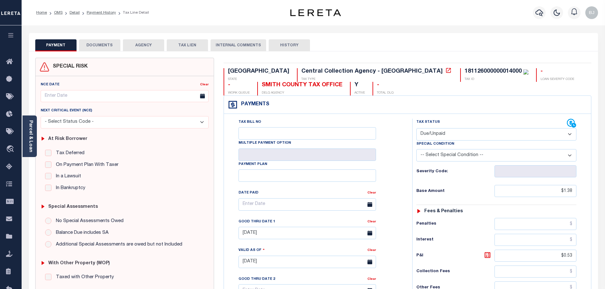
click at [460, 140] on select "- Select Status Code - Open Due/Unpaid Paid Incomplete No Tax Due Internal Refu…" at bounding box center [496, 134] width 160 height 12
select select "PYD"
click at [416, 129] on select "- Select Status Code - Open Due/Unpaid Paid Incomplete No Tax Due Internal Refu…" at bounding box center [496, 134] width 160 height 12
type input "[DATE]"
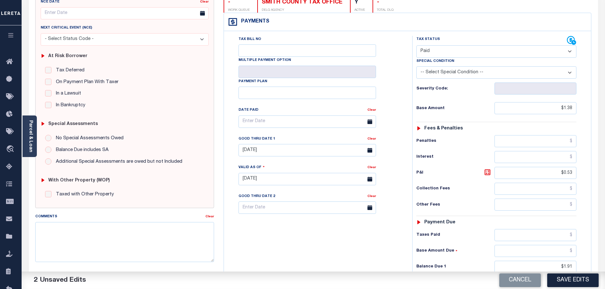
scroll to position [127, 0]
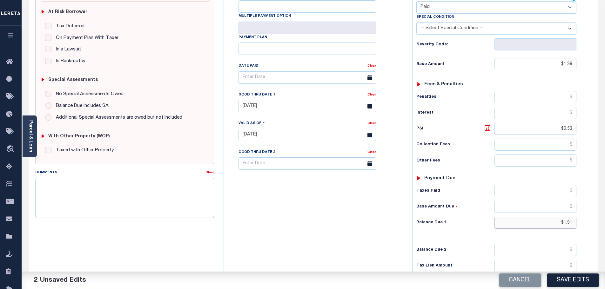
drag, startPoint x: 537, startPoint y: 219, endPoint x: 612, endPoint y: 229, distance: 75.6
click at [605, 229] on html "Home OMS Detail Payment History Tax Line Detail" at bounding box center [302, 113] width 605 height 480
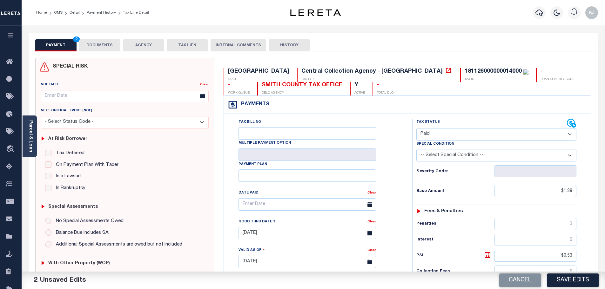
type input "$0.00"
click at [106, 48] on button "DOCUMENTS" at bounding box center [99, 45] width 41 height 12
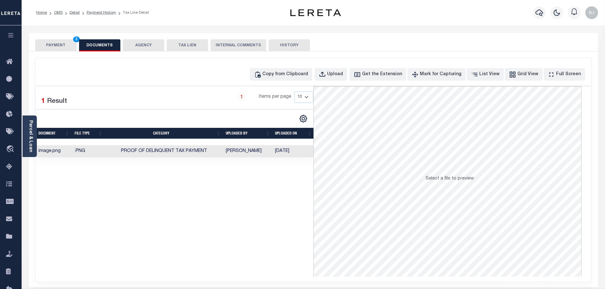
click at [279, 82] on div "Copy from Clipboard Upload Get the Extension Mark for Capturing Got it List Vie…" at bounding box center [314, 170] width 556 height 224
click at [293, 73] on div "Copy from Clipboard" at bounding box center [285, 74] width 46 height 7
select select "POP"
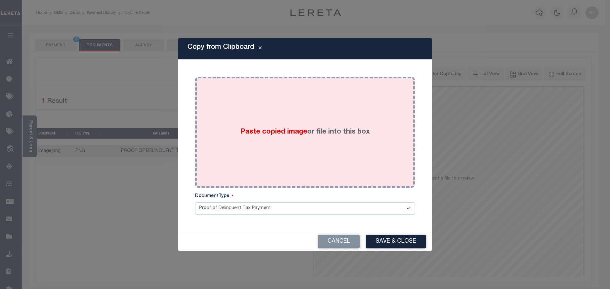
click at [336, 139] on div "Paste copied image or file into this box" at bounding box center [305, 133] width 210 height 102
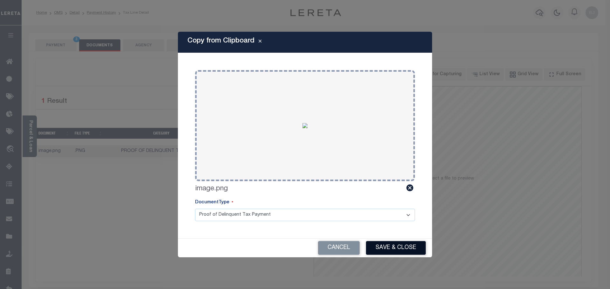
click at [417, 248] on button "Save & Close" at bounding box center [396, 248] width 60 height 14
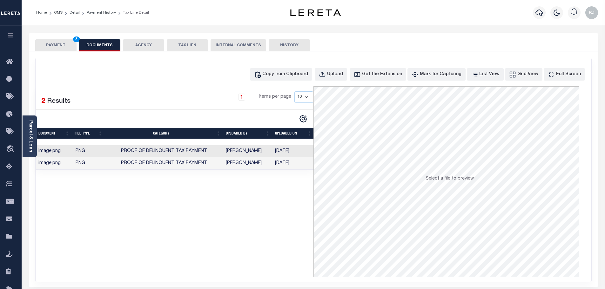
click at [45, 45] on button "PAYMENT 3" at bounding box center [55, 45] width 41 height 12
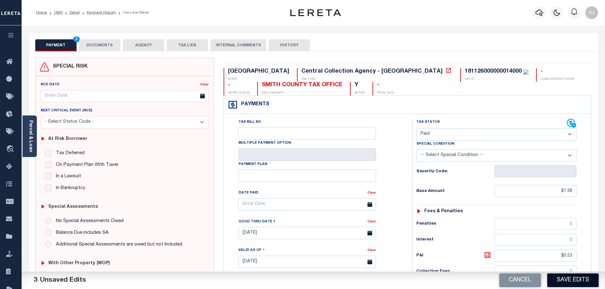
click at [573, 284] on button "Save Edits" at bounding box center [572, 281] width 51 height 14
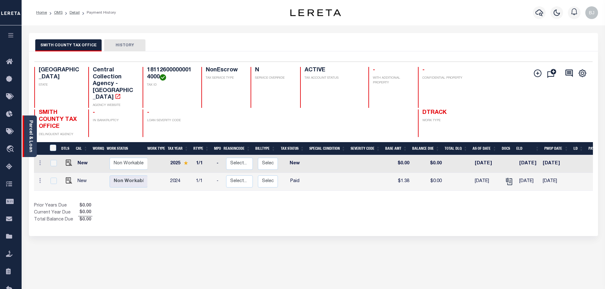
click at [31, 131] on link "Parcel & Loan" at bounding box center [30, 136] width 4 height 32
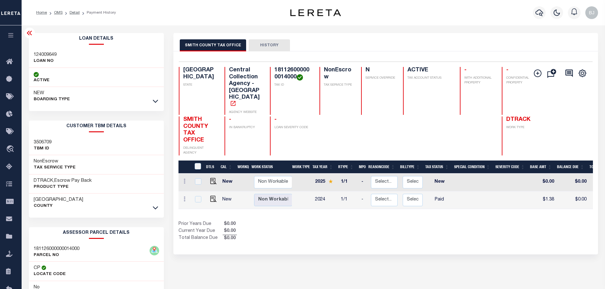
click at [45, 55] on h3 "124009649" at bounding box center [45, 55] width 23 height 6
copy h3 "124009649"
click at [539, 14] on icon "button" at bounding box center [539, 13] width 8 height 7
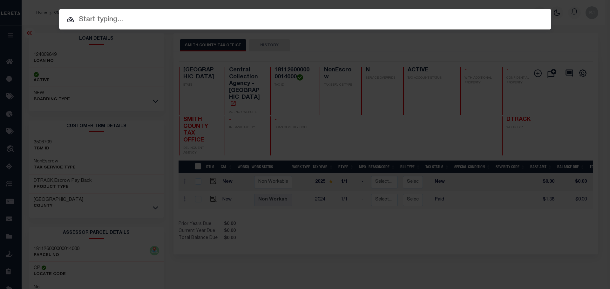
click at [323, 13] on div "Include Loans TBM Customers Borrowers Payments (Lender Non-Disb) Payments (Lend…" at bounding box center [305, 19] width 492 height 21
click at [322, 14] on input "text" at bounding box center [305, 19] width 492 height 11
click at [322, 16] on input "text" at bounding box center [305, 19] width 492 height 11
paste input "124009649"
type input "124009649"
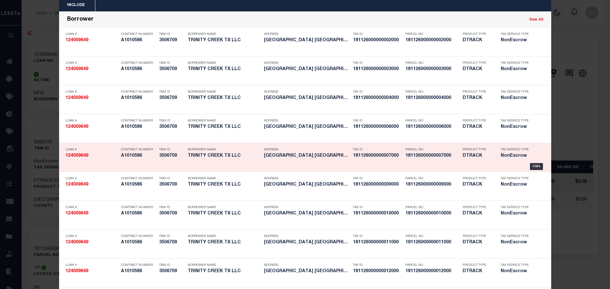
scroll to position [32, 0]
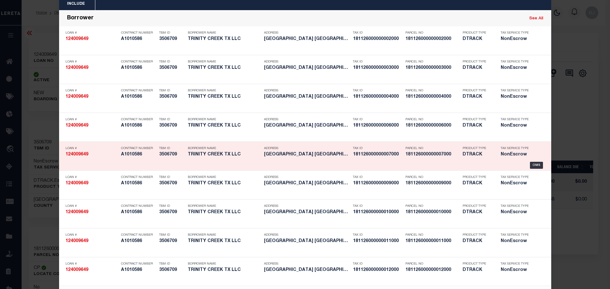
click at [416, 149] on p "Parcel No" at bounding box center [432, 149] width 54 height 4
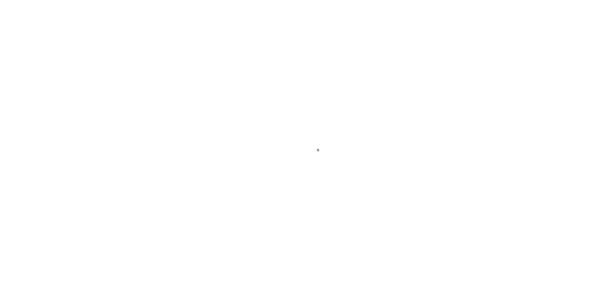
select select "44012"
select select "2586"
select select "700"
select select "NonEscrow"
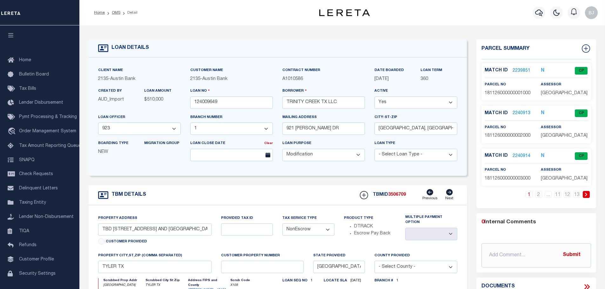
click at [586, 195] on icon at bounding box center [586, 195] width 2 height 4
click at [586, 193] on icon at bounding box center [586, 195] width 3 height 4
click at [519, 156] on link "2240926" at bounding box center [522, 156] width 18 height 7
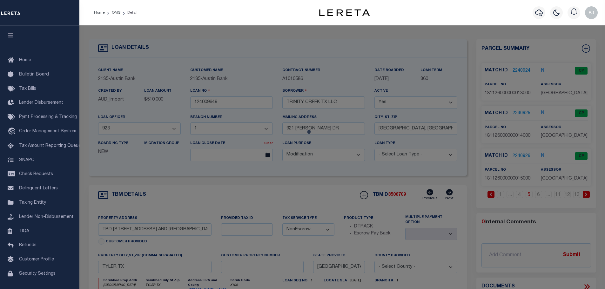
checkbox input "false"
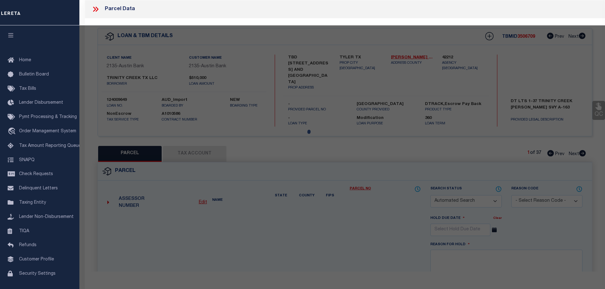
select select "CP"
type input "TRINITY CREEK TX LLC"
select select "AGW"
select select
type input "[GEOGRAPHIC_DATA]"
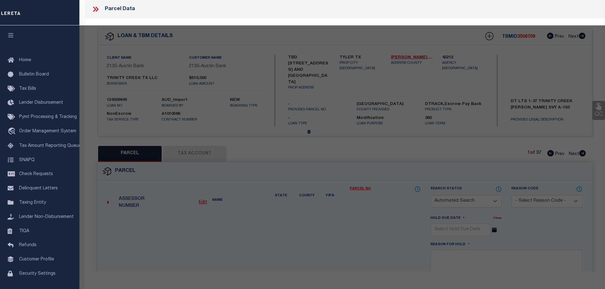
checkbox input "false"
type input "[GEOGRAPHIC_DATA], [GEOGRAPHIC_DATA] 75703"
type textarea "[GEOGRAPHIC_DATA] 15"
type textarea "Order completed as per given text legal."
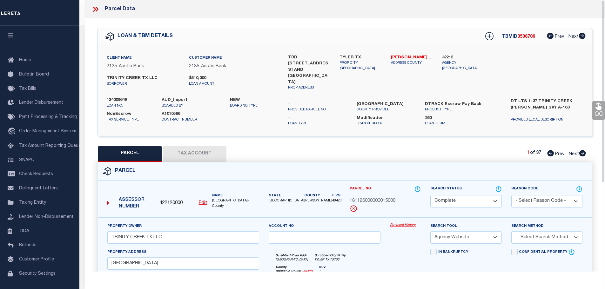
click at [401, 223] on link "Payment History" at bounding box center [405, 225] width 31 height 5
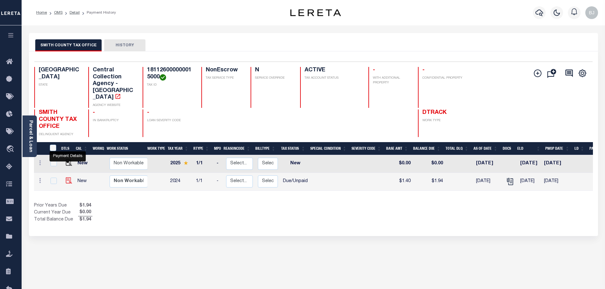
click at [68, 178] on img "" at bounding box center [69, 181] width 6 height 6
checkbox input "true"
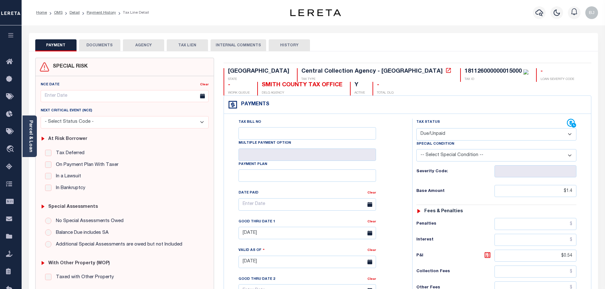
click at [88, 45] on button "DOCUMENTS" at bounding box center [99, 45] width 41 height 12
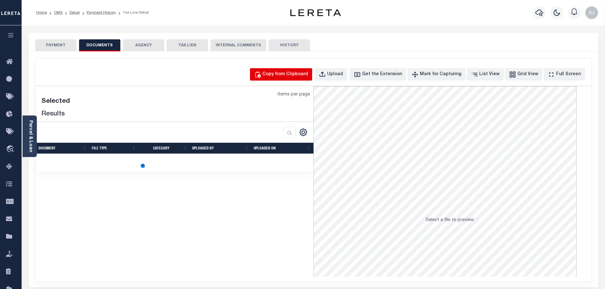
click at [285, 68] on button "Copy from Clipboard" at bounding box center [281, 74] width 62 height 12
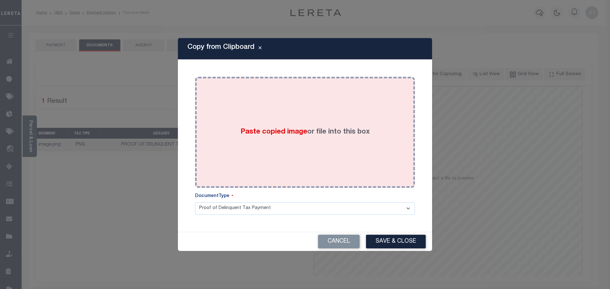
click at [319, 127] on label "Paste copied image or file into this box" at bounding box center [304, 132] width 129 height 10
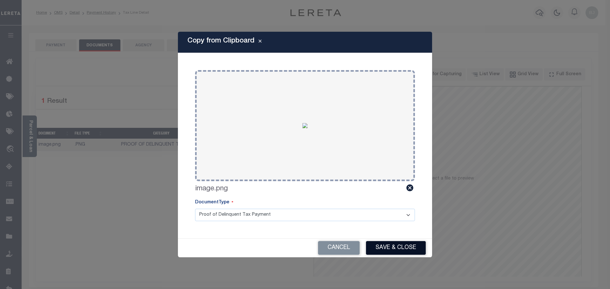
click at [401, 249] on button "Save & Close" at bounding box center [396, 248] width 60 height 14
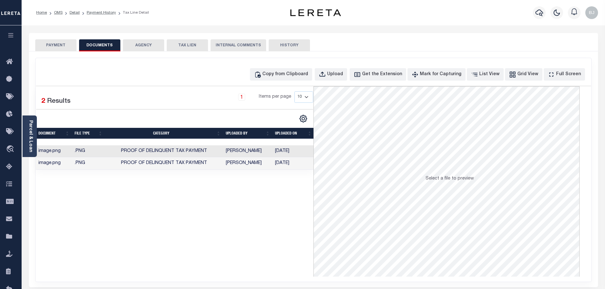
click at [62, 45] on button "PAYMENT" at bounding box center [55, 45] width 41 height 12
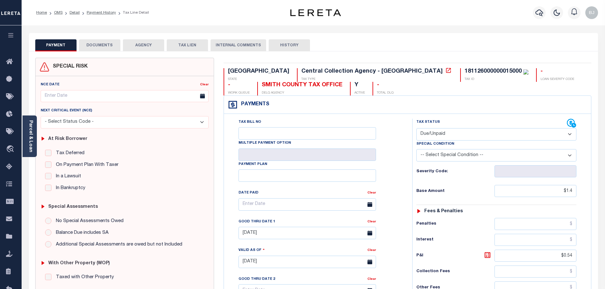
click at [477, 135] on select "- Select Status Code - Open Due/Unpaid Paid Incomplete No Tax Due Internal Refu…" at bounding box center [496, 134] width 160 height 12
select select "PYD"
click at [416, 129] on select "- Select Status Code - Open Due/Unpaid Paid Incomplete No Tax Due Internal Refu…" at bounding box center [496, 134] width 160 height 12
type input "[DATE]"
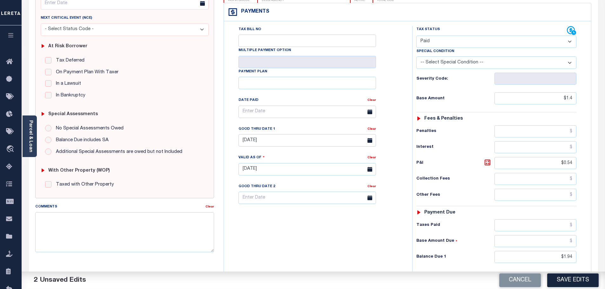
scroll to position [95, 0]
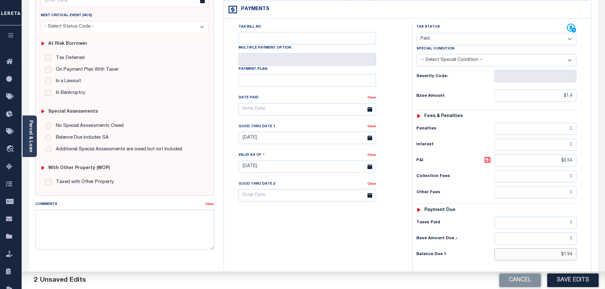
drag, startPoint x: 557, startPoint y: 254, endPoint x: 598, endPoint y: 257, distance: 41.1
click at [592, 256] on div "TX STATE Central Collection Agency - TX TAX TYPE 181126000000015000 TAX ID - LO…" at bounding box center [407, 167] width 377 height 408
type input "$0.00"
click at [572, 285] on button "Save Edits" at bounding box center [572, 281] width 51 height 14
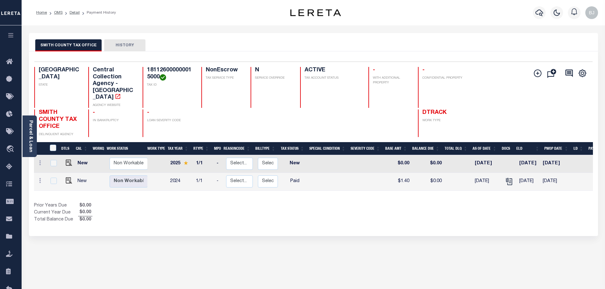
click at [34, 146] on div "Parcel & Loan" at bounding box center [30, 137] width 14 height 42
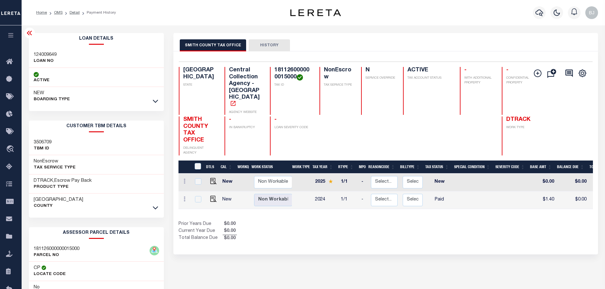
click at [41, 53] on h3 "124009649" at bounding box center [45, 55] width 23 height 6
copy h3 "124009649"
click at [539, 12] on icon "button" at bounding box center [539, 13] width 8 height 8
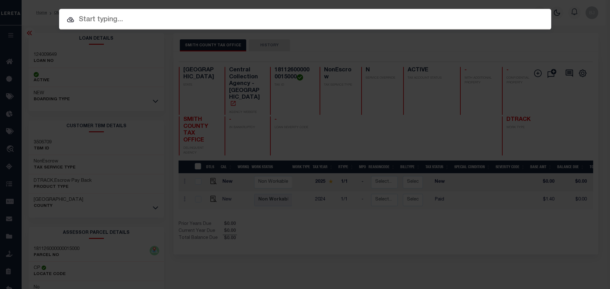
paste input "124009649"
type input "124009649"
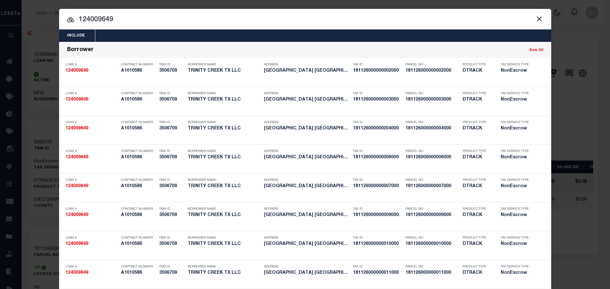
scroll to position [127, 0]
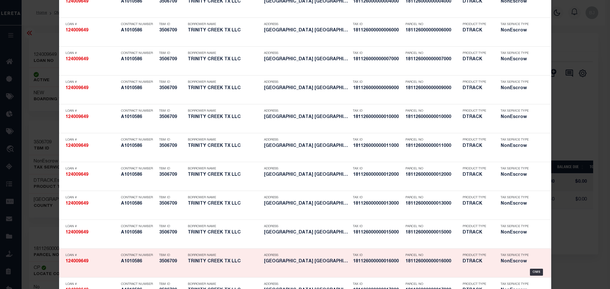
click at [390, 261] on h5 "181126000000016000" at bounding box center [377, 261] width 49 height 5
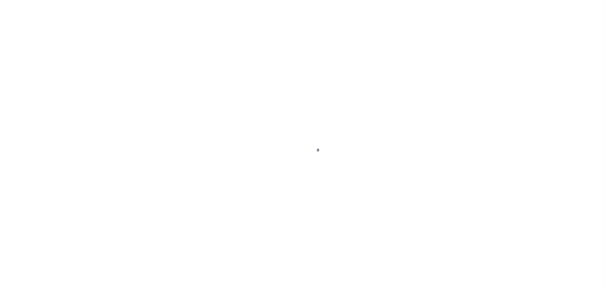
select select "700"
select select "NonEscrow"
type input "TBD [STREET_ADDRESS] AND [GEOGRAPHIC_DATA]"
select select
type input "TYLER TX"
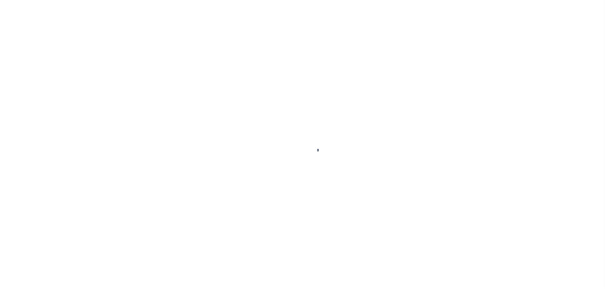
type input "[GEOGRAPHIC_DATA]"
select select
type textarea "DT LTS 1-37 TRINITY CREEK [PERSON_NAME] SVY A-163"
select select "44012"
select select "2586"
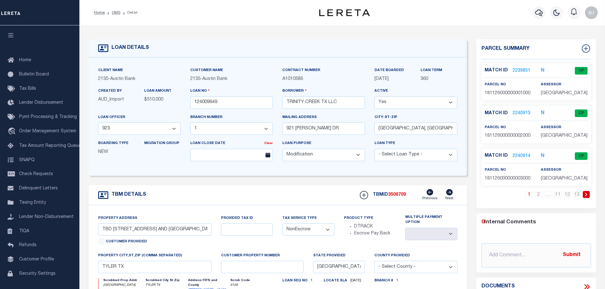
click at [585, 193] on icon at bounding box center [586, 195] width 2 height 4
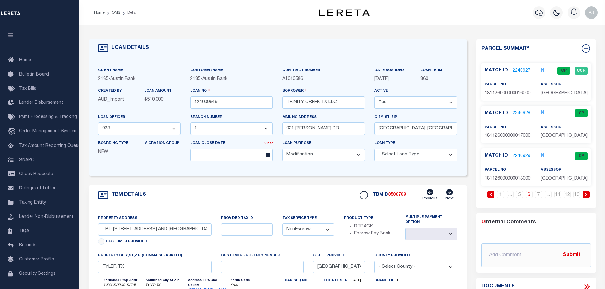
click at [519, 72] on link "2240927" at bounding box center [522, 71] width 18 height 7
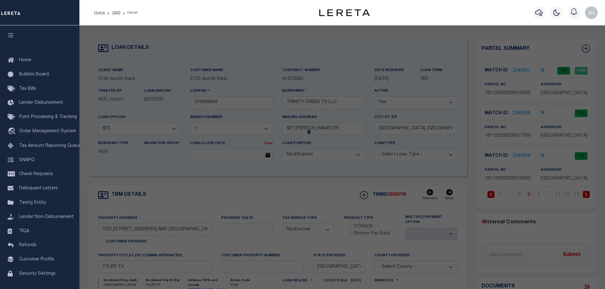
checkbox input "false"
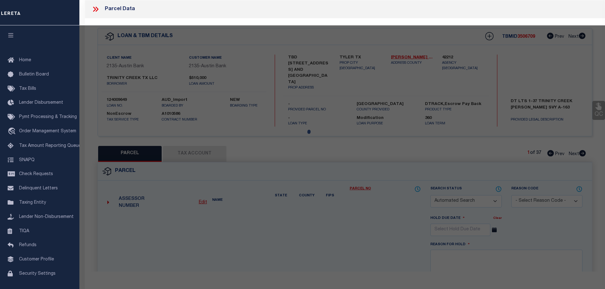
select select "CP"
type input "TRINITY CREEK TX LLC"
select select "AGW"
select select
type input "1150 TRINITY CREEK RD"
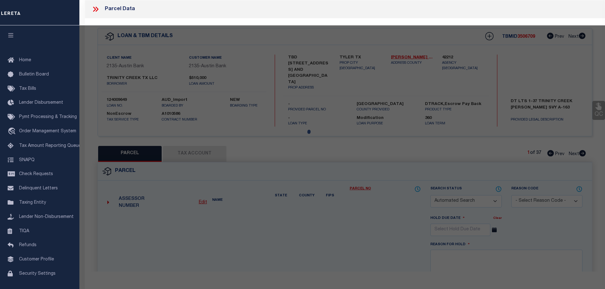
checkbox input "false"
type input "TYLER, TX 75703"
type textarea "[GEOGRAPHIC_DATA] 16"
type textarea "Order completed as per given text legal."
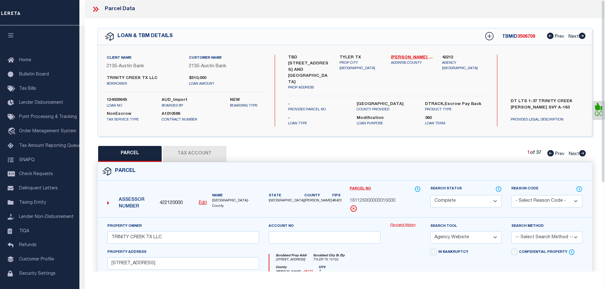
click at [398, 223] on link "Payment History" at bounding box center [405, 225] width 31 height 5
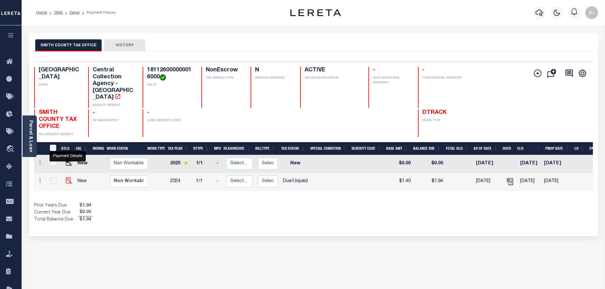
click at [70, 178] on img "" at bounding box center [69, 181] width 6 height 6
checkbox input "true"
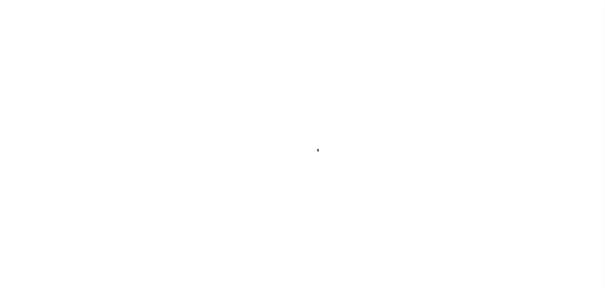
select select "DUE"
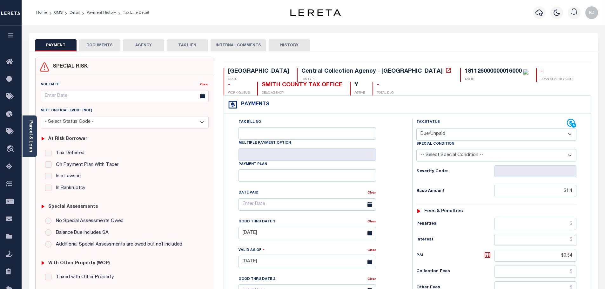
click at [103, 44] on button "DOCUMENTS" at bounding box center [99, 45] width 41 height 12
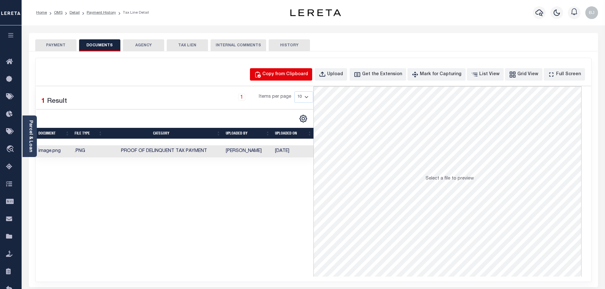
click at [288, 77] on div "Copy from Clipboard" at bounding box center [285, 74] width 46 height 7
select select "POP"
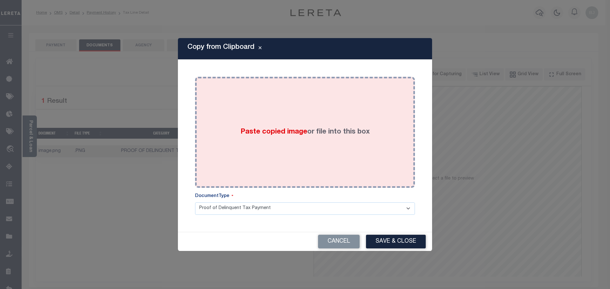
click at [285, 144] on div "Paste copied image or file into this box" at bounding box center [305, 133] width 210 height 102
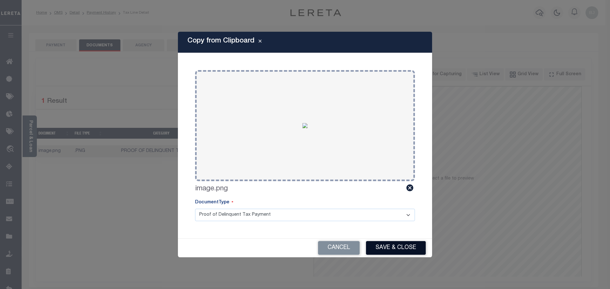
click at [403, 248] on button "Save & Close" at bounding box center [396, 248] width 60 height 14
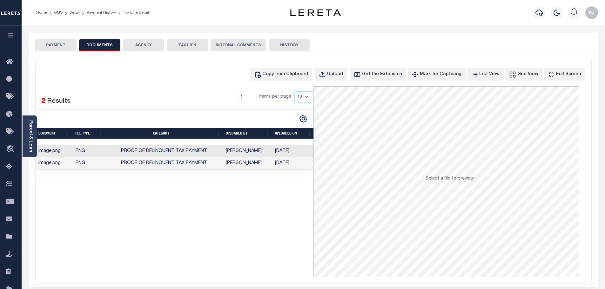
click at [46, 45] on button "PAYMENT" at bounding box center [55, 45] width 41 height 12
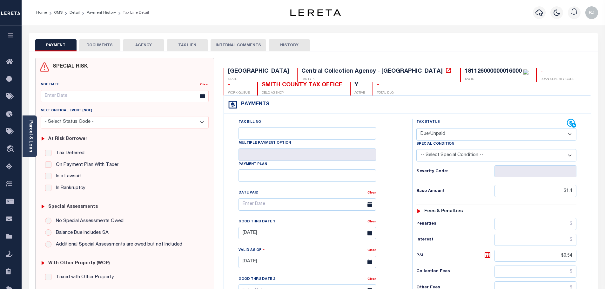
click at [460, 126] on div "Tax Status Status" at bounding box center [491, 124] width 151 height 10
click at [452, 134] on select "- Select Status Code - Open Due/Unpaid Paid Incomplete No Tax Due Internal Refu…" at bounding box center [496, 134] width 160 height 12
select select "PYD"
click at [416, 129] on select "- Select Status Code - Open Due/Unpaid Paid Incomplete No Tax Due Internal Refu…" at bounding box center [496, 134] width 160 height 12
type input "[DATE]"
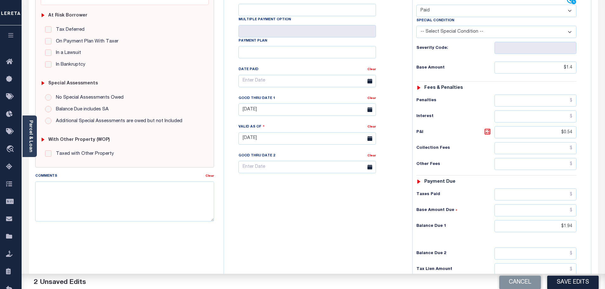
scroll to position [127, 0]
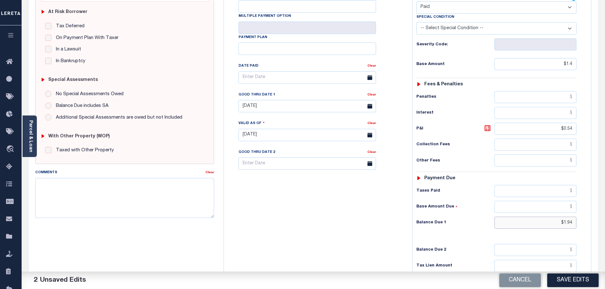
drag, startPoint x: 557, startPoint y: 223, endPoint x: 602, endPoint y: 224, distance: 45.1
click at [602, 224] on div "PAYMENT 2 DOCUMENTS AGENCY DELINQUENT PAYEE" at bounding box center [313, 128] width 579 height 445
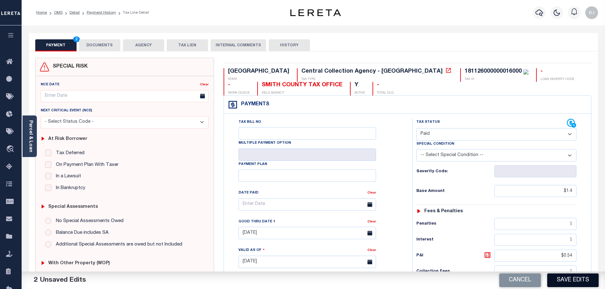
type input "$0.00"
click at [580, 279] on button "Save Edits" at bounding box center [572, 281] width 51 height 14
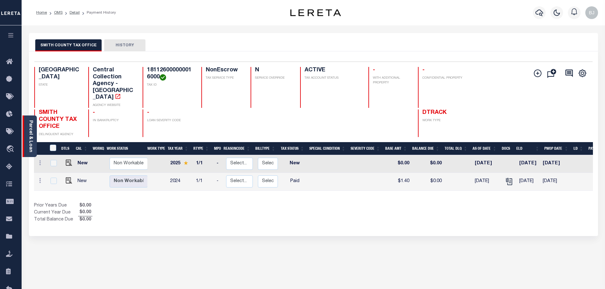
click at [33, 130] on link "Parcel & Loan" at bounding box center [30, 136] width 4 height 32
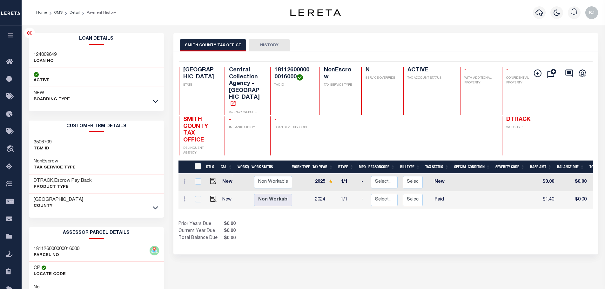
click at [47, 54] on h3 "124009649" at bounding box center [45, 55] width 23 height 6
copy h3 "124009649"
click at [542, 14] on icon "button" at bounding box center [539, 13] width 8 height 8
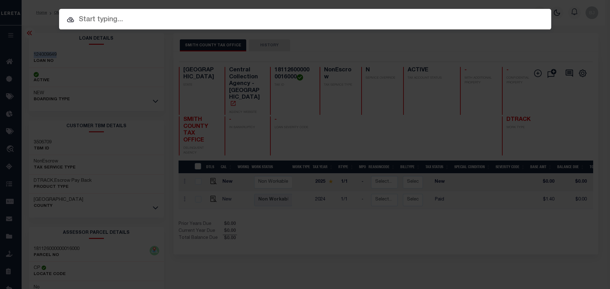
click at [316, 18] on input "text" at bounding box center [305, 19] width 492 height 11
paste input "124009649"
type input "124009649"
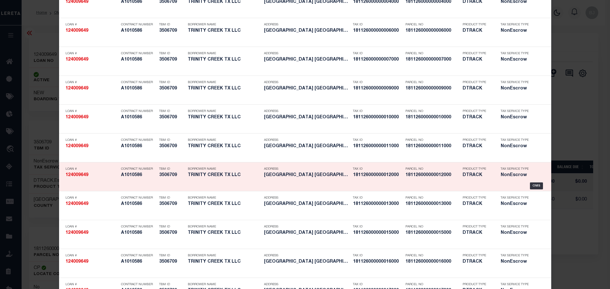
scroll to position [127, 0]
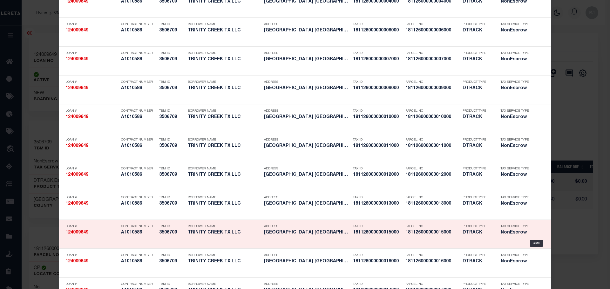
click at [464, 233] on h5 "DTRACK" at bounding box center [476, 232] width 29 height 5
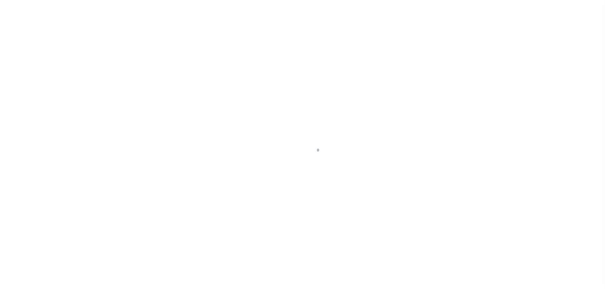
select select "44012"
select select "2586"
select select "700"
select select "NonEscrow"
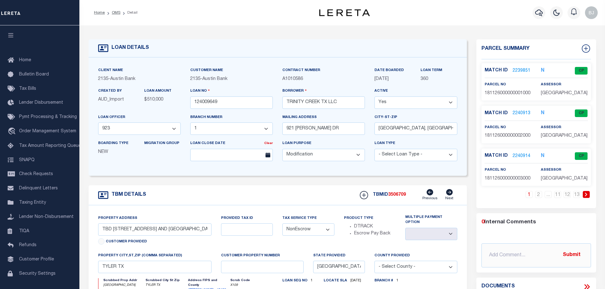
click at [586, 194] on icon at bounding box center [586, 195] width 2 height 4
click at [587, 197] on link at bounding box center [586, 194] width 7 height 7
click at [585, 197] on link at bounding box center [586, 194] width 7 height 7
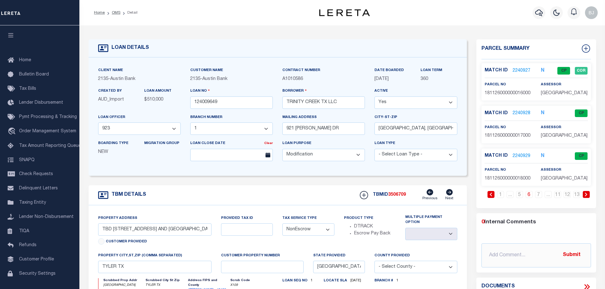
click at [524, 114] on link "2240928" at bounding box center [522, 113] width 18 height 7
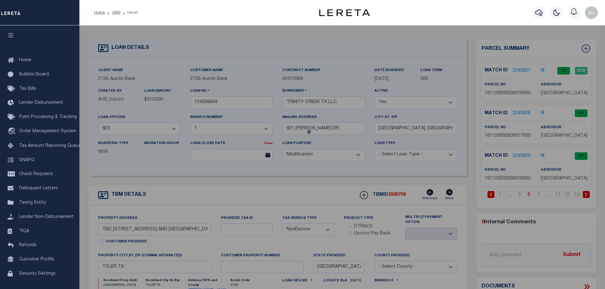
checkbox input "false"
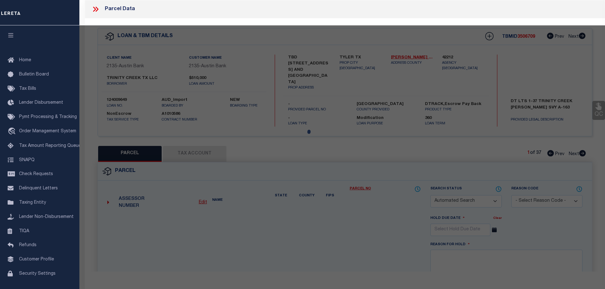
select select "CP"
type input "TRINITY CREEK TX LLC"
select select "AGW"
select select
type input "1158 TRINITY CREEK RD"
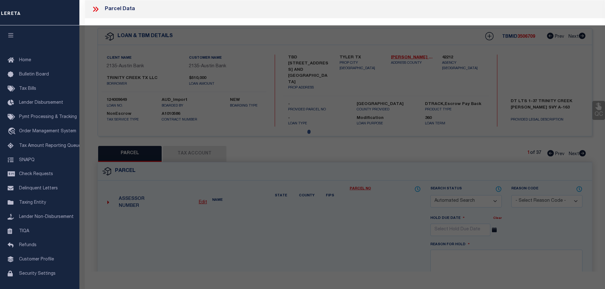
checkbox input "false"
type input "TYLER, TX 75703"
type textarea "[GEOGRAPHIC_DATA] 17"
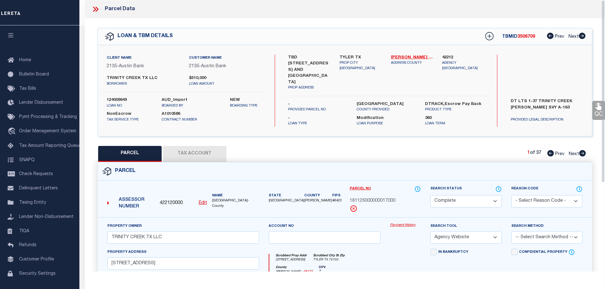
click at [399, 223] on link "Payment History" at bounding box center [405, 225] width 31 height 5
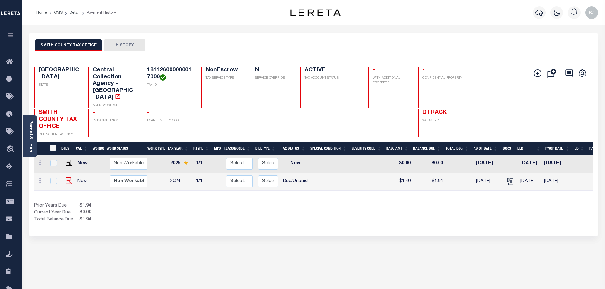
click at [68, 178] on img at bounding box center [69, 181] width 6 height 6
checkbox input "true"
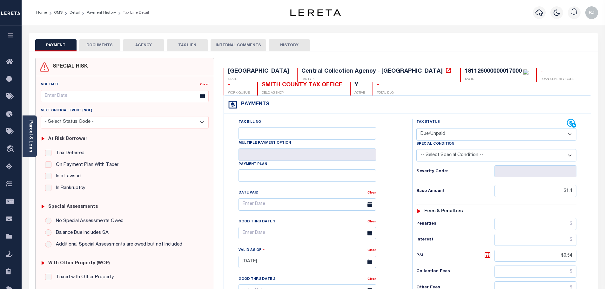
click at [459, 140] on select "- Select Status Code - Open Due/Unpaid Paid Incomplete No Tax Due Internal Refu…" at bounding box center [496, 134] width 160 height 12
select select "PYD"
click at [416, 129] on select "- Select Status Code - Open Due/Unpaid Paid Incomplete No Tax Due Internal Refu…" at bounding box center [496, 134] width 160 height 12
type input "[DATE]"
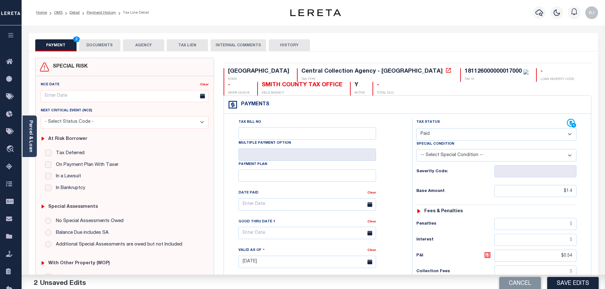
scroll to position [127, 0]
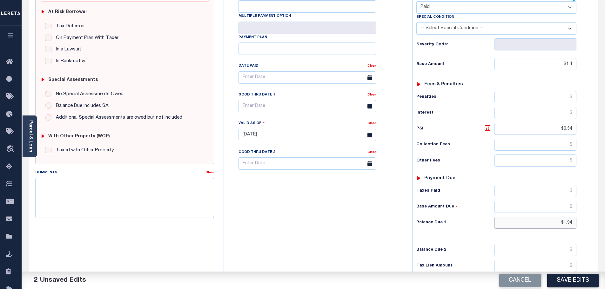
click at [590, 226] on div "Tax Bill No Multiple Payment Option Payment Plan" at bounding box center [407, 132] width 367 height 290
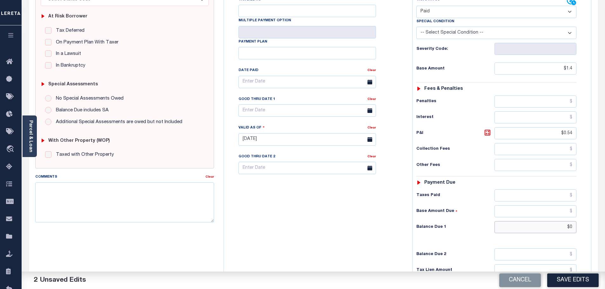
scroll to position [0, 0]
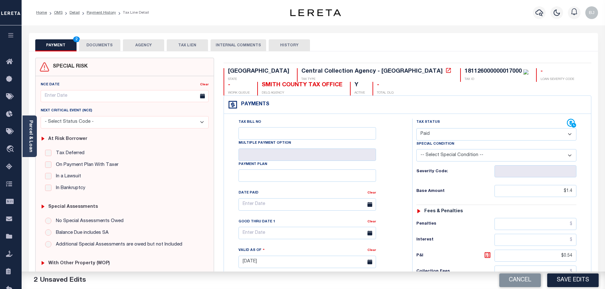
type input "$0.00"
click at [98, 44] on button "DOCUMENTS" at bounding box center [99, 45] width 41 height 12
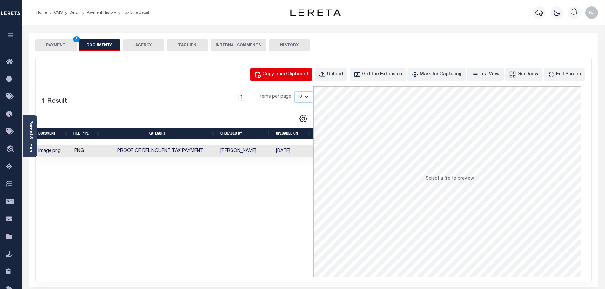
click at [306, 68] on button "Copy from Clipboard" at bounding box center [281, 74] width 62 height 12
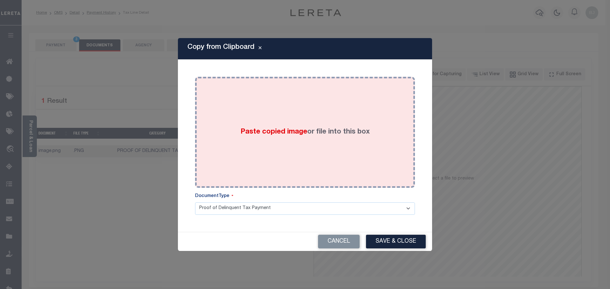
click at [337, 153] on div "Paste copied image or file into this box" at bounding box center [305, 133] width 210 height 102
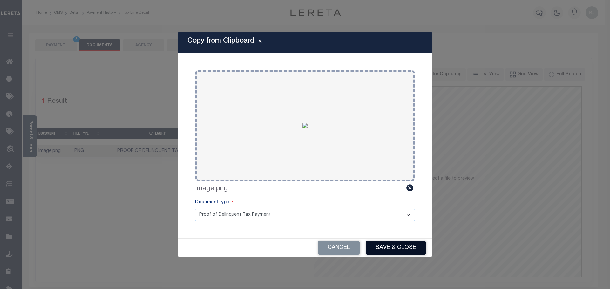
click at [405, 250] on button "Save & Close" at bounding box center [396, 248] width 60 height 14
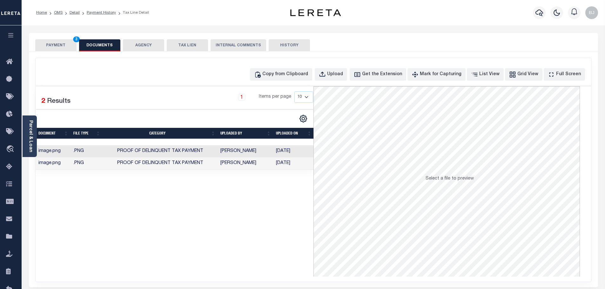
click at [50, 49] on button "PAYMENT 3" at bounding box center [55, 45] width 41 height 12
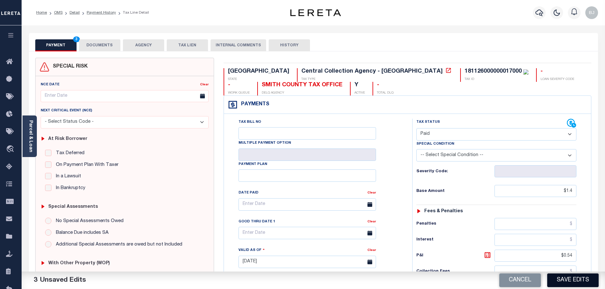
click at [588, 281] on button "Save Edits" at bounding box center [572, 281] width 51 height 14
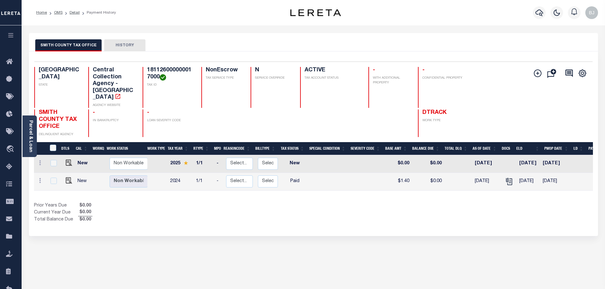
click at [228, 64] on div "Selected 2 Results 1 Items per page 25 50 100 TX STATE Central Collection Agenc…" at bounding box center [313, 100] width 568 height 76
click at [28, 138] on link "Parcel & Loan" at bounding box center [30, 136] width 4 height 32
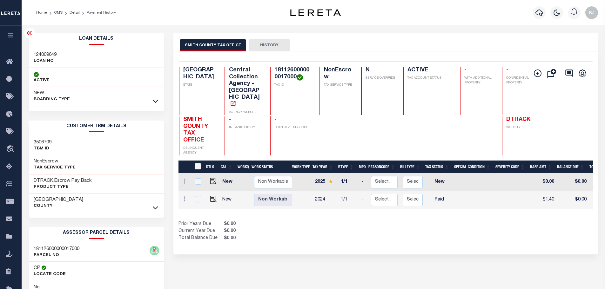
click at [44, 54] on h3 "124009649" at bounding box center [45, 55] width 23 height 6
copy h3 "124009649"
click at [538, 10] on icon "button" at bounding box center [539, 13] width 8 height 8
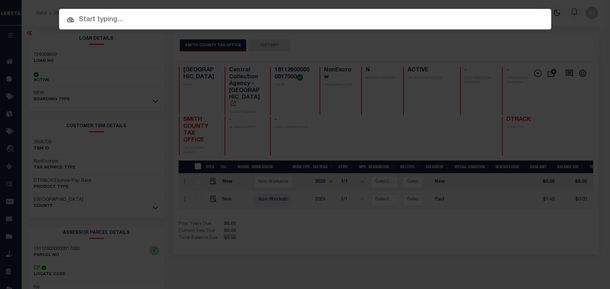
click at [286, 26] on div "Include Loans TBM Customers Borrowers Payments (Lender Non-Disb) Payments (Lend…" at bounding box center [305, 144] width 610 height 289
click at [291, 22] on input "text" at bounding box center [305, 19] width 502 height 11
paste input "124009649"
type input "124009649"
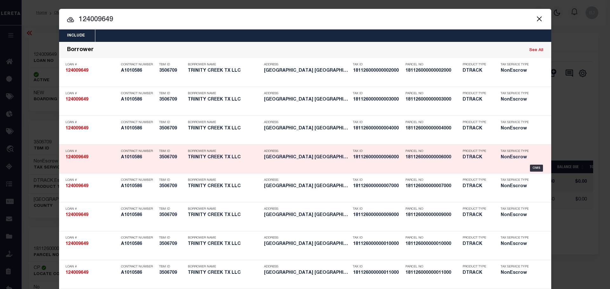
click at [454, 158] on h5 "181126000000006000" at bounding box center [432, 157] width 54 height 5
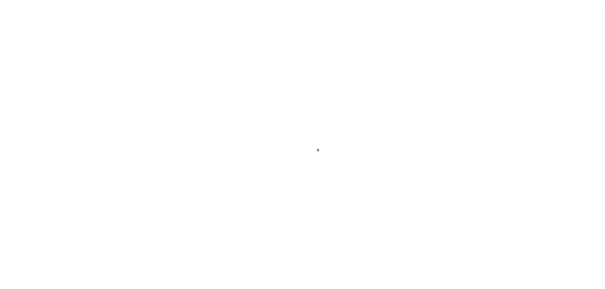
select select "700"
select select "NonEscrow"
type input "TBD [STREET_ADDRESS] AND [GEOGRAPHIC_DATA]"
select select
type input "TYLER TX"
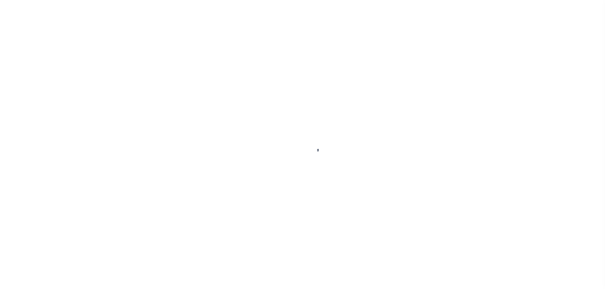
type input "[GEOGRAPHIC_DATA]"
select select
type textarea "DT LTS 1-37 TRINITY CREEK [PERSON_NAME] SVY A-163"
select select "44012"
select select "2586"
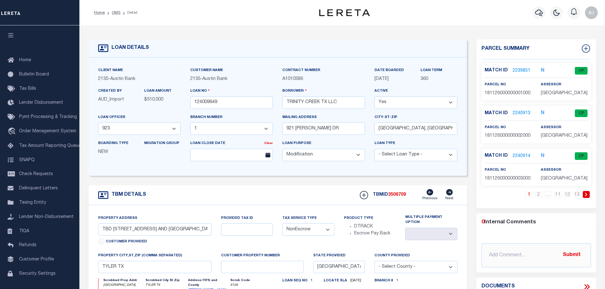
click at [586, 195] on icon at bounding box center [586, 195] width 2 height 4
click at [522, 156] on link "2240929" at bounding box center [522, 156] width 18 height 7
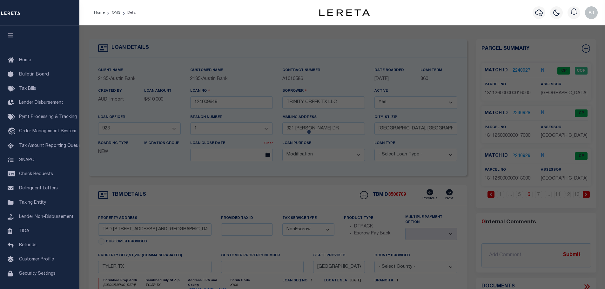
checkbox input "false"
select select "CP"
type input "TRINITY CREEK TX LLC"
select select "AGW"
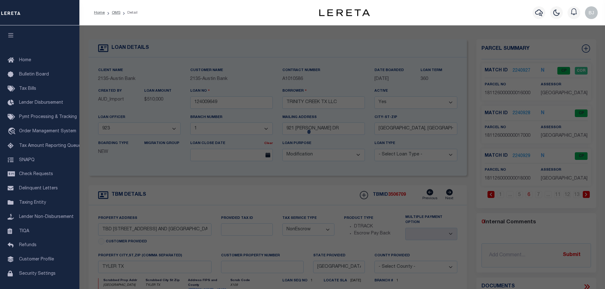
select select
type input "1166 TRINITY CREEK RD"
checkbox input "false"
type input "TYLER, TX 75703"
type textarea "[GEOGRAPHIC_DATA] 18"
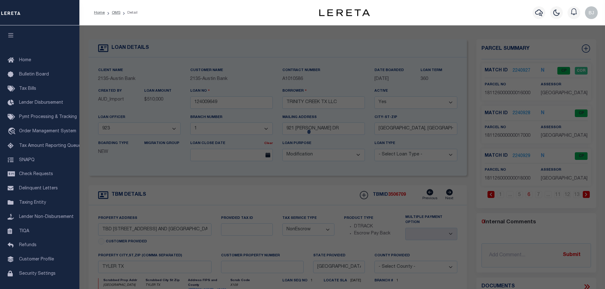
type textarea "Order completed as per given text legal."
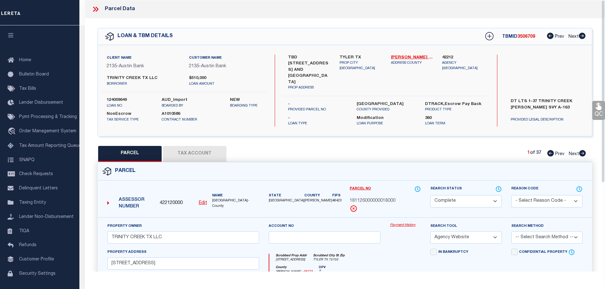
click at [408, 223] on link "Payment History" at bounding box center [405, 225] width 31 height 5
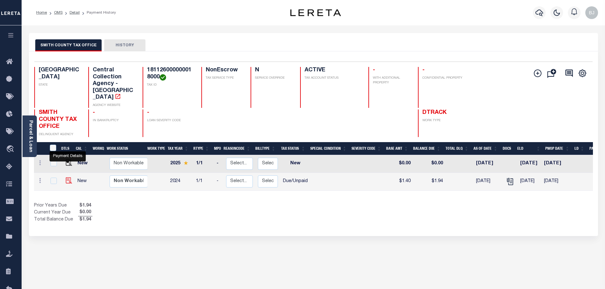
click at [66, 178] on img "" at bounding box center [69, 181] width 6 height 6
checkbox input "true"
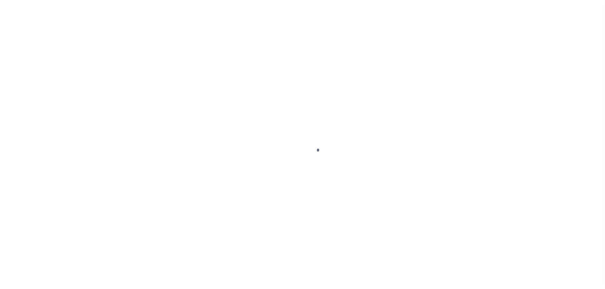
select select "DUE"
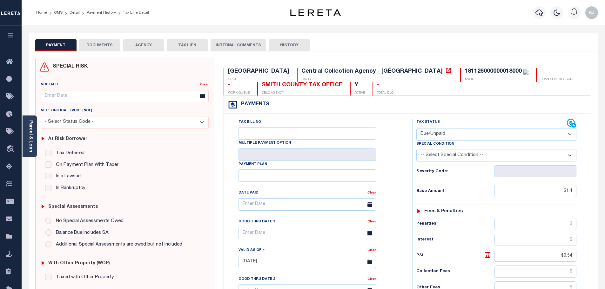
click at [92, 41] on button "DOCUMENTS" at bounding box center [99, 45] width 41 height 12
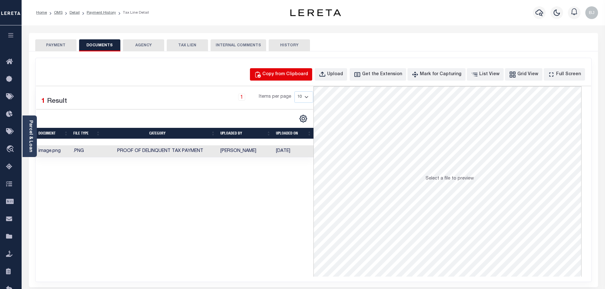
click at [300, 71] on div "Copy from Clipboard" at bounding box center [285, 74] width 46 height 7
select select "POP"
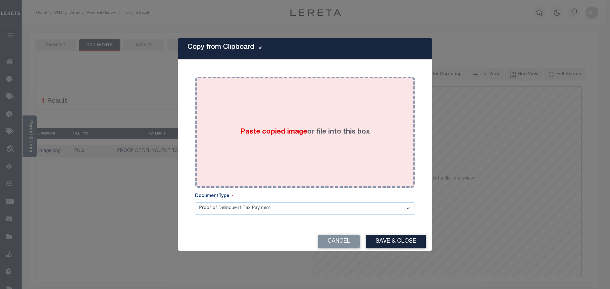
click at [287, 168] on div "Paste copied image or file into this box" at bounding box center [305, 133] width 210 height 102
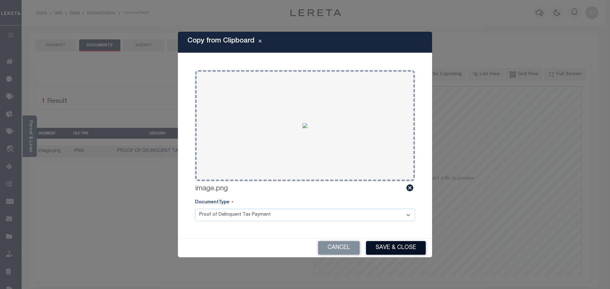
click at [418, 253] on button "Save & Close" at bounding box center [396, 248] width 60 height 14
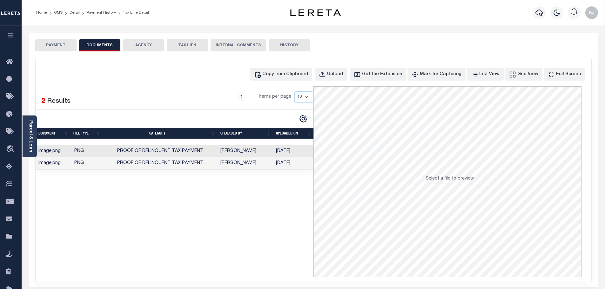
click at [55, 44] on button "PAYMENT" at bounding box center [55, 45] width 41 height 12
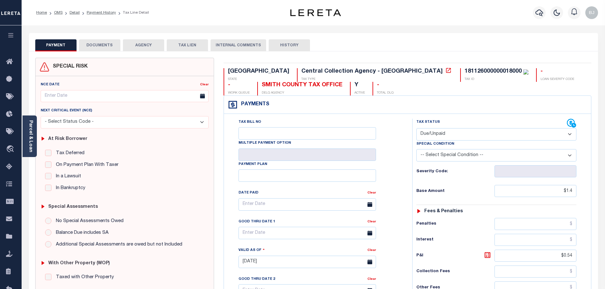
drag, startPoint x: 461, startPoint y: 135, endPoint x: 462, endPoint y: 138, distance: 3.9
click at [461, 135] on select "- Select Status Code - Open Due/Unpaid Paid Incomplete No Tax Due Internal Refu…" at bounding box center [496, 134] width 160 height 12
select select "PYD"
click at [416, 129] on select "- Select Status Code - Open Due/Unpaid Paid Incomplete No Tax Due Internal Refu…" at bounding box center [496, 134] width 160 height 12
type input "[DATE]"
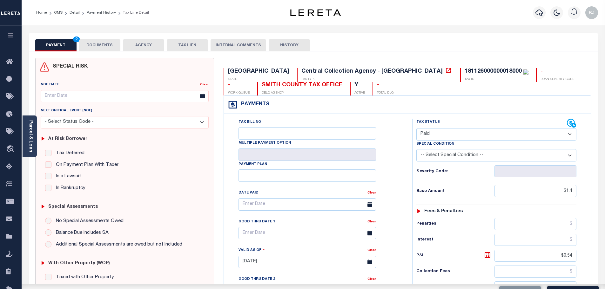
scroll to position [159, 0]
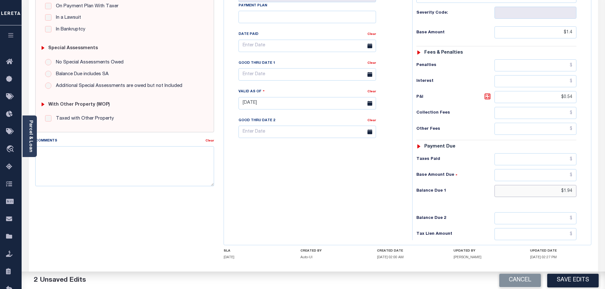
drag, startPoint x: 550, startPoint y: 189, endPoint x: 583, endPoint y: 189, distance: 32.7
click at [581, 189] on div "Tax Status Status - Select Status Code -" at bounding box center [498, 100] width 172 height 280
type input "$0"
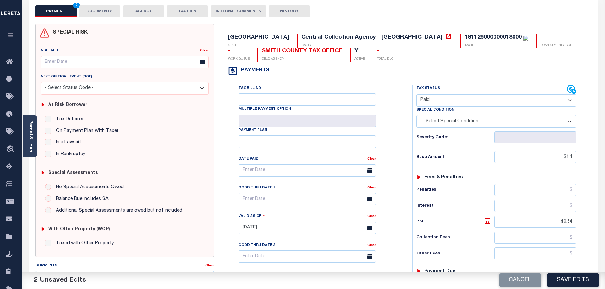
scroll to position [32, 0]
